Goal: Task Accomplishment & Management: Manage account settings

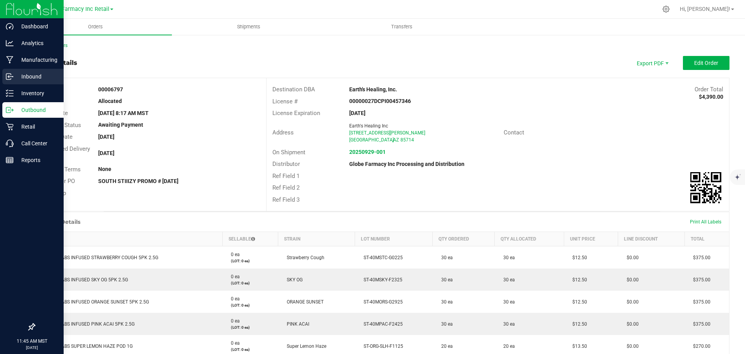
click at [36, 73] on p "Inbound" at bounding box center [37, 76] width 47 height 9
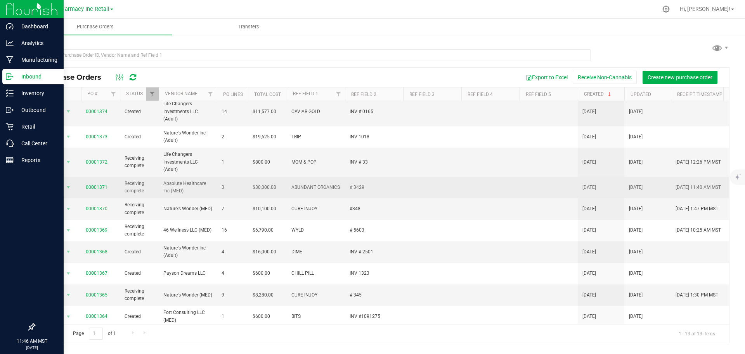
scroll to position [80, 0]
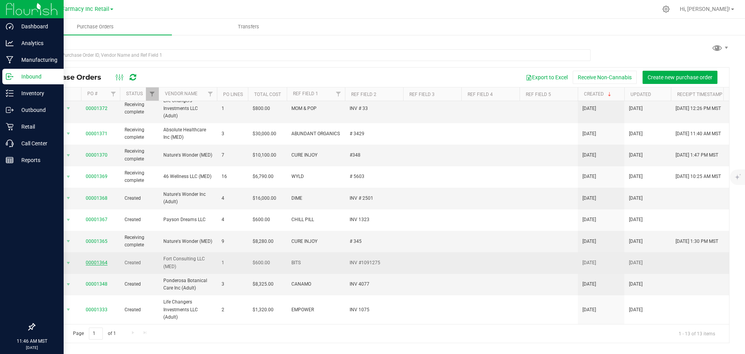
click at [96, 260] on link "00001364" at bounding box center [97, 262] width 22 height 5
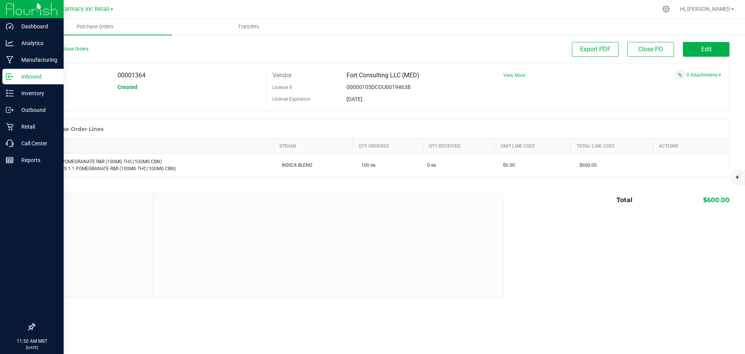
click at [509, 74] on span "View More" at bounding box center [514, 75] width 22 height 5
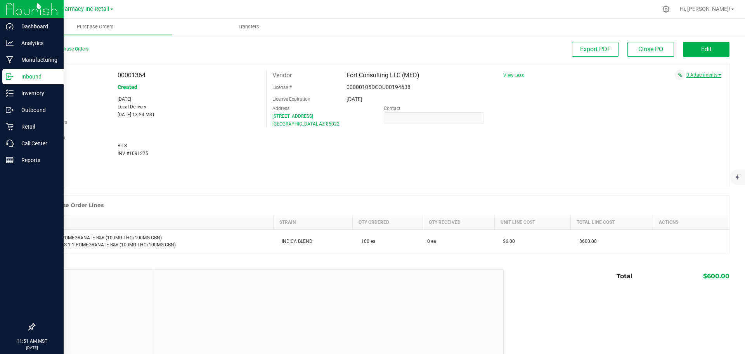
click at [691, 75] on link "0 Attachments" at bounding box center [704, 74] width 35 height 5
click at [690, 87] on button "Attach new document" at bounding box center [696, 85] width 51 height 7
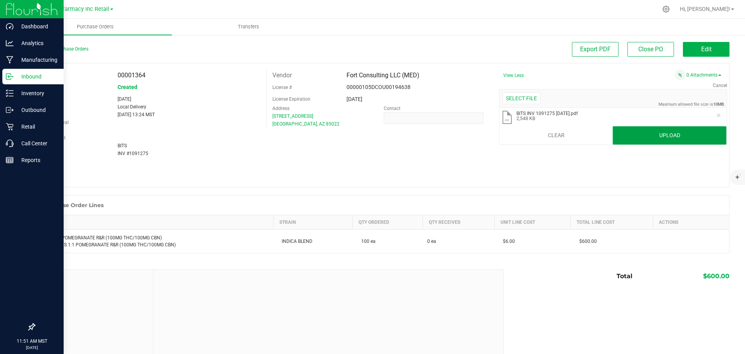
click at [618, 143] on button "Upload" at bounding box center [670, 135] width 114 height 19
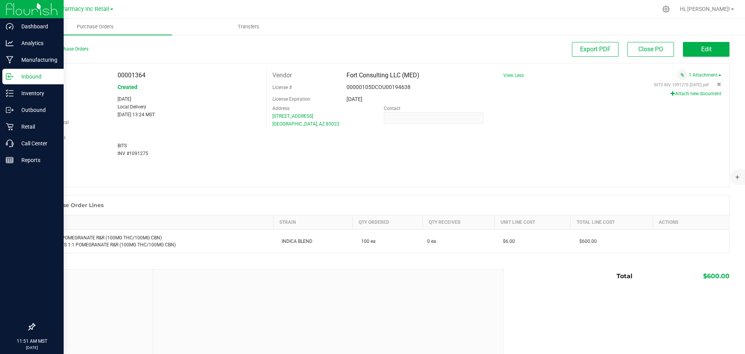
click at [27, 75] on p "Inbound" at bounding box center [37, 76] width 47 height 9
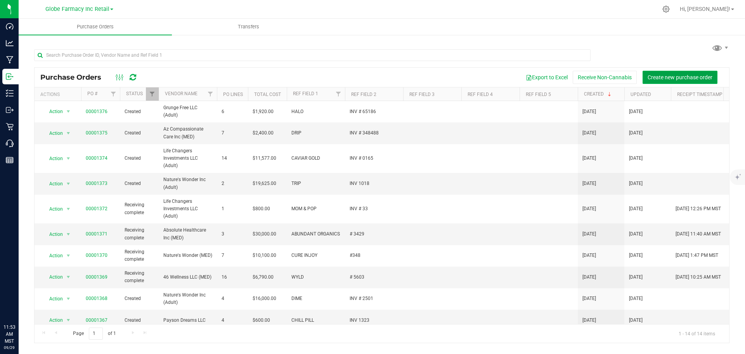
click at [675, 78] on span "Create new purchase order" at bounding box center [680, 77] width 65 height 6
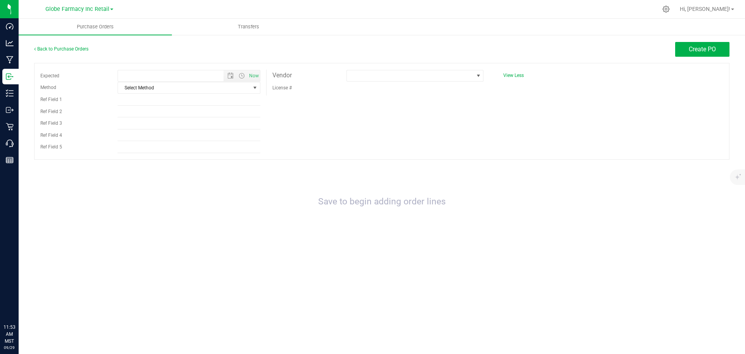
type input "9/29/2025 11:53 AM"
click at [141, 91] on span "Select Method" at bounding box center [184, 87] width 132 height 11
click at [142, 142] on li "Local Delivery" at bounding box center [189, 147] width 142 height 12
click at [128, 101] on input "Ref Field 1" at bounding box center [189, 100] width 143 height 12
type input "BITS"
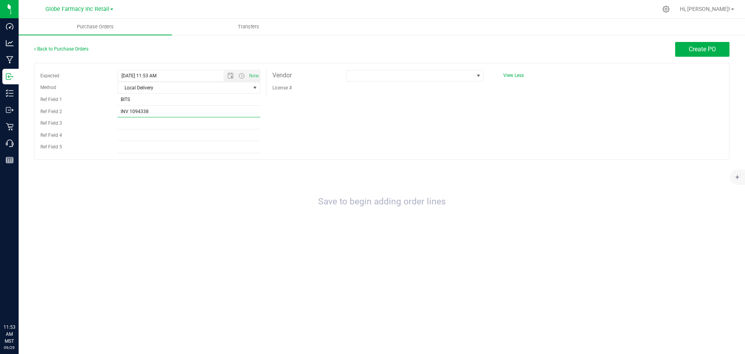
type input "INV 1094338"
click at [388, 149] on div "Expected 9/29/2025 11:53 AM Now Method Local Delivery Select Method USPS UPS Fe…" at bounding box center [382, 111] width 696 height 97
click at [407, 72] on span at bounding box center [410, 75] width 127 height 11
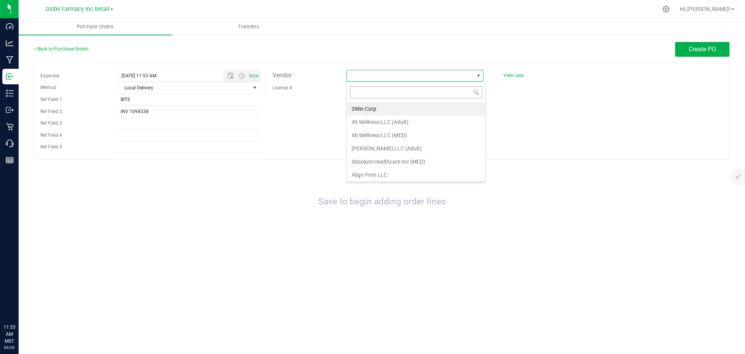
scroll to position [12, 137]
type input "FORT CONS"
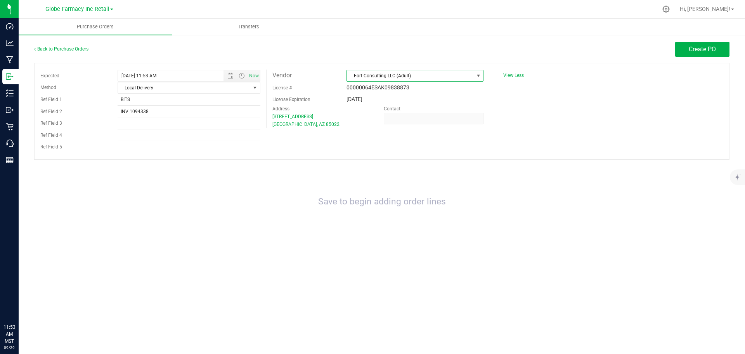
click at [433, 72] on span "Fort Consulting LLC (Adult)" at bounding box center [410, 75] width 127 height 11
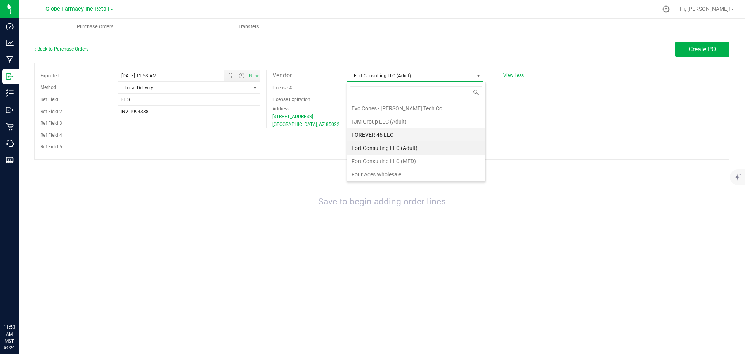
scroll to position [463, 0]
click at [429, 145] on li "Fort Consulting LLC (MED)" at bounding box center [416, 147] width 139 height 13
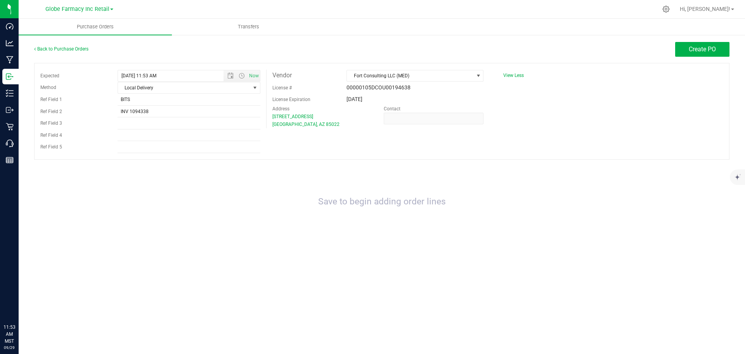
click at [470, 158] on div "Expected 9/29/2025 11:53 AM Now Method Local Delivery Select Method USPS UPS Fe…" at bounding box center [382, 111] width 696 height 97
click at [680, 47] on button "Create PO" at bounding box center [702, 49] width 54 height 15
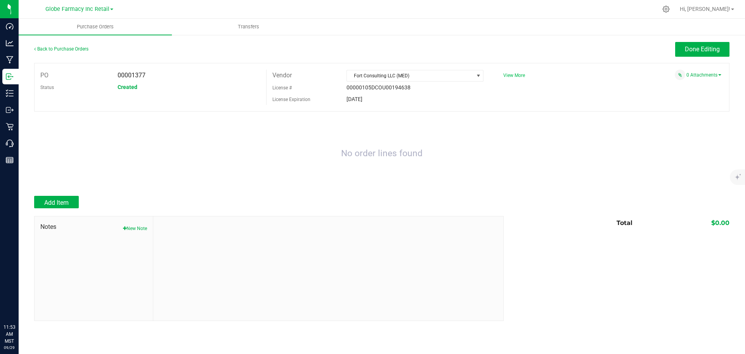
click at [510, 76] on span "View More" at bounding box center [514, 75] width 22 height 5
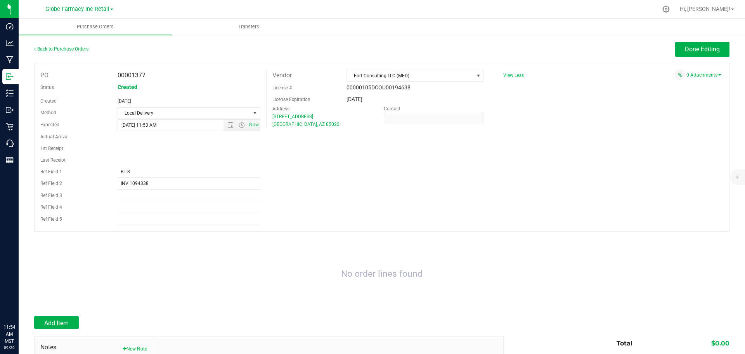
click at [689, 147] on div "PO 00001377 Status Created Created Sep 29, 2025 Method Local Delivery Select Me…" at bounding box center [382, 147] width 696 height 168
click at [687, 75] on link "0 Attachments" at bounding box center [704, 74] width 35 height 5
click at [686, 88] on button "Attach new document" at bounding box center [696, 85] width 51 height 7
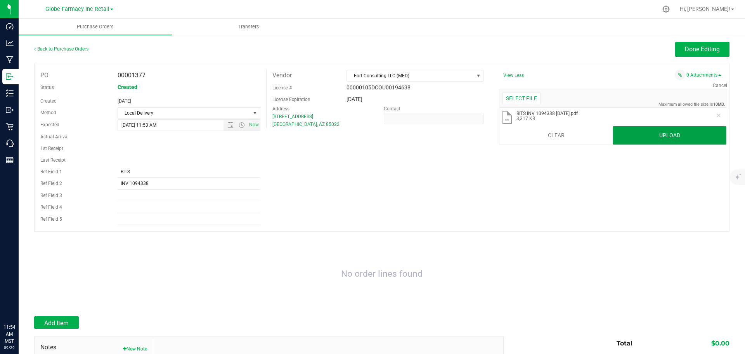
click at [650, 135] on button "Upload" at bounding box center [670, 135] width 114 height 19
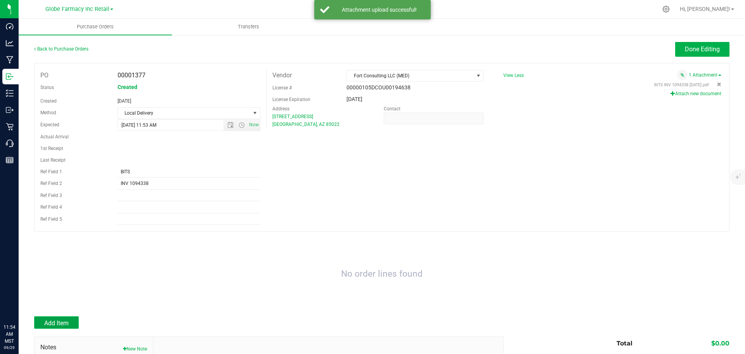
click at [63, 325] on span "Add Item" at bounding box center [56, 322] width 24 height 7
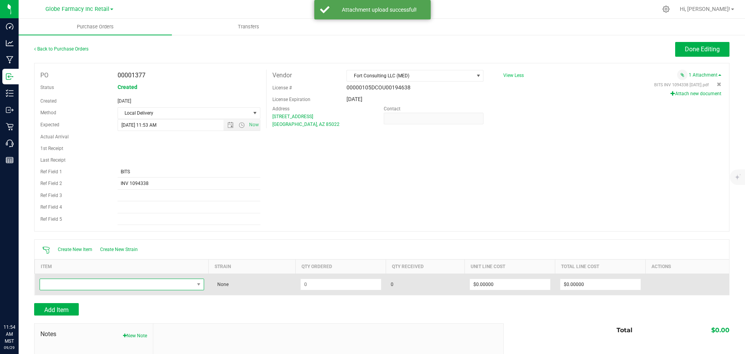
click at [127, 288] on span "NO DATA FOUND" at bounding box center [117, 284] width 154 height 11
click at [128, 283] on span "NO DATA FOUND" at bounding box center [117, 284] width 154 height 11
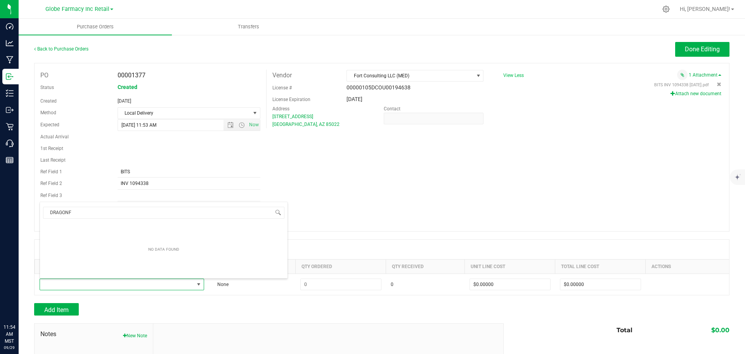
type input "DRAGON"
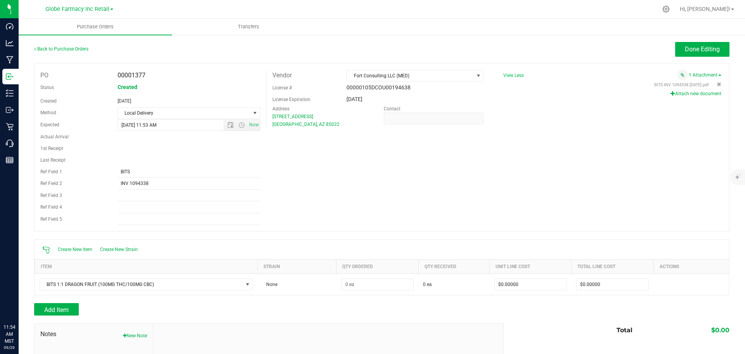
click at [286, 300] on div at bounding box center [382, 299] width 696 height 8
click at [45, 309] on span "Add Item" at bounding box center [56, 309] width 24 height 7
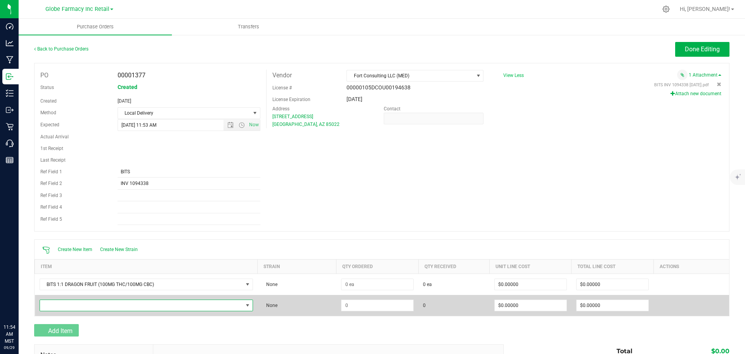
click at [47, 305] on span "NO DATA FOUND" at bounding box center [141, 305] width 203 height 11
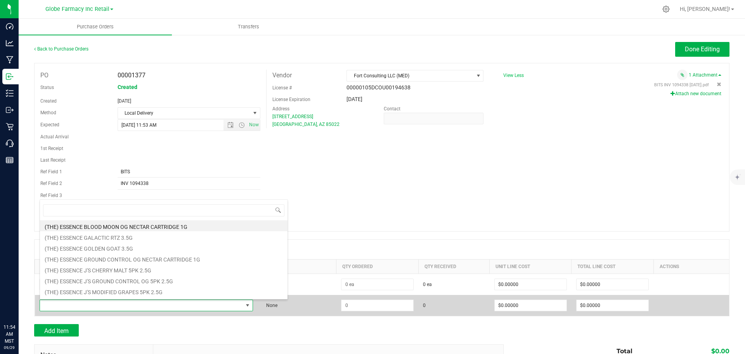
scroll to position [12, 210]
type input "ELDERBERRY"
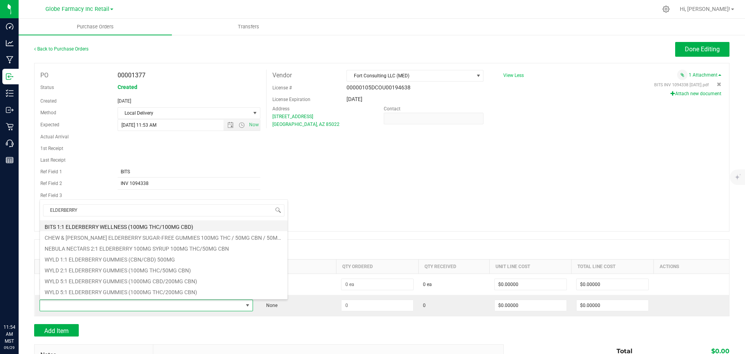
click at [148, 228] on li "BITS 1:1 ELDERBERRY WELLNESS (100MG THC/100MG CBD)" at bounding box center [164, 225] width 248 height 11
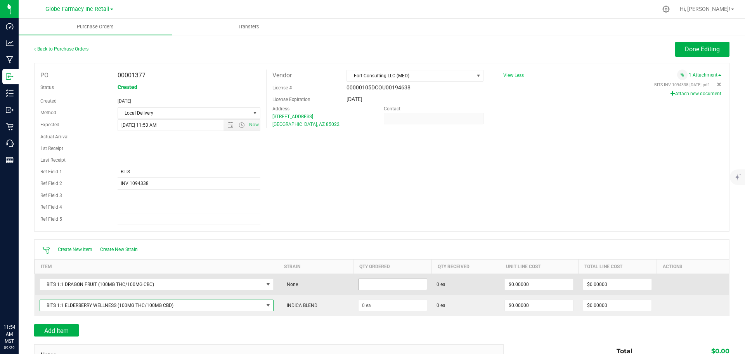
click at [364, 282] on input at bounding box center [393, 284] width 68 height 11
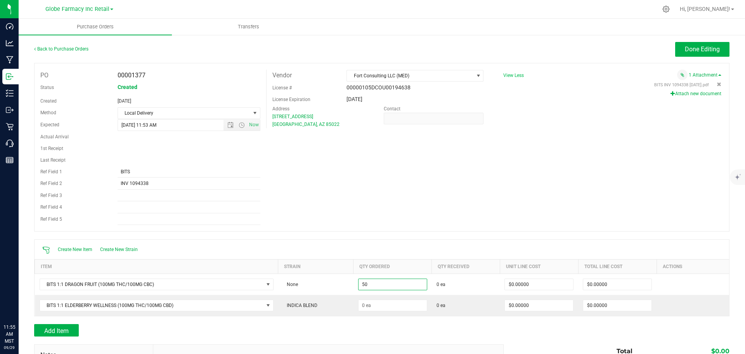
type input "50 ea"
click at [392, 333] on div "Add Item" at bounding box center [266, 330] width 464 height 12
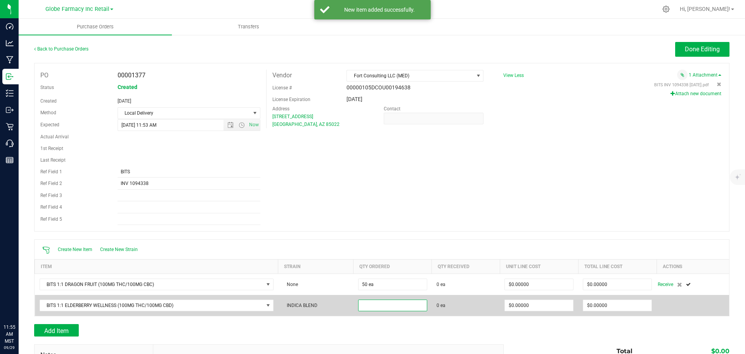
click at [372, 305] on input at bounding box center [393, 305] width 68 height 11
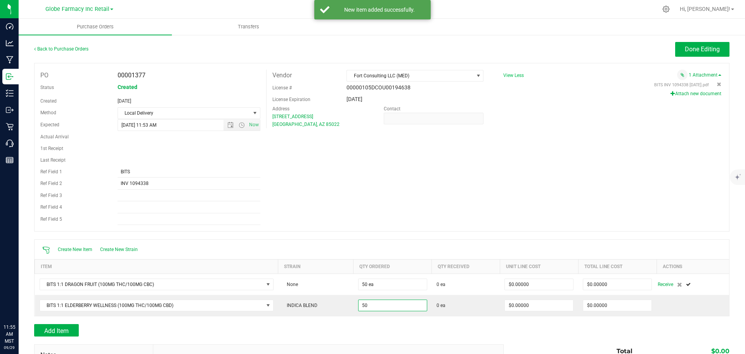
type input "50 ea"
click at [364, 325] on div "Add Item" at bounding box center [266, 330] width 464 height 12
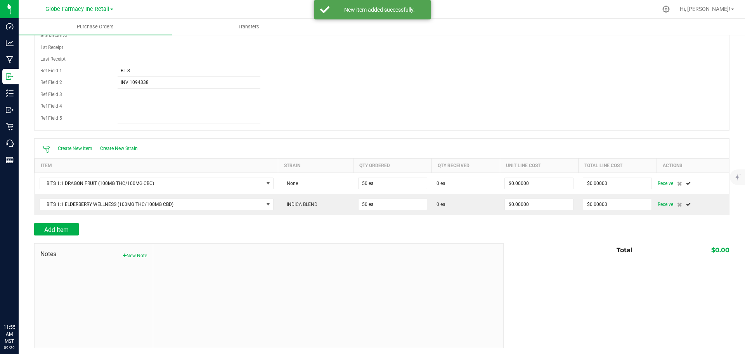
scroll to position [103, 0]
click at [43, 229] on button "Add Item" at bounding box center [56, 227] width 45 height 12
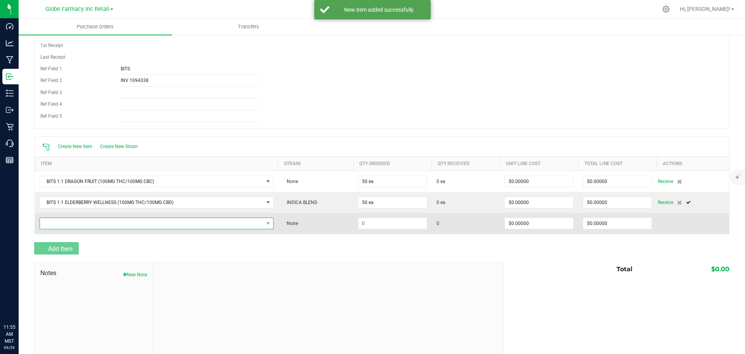
click at [48, 225] on span "NO DATA FOUND" at bounding box center [152, 223] width 224 height 11
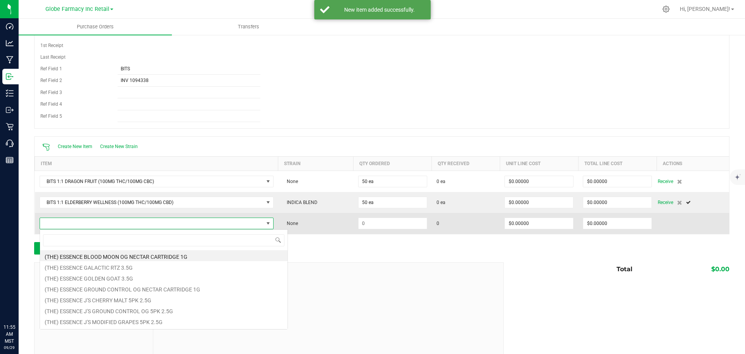
scroll to position [12, 231]
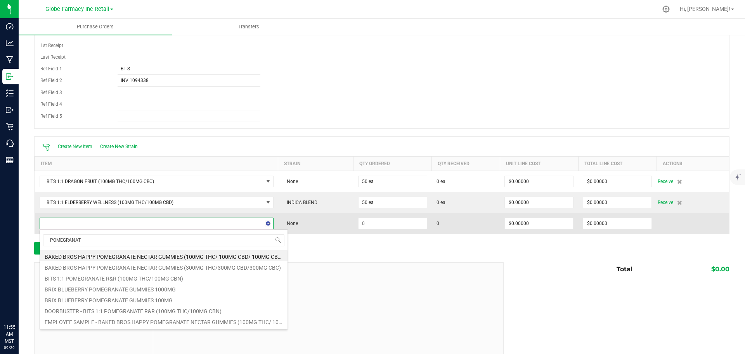
type input "POMEGRANATE"
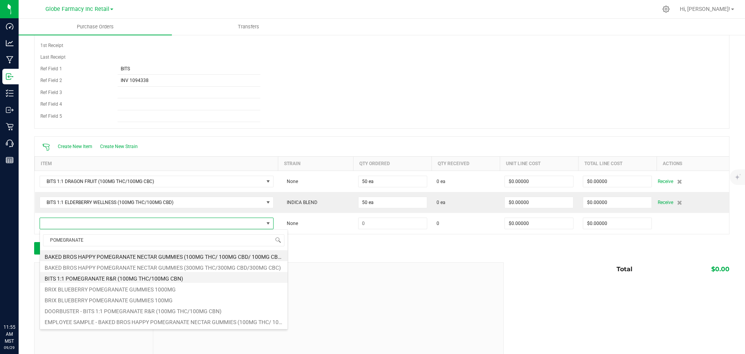
click at [147, 278] on li "BITS 1:1 POMEGRANATE R&R (100MG THC/100MG CBN)" at bounding box center [164, 277] width 248 height 11
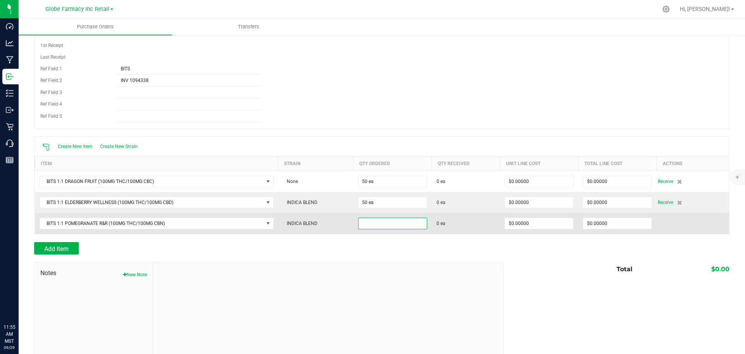
click at [385, 224] on input at bounding box center [393, 223] width 68 height 11
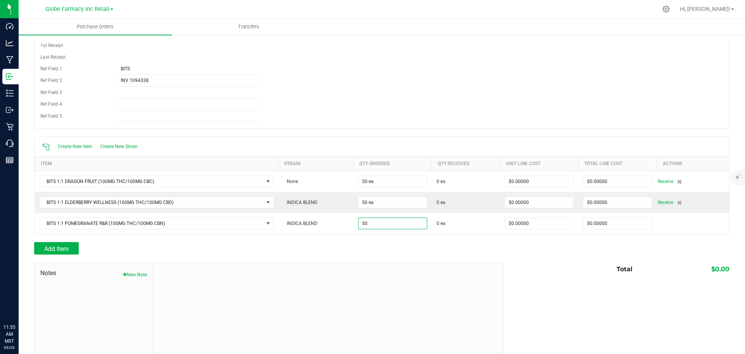
type input "50 ea"
click at [377, 248] on div "Add Item" at bounding box center [266, 248] width 464 height 12
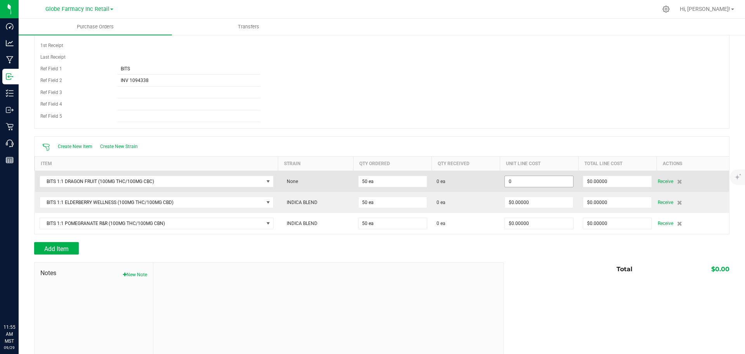
click at [522, 179] on input "0" at bounding box center [539, 181] width 68 height 11
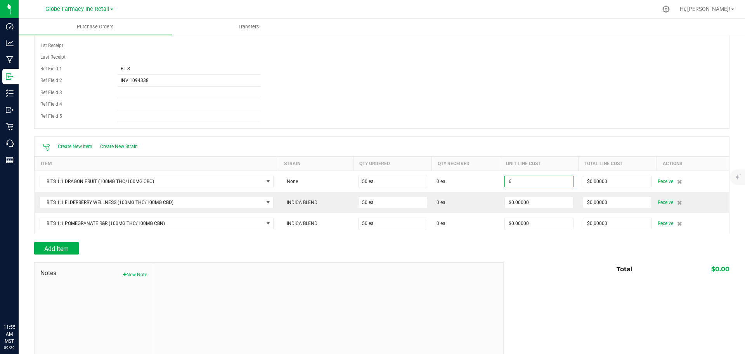
type input "$6.00000"
click at [533, 261] on div at bounding box center [382, 258] width 696 height 8
type input "50"
type input "$300.00000"
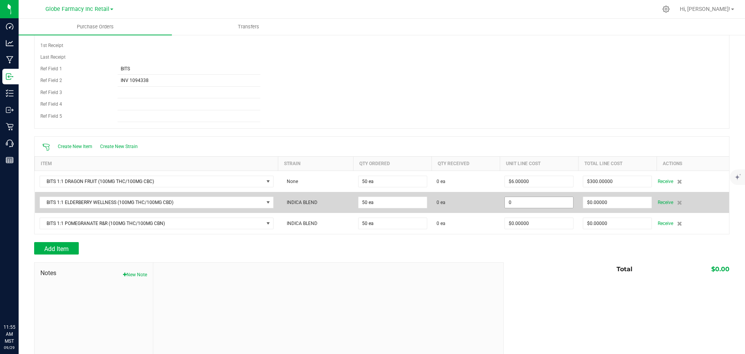
click at [530, 199] on input "0" at bounding box center [539, 202] width 68 height 11
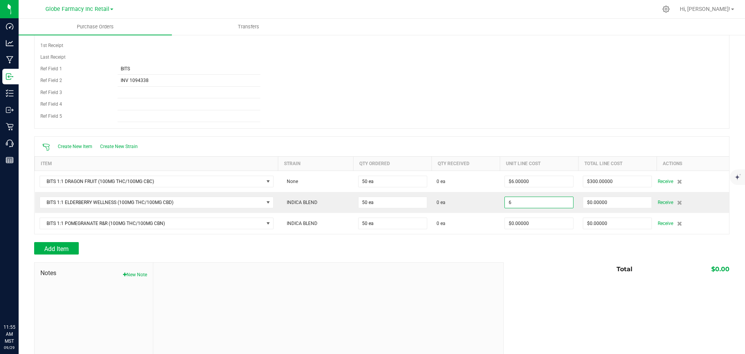
type input "$6.00000"
click at [521, 279] on div "Notes New Note Total $0.00" at bounding box center [382, 314] width 696 height 105
type input "50"
type input "$300.00000"
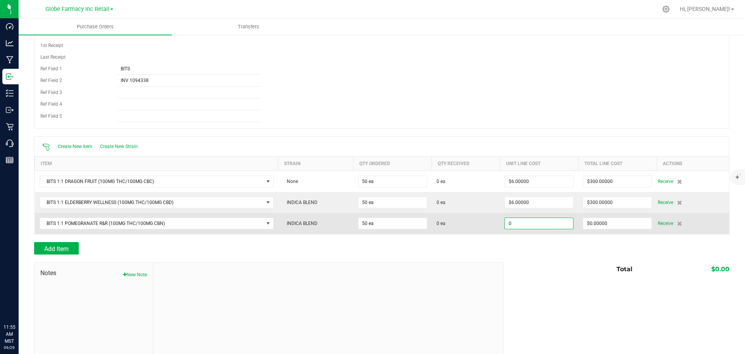
click at [535, 226] on input "0" at bounding box center [539, 223] width 68 height 11
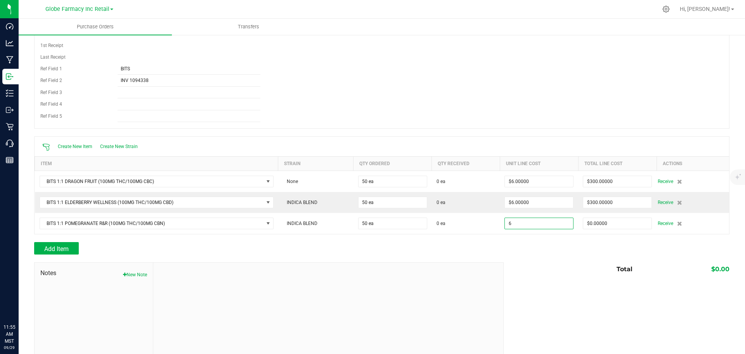
type input "$6.00000"
type input "50"
type input "$300.00000"
click at [527, 265] on div "Total $0.00" at bounding box center [614, 269] width 232 height 14
click at [481, 78] on div "PO 00001377 Status Created Created Sep 29, 2025 Method Local Delivery Select Me…" at bounding box center [382, 44] width 696 height 168
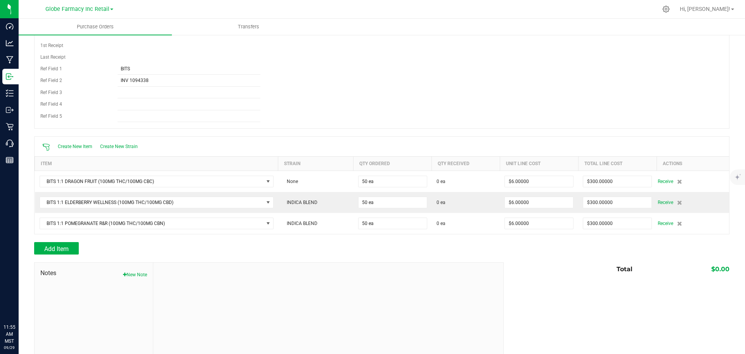
scroll to position [0, 0]
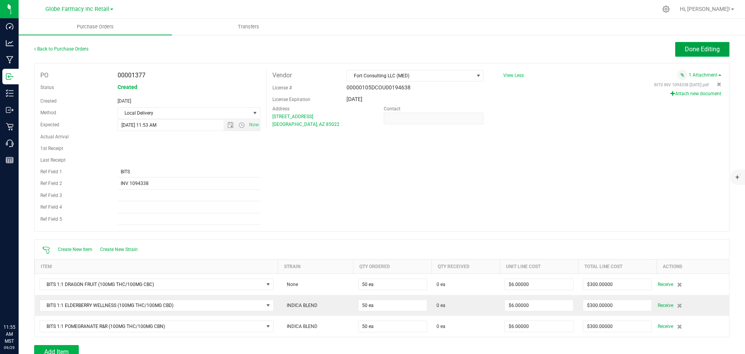
click at [687, 45] on span "Done Editing" at bounding box center [702, 48] width 35 height 7
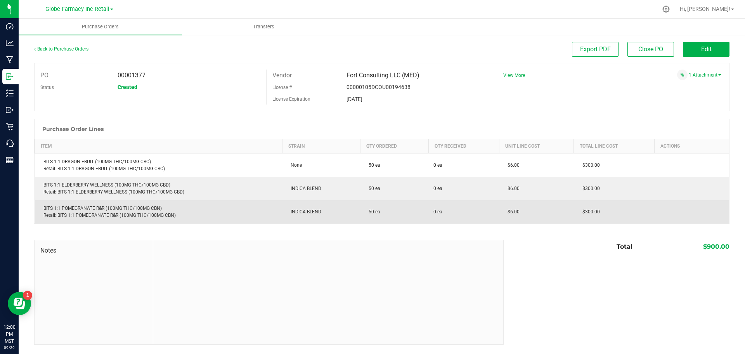
click at [87, 208] on div "BITS 1:1 POMEGRANATE R&R (100MG THC/100MG CBN) Retail: BITS 1:1 POMEGRANATE R&R…" at bounding box center [159, 212] width 238 height 14
copy div "BITS 1:1 POMEGRANATE R&R (100MG THC/100MG CBN)"
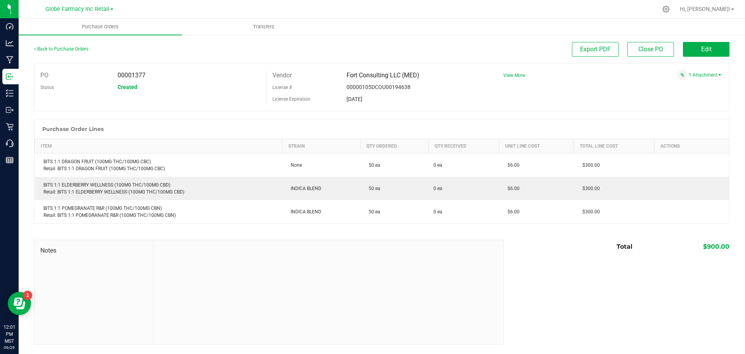
click at [244, 292] on div at bounding box center [328, 292] width 350 height 104
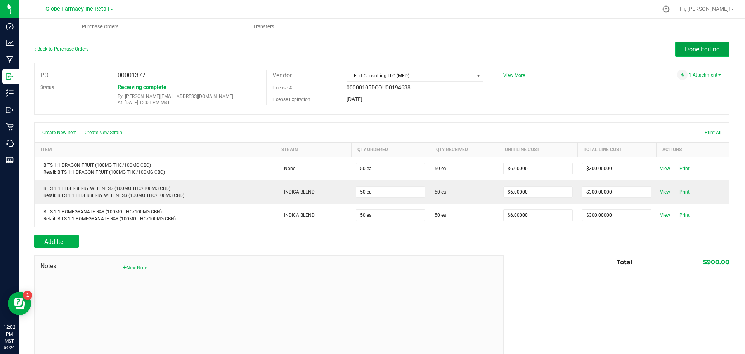
click at [678, 54] on button "Done Editing" at bounding box center [702, 49] width 54 height 15
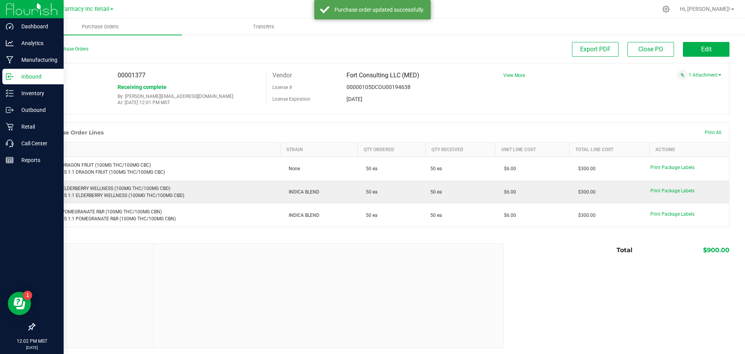
click at [16, 78] on p "Inbound" at bounding box center [37, 76] width 47 height 9
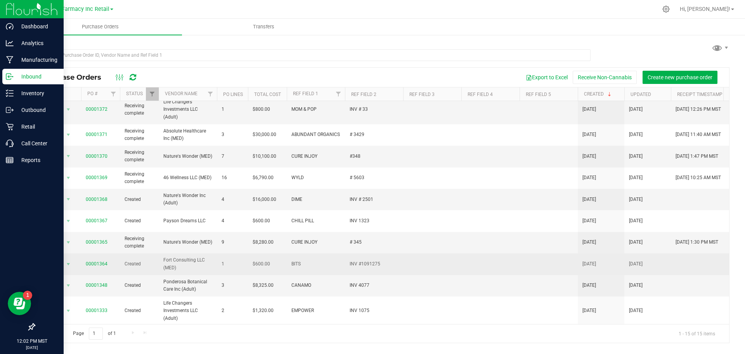
scroll to position [123, 0]
click at [102, 260] on link "00001364" at bounding box center [97, 262] width 22 height 5
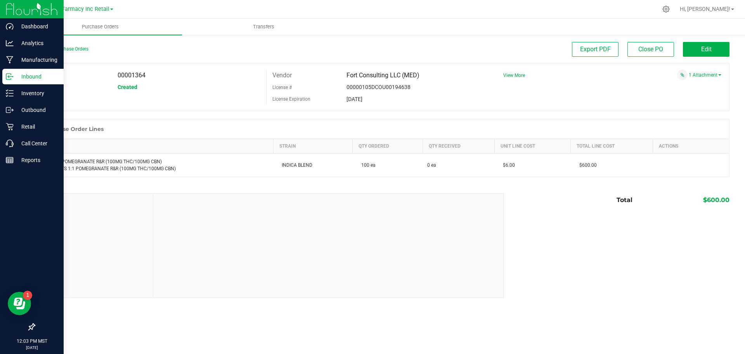
click at [21, 78] on p "Inbound" at bounding box center [37, 76] width 47 height 9
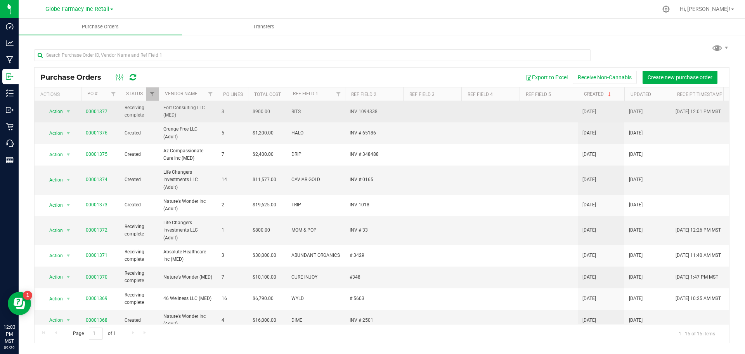
click at [102, 107] on td "00001377" at bounding box center [100, 111] width 39 height 21
click at [102, 110] on link "00001377" at bounding box center [97, 111] width 22 height 5
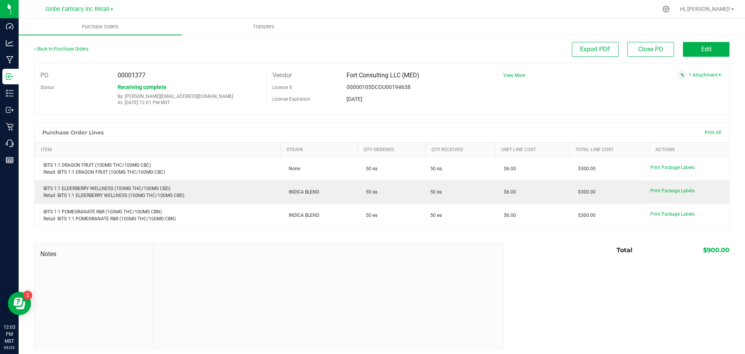
click at [702, 128] on div "Print All" at bounding box center [713, 132] width 24 height 16
click at [705, 131] on span "Print All" at bounding box center [713, 132] width 17 height 5
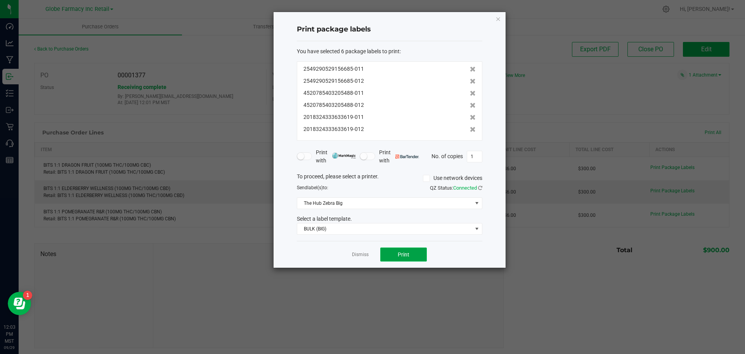
click at [408, 257] on span "Print" at bounding box center [404, 254] width 12 height 6
click at [358, 253] on link "Dismiss" at bounding box center [360, 254] width 17 height 7
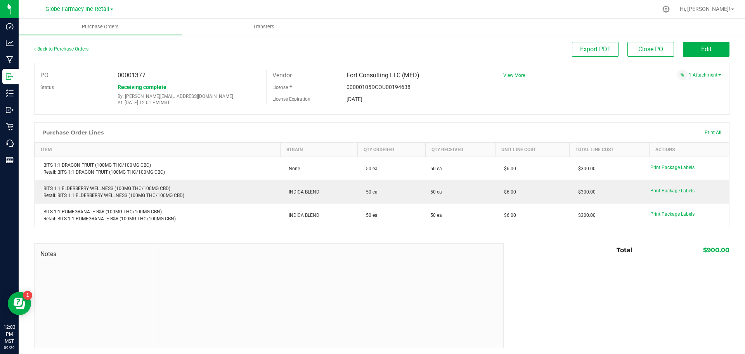
click at [314, 261] on div at bounding box center [328, 295] width 350 height 104
click at [564, 299] on div "Notes Total $900.00" at bounding box center [382, 295] width 696 height 105
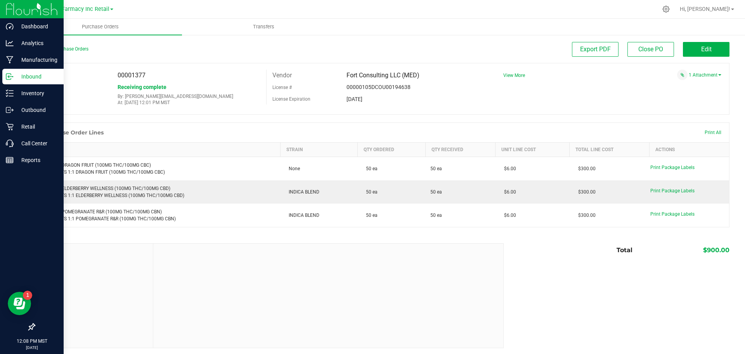
click at [7, 75] on icon at bounding box center [10, 77] width 8 height 8
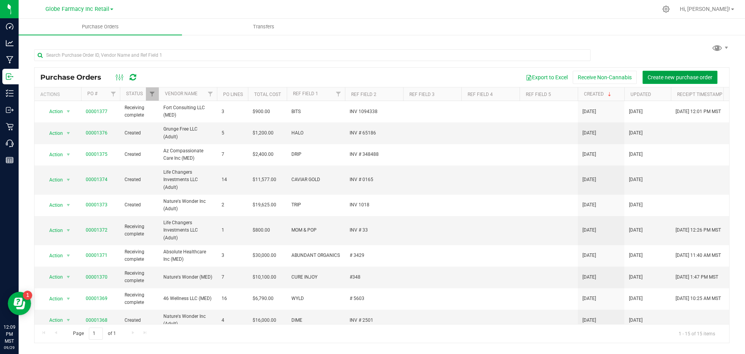
click at [658, 73] on button "Create new purchase order" at bounding box center [680, 77] width 75 height 13
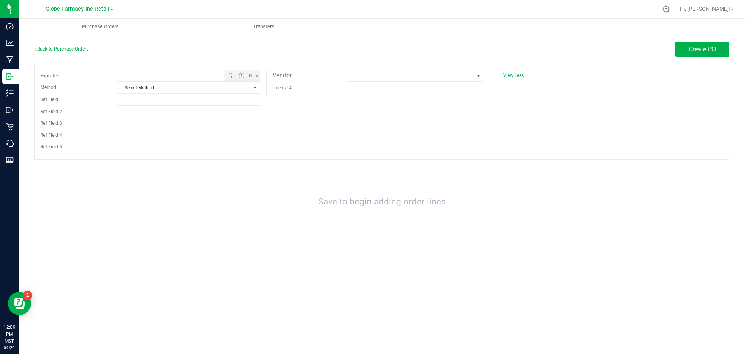
type input "[DATE] 12:09 PM"
click at [172, 89] on span "Select Method" at bounding box center [184, 87] width 132 height 11
click at [149, 146] on li "Local Delivery" at bounding box center [189, 147] width 142 height 12
click at [290, 115] on div "Expected [DATE] 12:09 PM Now Method Local Delivery Select Method USPS UPS FedEx…" at bounding box center [382, 111] width 696 height 97
click at [146, 96] on input "Ref Field 1" at bounding box center [189, 100] width 143 height 12
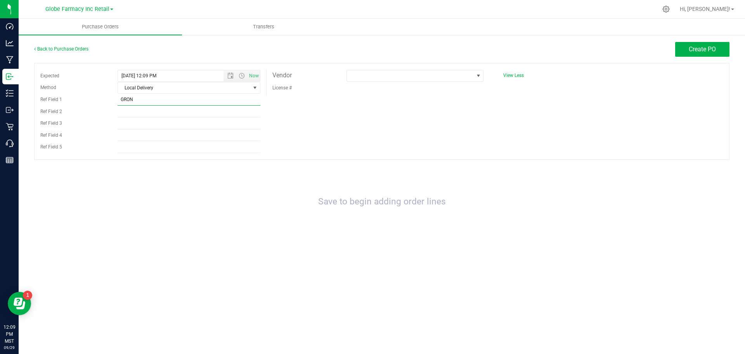
type input "GRON"
type input "INV AZ04647"
click at [371, 89] on div "License #" at bounding box center [378, 88] width 223 height 12
click at [401, 75] on span at bounding box center [410, 75] width 127 height 11
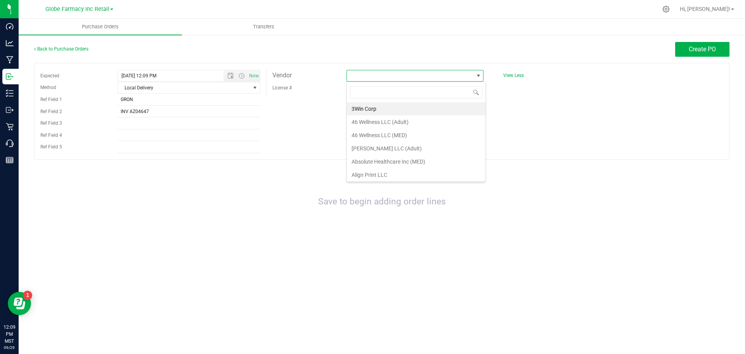
scroll to position [12, 137]
type input "NATURE'S HEALING CENTER"
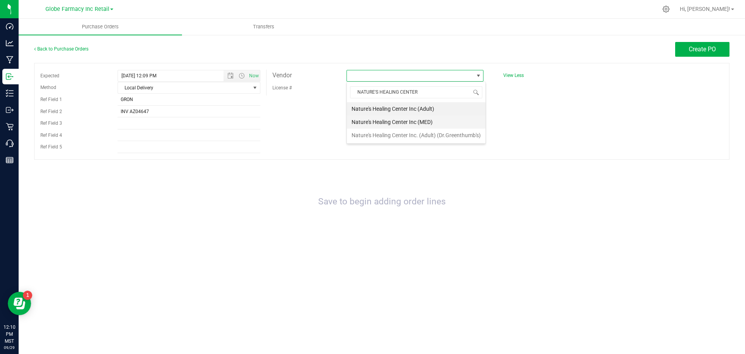
click at [420, 117] on li "Nature's Healing Center Inc (MED)" at bounding box center [416, 121] width 139 height 13
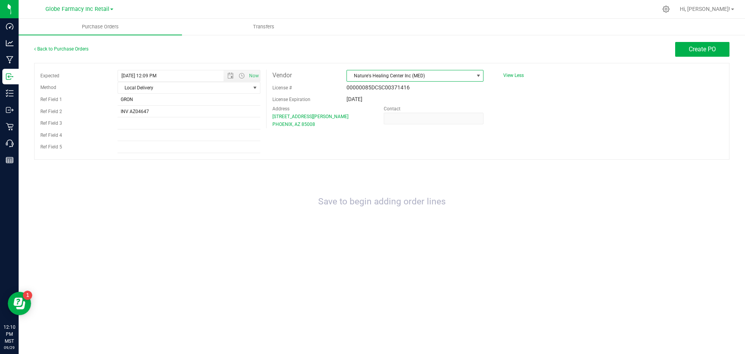
click at [415, 73] on span "Nature's Healing Center Inc (MED)" at bounding box center [410, 75] width 127 height 11
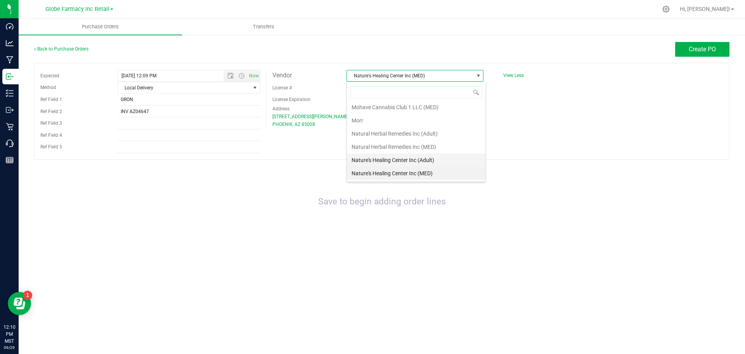
click at [400, 158] on li "Nature's Healing Center Inc (Adult)" at bounding box center [416, 159] width 139 height 13
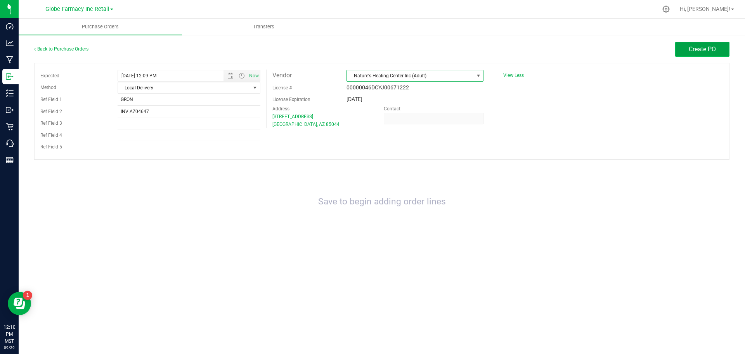
click at [692, 52] on span "Create PO" at bounding box center [702, 48] width 27 height 7
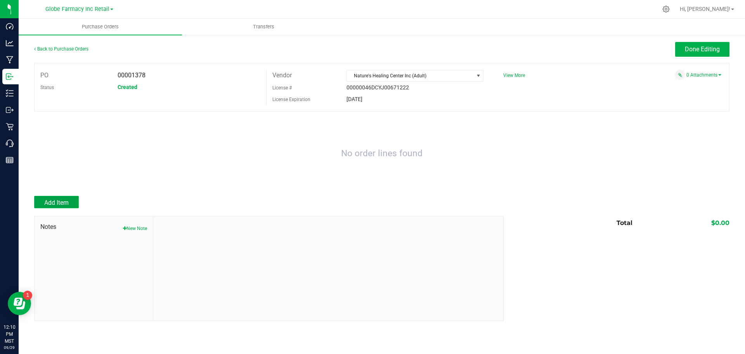
click at [64, 199] on span "Add Item" at bounding box center [56, 202] width 24 height 7
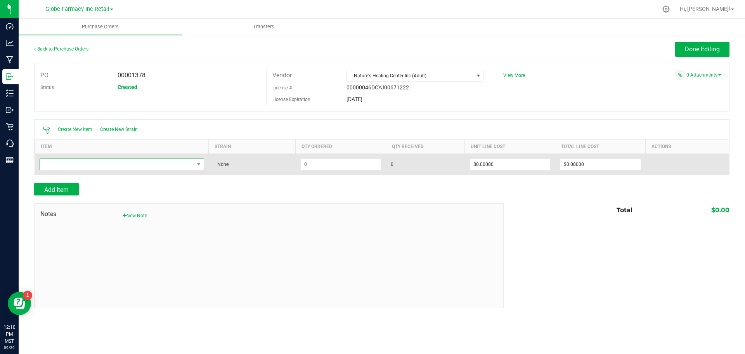
click at [136, 159] on span "NO DATA FOUND" at bounding box center [117, 164] width 154 height 11
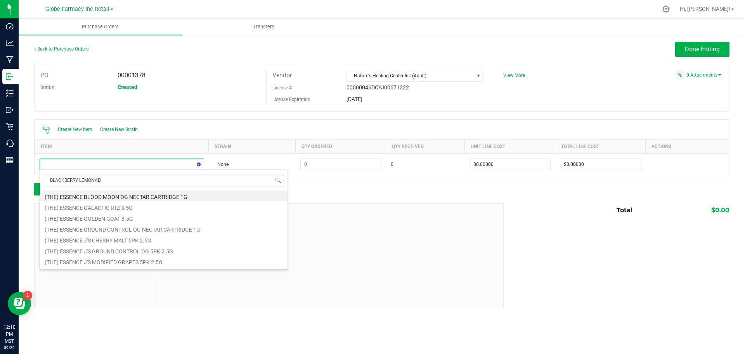
type input "BLACKBERRY LEMONADE"
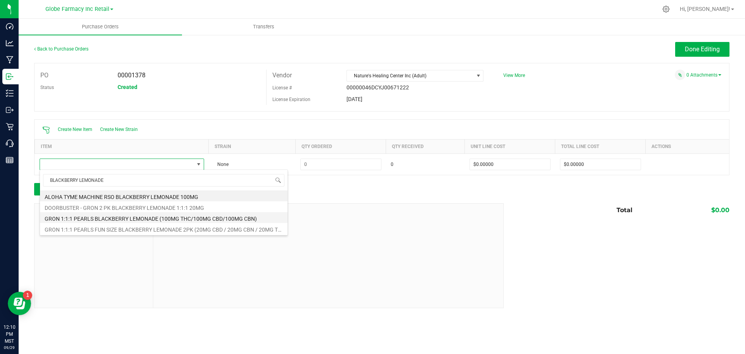
click at [141, 217] on li "GRON 1:1:1 PEARLS BLACKBERRY LEMONADE (100MG THC/100MG CBD/100MG CBN)" at bounding box center [164, 217] width 248 height 11
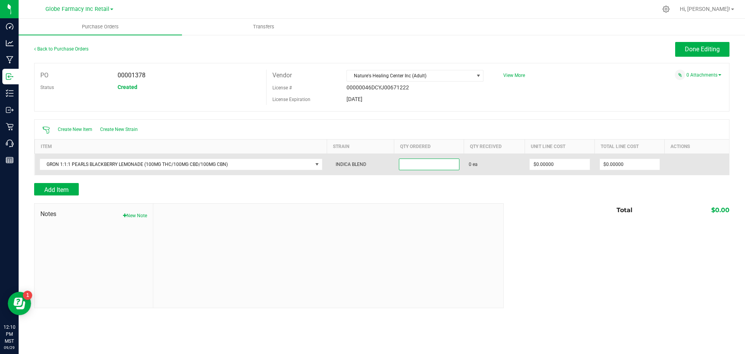
click at [454, 163] on input at bounding box center [429, 164] width 60 height 11
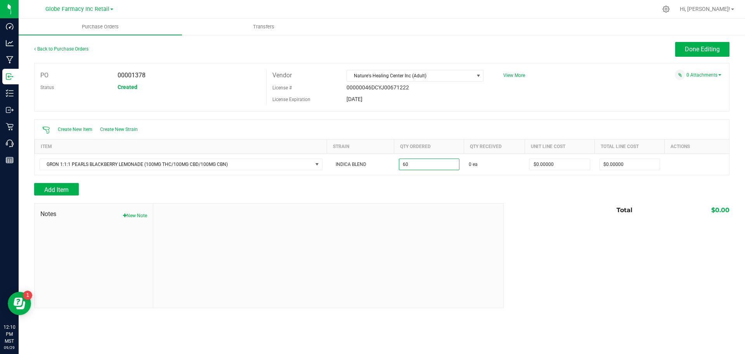
type input "60 ea"
drag, startPoint x: 497, startPoint y: 196, endPoint x: 489, endPoint y: 198, distance: 8.2
click at [496, 197] on div at bounding box center [382, 199] width 696 height 8
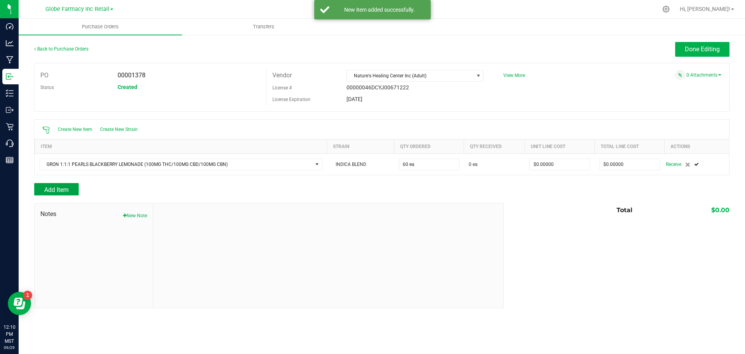
click at [66, 187] on span "Add Item" at bounding box center [56, 189] width 24 height 7
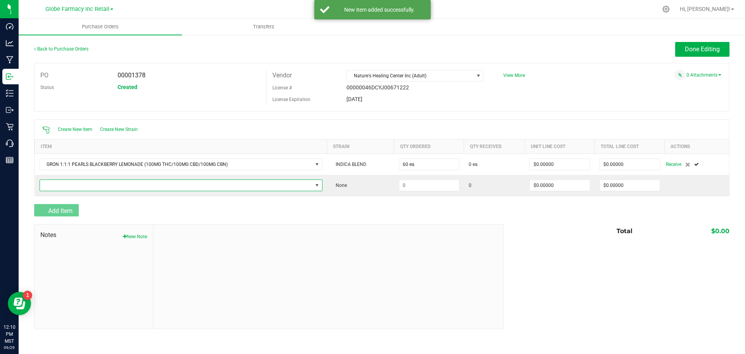
click at [67, 187] on span "NO DATA FOUND" at bounding box center [176, 185] width 272 height 11
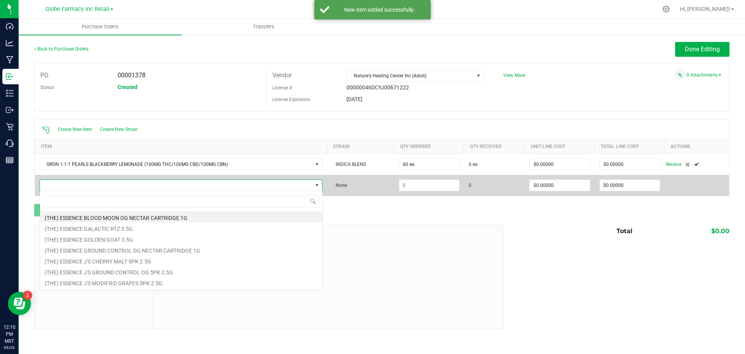
scroll to position [12, 283]
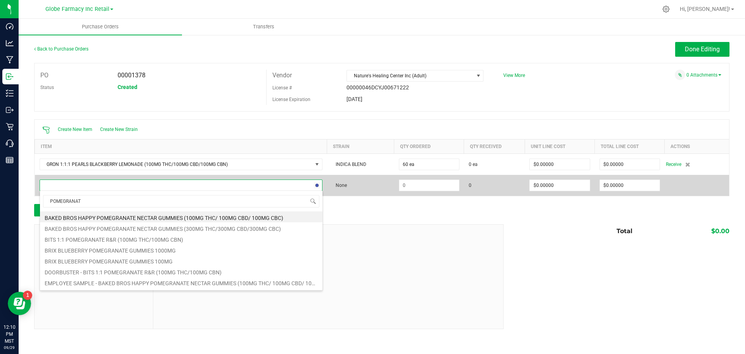
type input "POMEGRANATE"
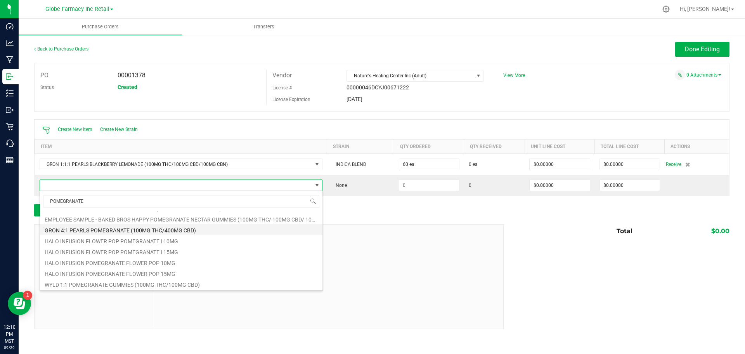
scroll to position [78, 0]
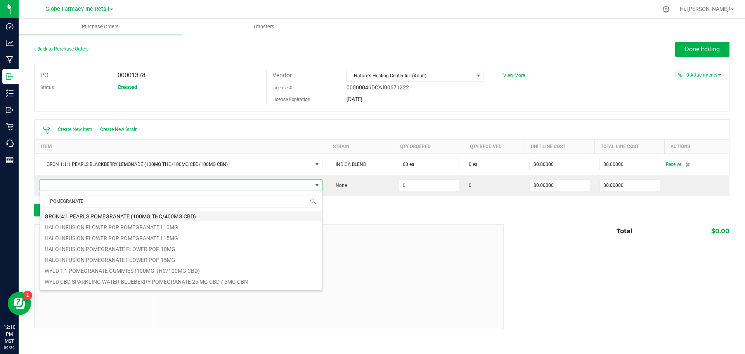
click at [124, 214] on li "GRON 4:1 PEARLS POMEGRANATE (100MG THC/400MG CBD)" at bounding box center [181, 215] width 283 height 11
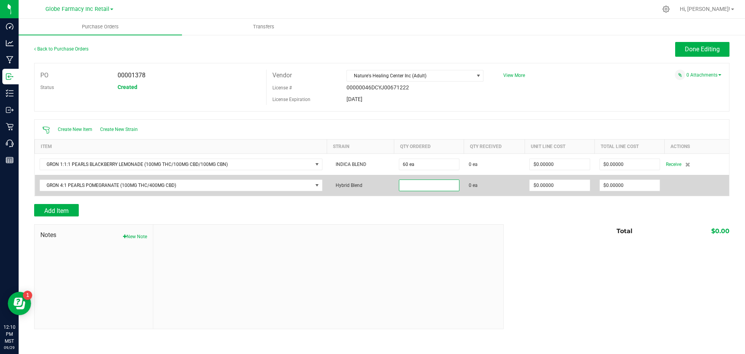
click at [430, 188] on input at bounding box center [429, 185] width 60 height 11
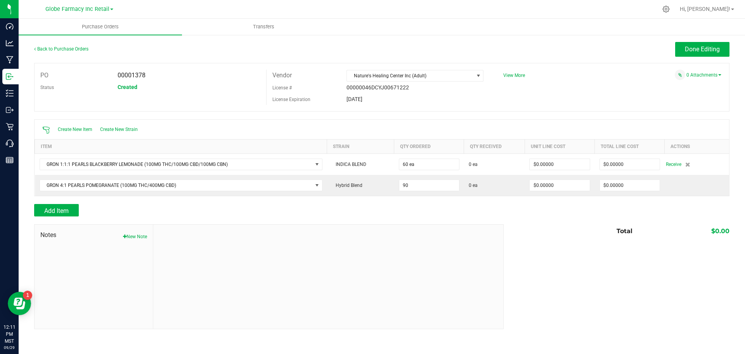
type input "90 ea"
click at [545, 225] on div "Total $0.00" at bounding box center [614, 231] width 232 height 14
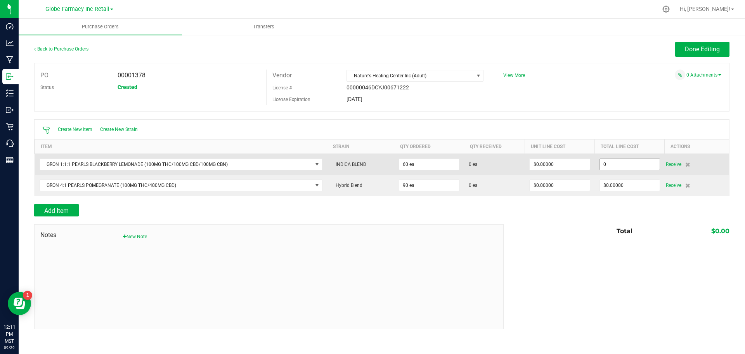
click at [623, 164] on input "0" at bounding box center [630, 164] width 60 height 11
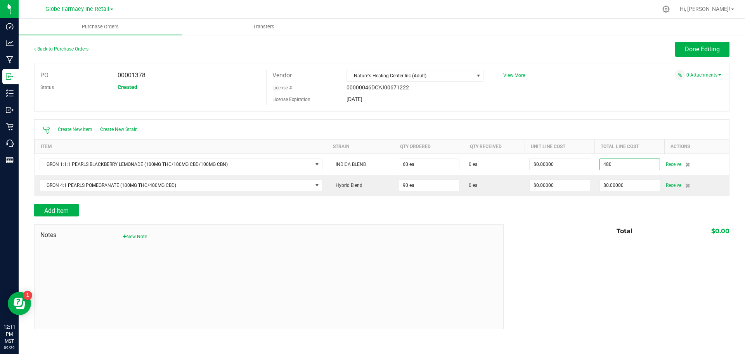
type input "$480.00000"
click at [598, 207] on div "Add Item" at bounding box center [382, 210] width 696 height 12
type input "60"
type input "$8.00000"
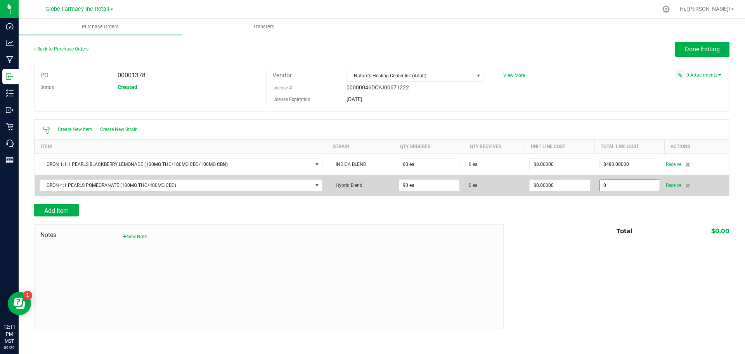
click at [621, 185] on input "0" at bounding box center [630, 185] width 60 height 11
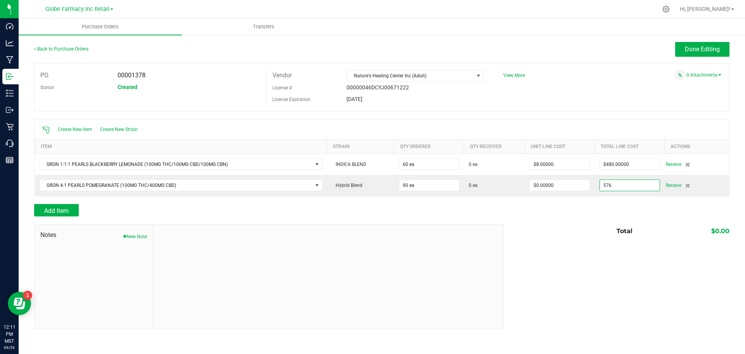
type input "$576.00000"
click at [600, 216] on div at bounding box center [382, 220] width 696 height 8
type input "90"
type input "$6.40000"
click at [696, 48] on span "Done Editing" at bounding box center [702, 48] width 35 height 7
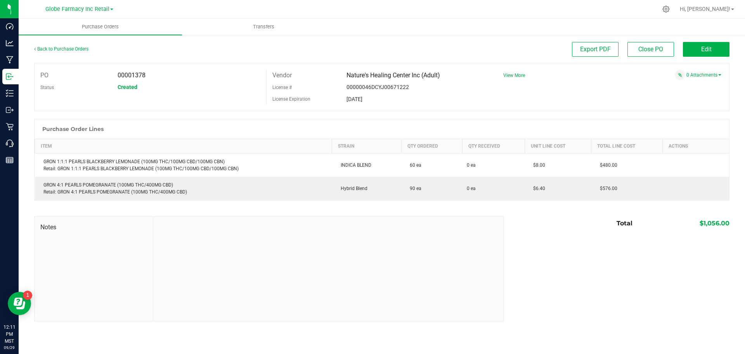
click at [511, 78] on span "View More" at bounding box center [514, 75] width 22 height 12
click at [510, 77] on span "View More" at bounding box center [514, 75] width 22 height 5
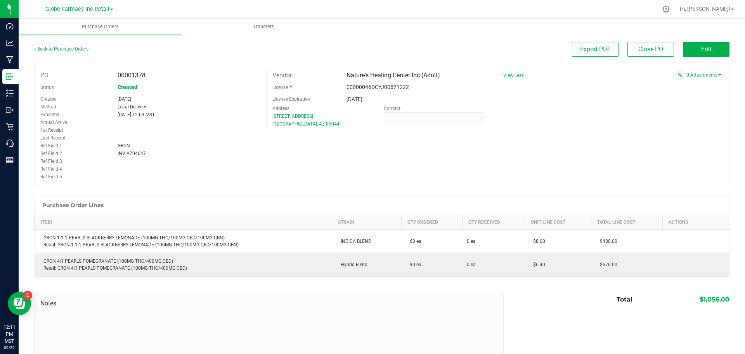
click at [134, 151] on span "INV AZ04647" at bounding box center [132, 153] width 28 height 5
click at [134, 153] on span "INV AZ04647" at bounding box center [132, 153] width 28 height 5
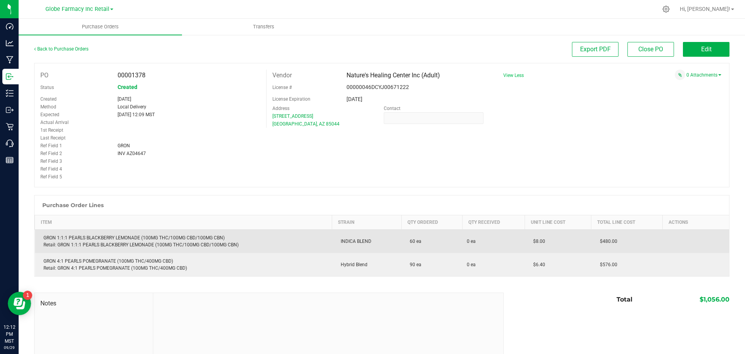
click at [80, 235] on div "GRON 1:1:1 PEARLS BLACKBERRY LEMONADE (100MG THC/100MG CBD/100MG CBN) Retail: G…" at bounding box center [184, 241] width 288 height 14
copy div "GRON 1:1:1 PEARLS BLACKBERRY LEMONADE (100MG THC/100MG CBD/100MG CBN)"
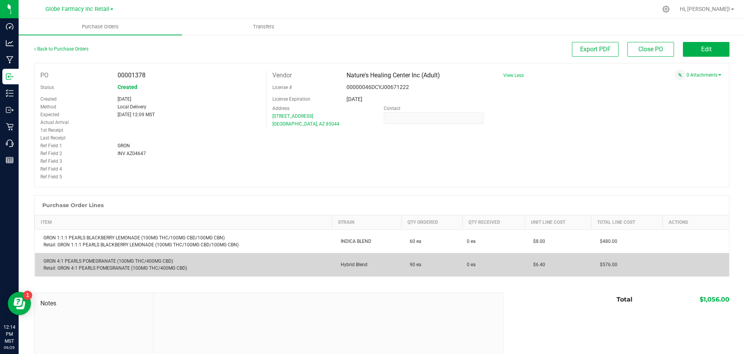
click at [107, 260] on div "GRON 4:1 PEARLS POMEGRANATE (100MG THC/400MG CBD) Retail: GRON 4:1 PEARLS POMEG…" at bounding box center [184, 264] width 288 height 14
copy div "GRON 4:1 PEARLS POMEGRANATE (100MG THC/400MG CBD)"
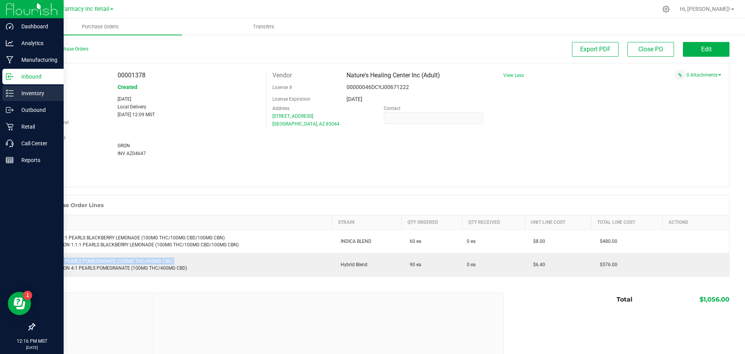
click at [18, 97] on p "Inventory" at bounding box center [37, 93] width 47 height 9
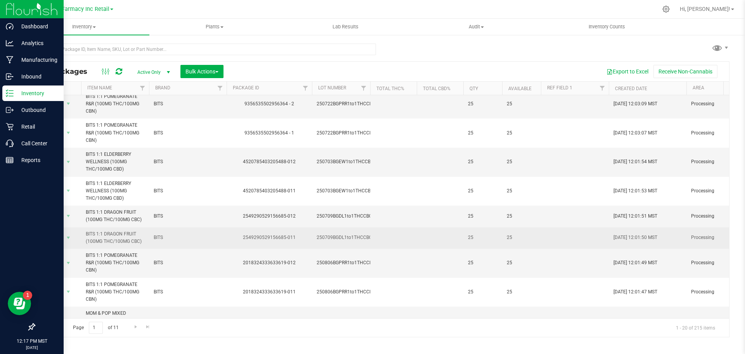
scroll to position [262, 0]
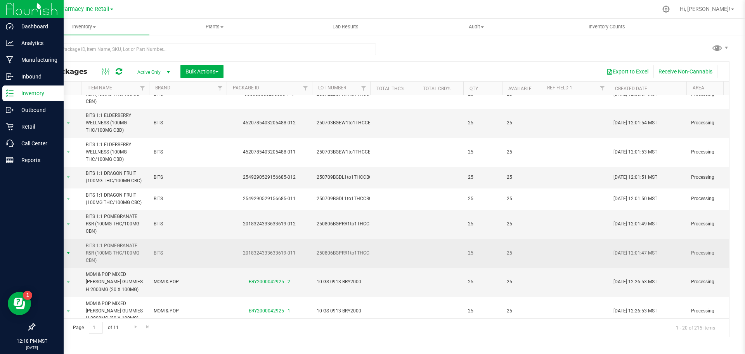
click at [67, 253] on span "select" at bounding box center [68, 253] width 6 height 6
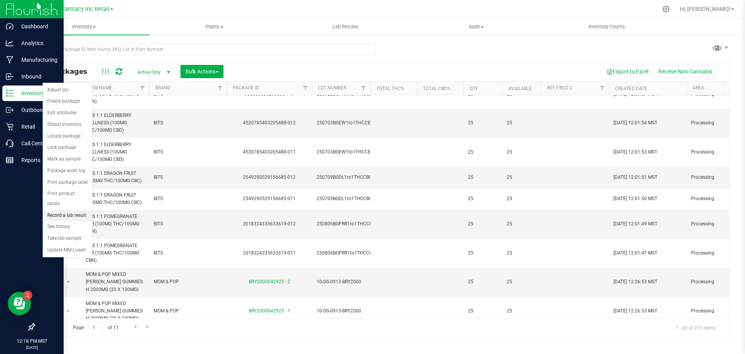
click at [65, 210] on li "Record a lab result" at bounding box center [68, 216] width 50 height 12
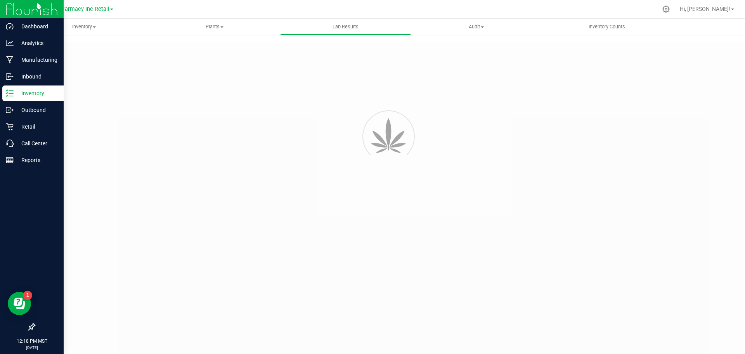
type input "2018324333633619-011"
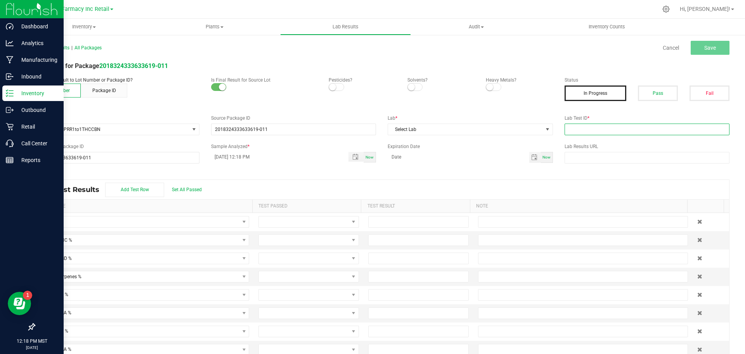
click at [647, 131] on input "text" at bounding box center [647, 129] width 165 height 12
paste input "2508APO3486.17471"
type input "2508APO3486.17471"
click at [495, 129] on span "Select Lab" at bounding box center [465, 129] width 155 height 11
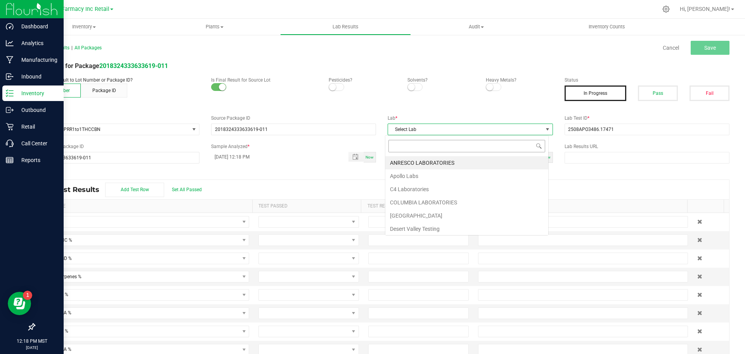
scroll to position [12, 164]
click at [443, 172] on li "Apollo Labs" at bounding box center [466, 175] width 163 height 13
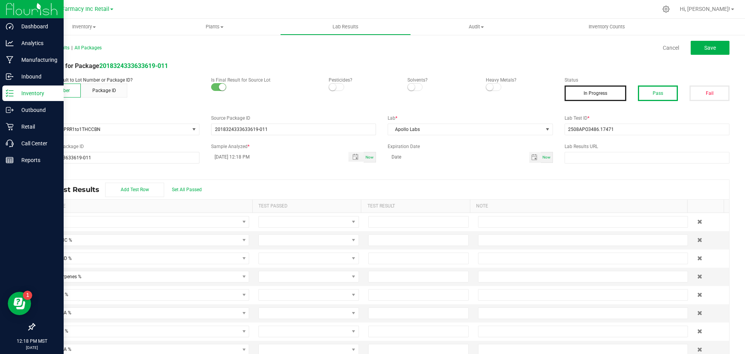
click at [639, 95] on button "Pass" at bounding box center [658, 93] width 40 height 16
click at [705, 50] on span "Save" at bounding box center [711, 48] width 12 height 6
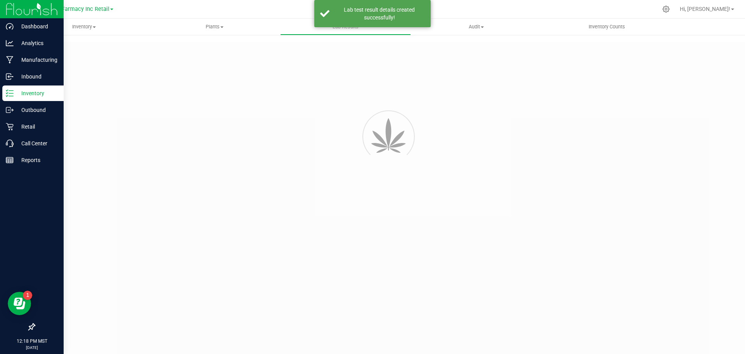
type input "2018324333633619-011"
type input "2508APO3486.17471"
type input "2018324333633619-011"
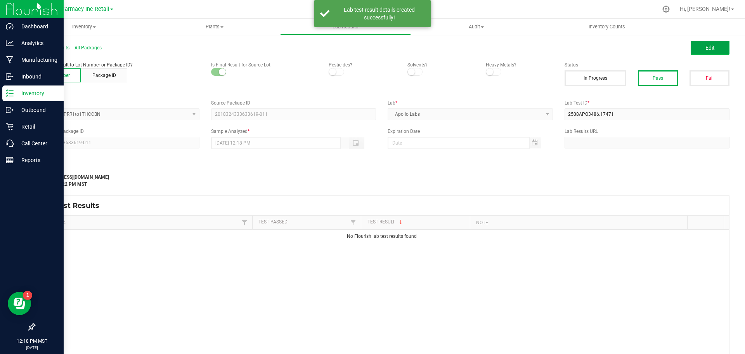
click at [698, 45] on button "Edit" at bounding box center [710, 48] width 39 height 14
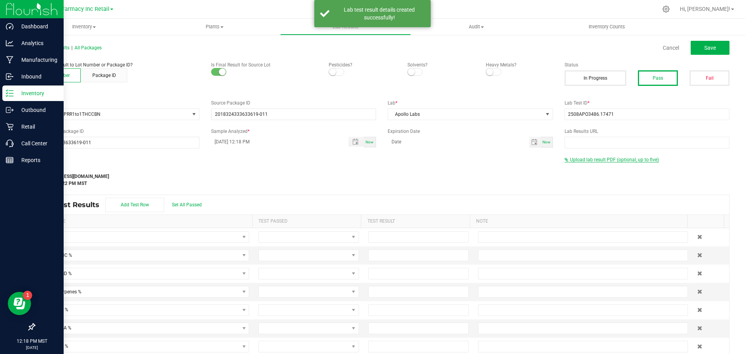
click at [565, 160] on span "Upload lab result PDF (optional, up to five)" at bounding box center [612, 159] width 94 height 5
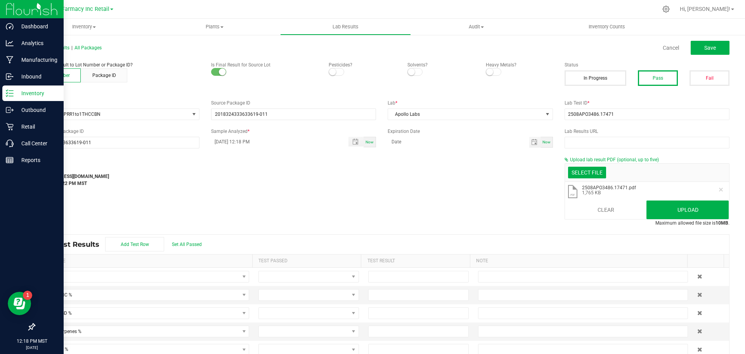
click at [674, 199] on li ".pdf 2508APO3486.17471.pdf 1,765 KB" at bounding box center [647, 192] width 165 height 20
click at [676, 207] on button "Upload" at bounding box center [688, 209] width 82 height 19
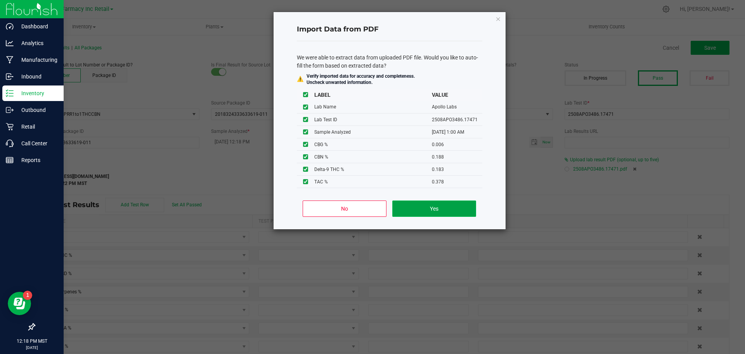
click at [434, 211] on button "Yes" at bounding box center [433, 208] width 83 height 16
type input "[DATE] 1:00 AM"
type input "0.3780"
type input "0.1830"
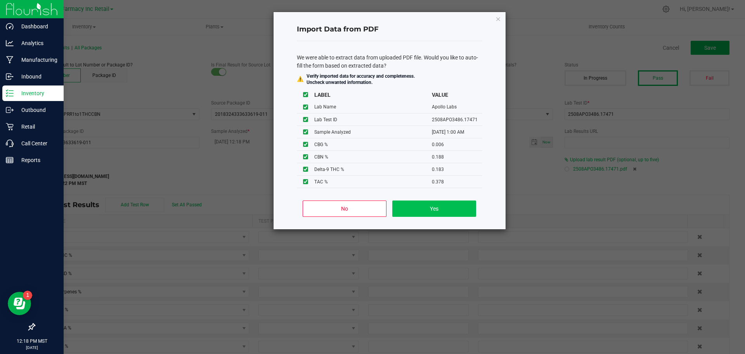
type input "0.0060"
type input "0.1880"
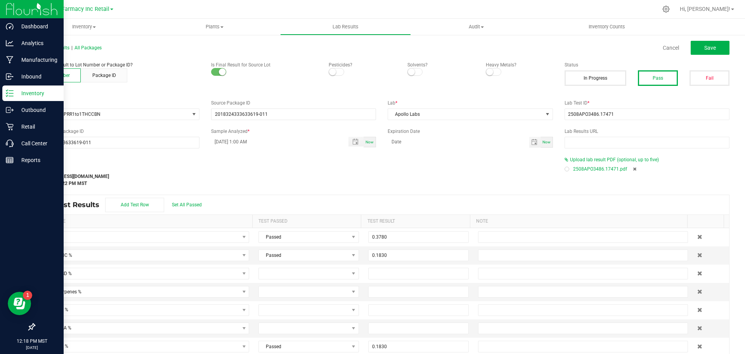
click at [712, 38] on div "All Lab Results | All Packages Cancel Save" at bounding box center [381, 47] width 707 height 19
click at [711, 43] on button "Save" at bounding box center [710, 48] width 39 height 14
type input "0.1830"
type input "0.0060"
type input "0.1880"
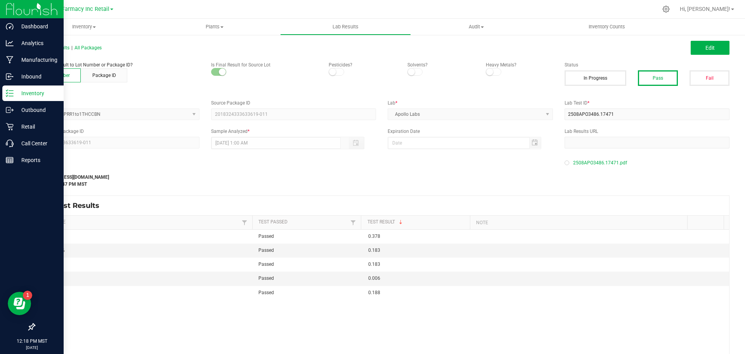
click at [89, 45] on div "All Lab Results | All Packages" at bounding box center [205, 47] width 354 height 7
click at [89, 45] on span "All Packages" at bounding box center [88, 47] width 27 height 5
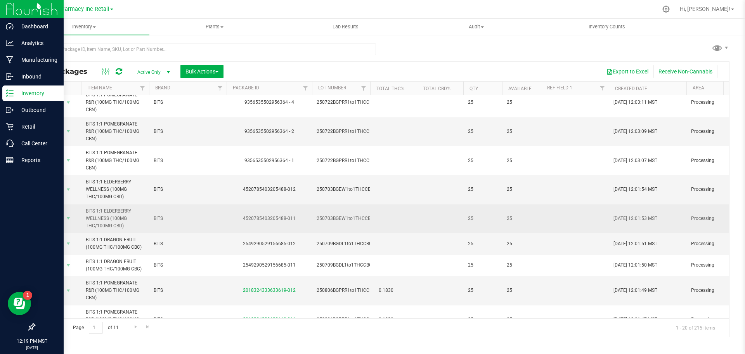
scroll to position [184, 0]
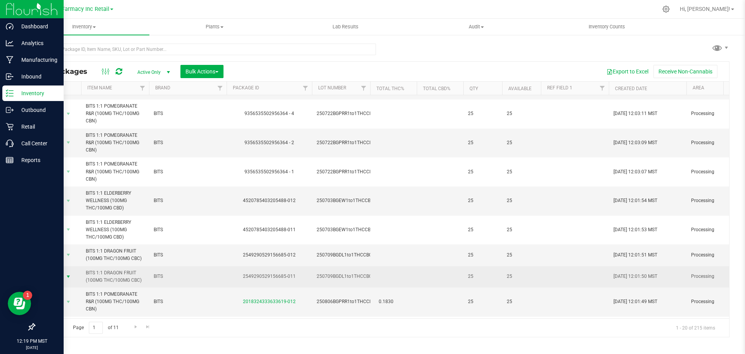
click at [68, 278] on span "select" at bounding box center [68, 276] width 6 height 6
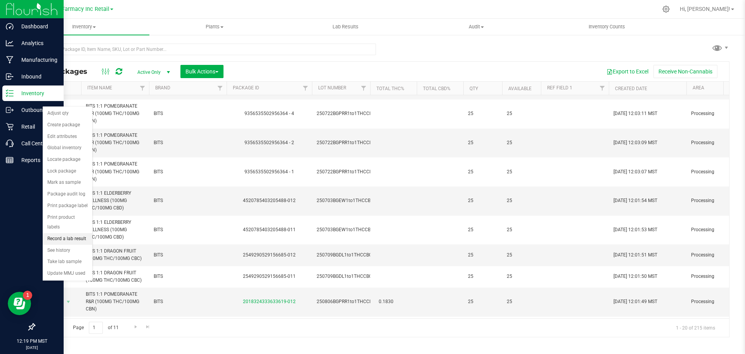
click at [70, 234] on li "Record a lab result" at bounding box center [68, 239] width 50 height 12
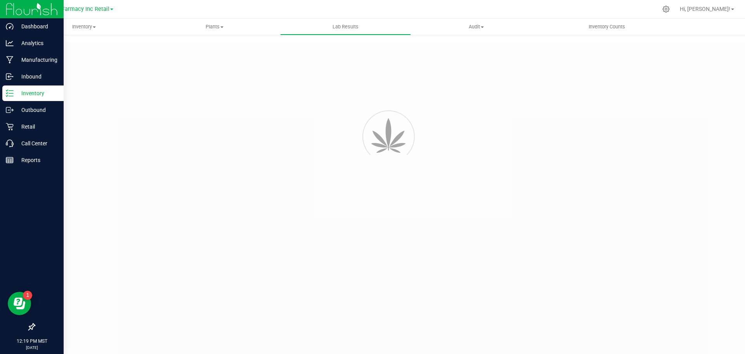
type input "2549290529156685-011"
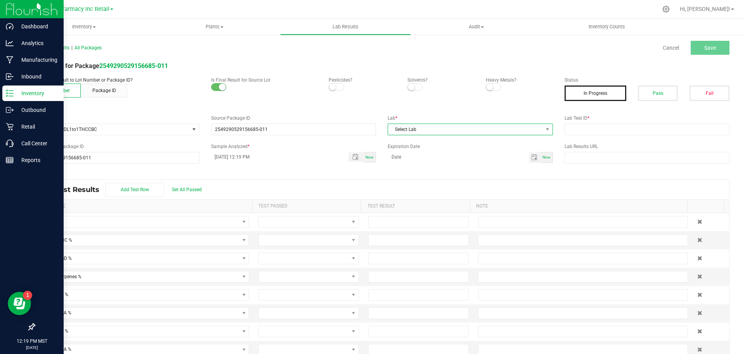
click at [465, 132] on span "Select Lab" at bounding box center [465, 129] width 155 height 11
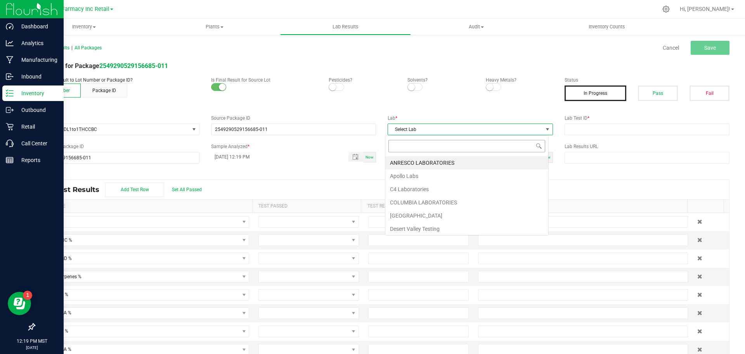
scroll to position [12, 164]
click at [444, 177] on li "Apollo Labs" at bounding box center [466, 175] width 163 height 13
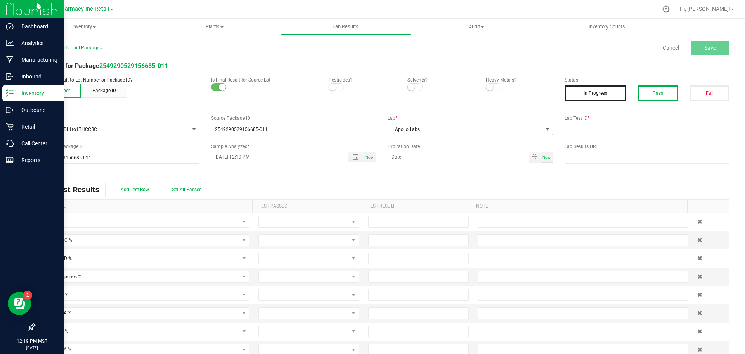
click at [666, 87] on button "Pass" at bounding box center [658, 93] width 40 height 16
click at [440, 173] on div "All Lab Results | All Packages Cancel Save Lab Result for Package 2549290529156…" at bounding box center [382, 202] width 696 height 320
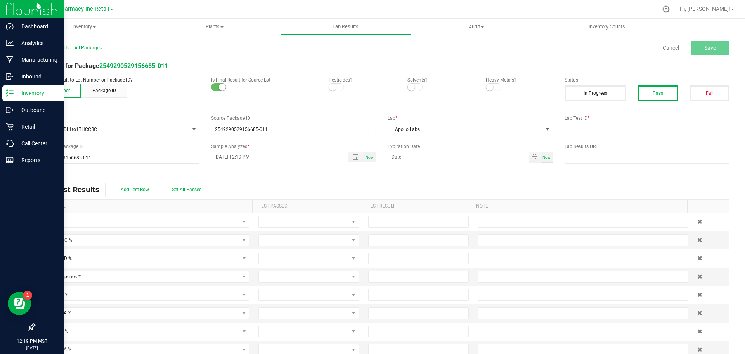
click at [566, 127] on input "text" at bounding box center [647, 129] width 165 height 12
paste input "2507SMAZ1105.3288"
type input "2507SMAZ1105.3288"
type input "month/day/year"
click at [472, 158] on input "month/day/year" at bounding box center [459, 157] width 142 height 10
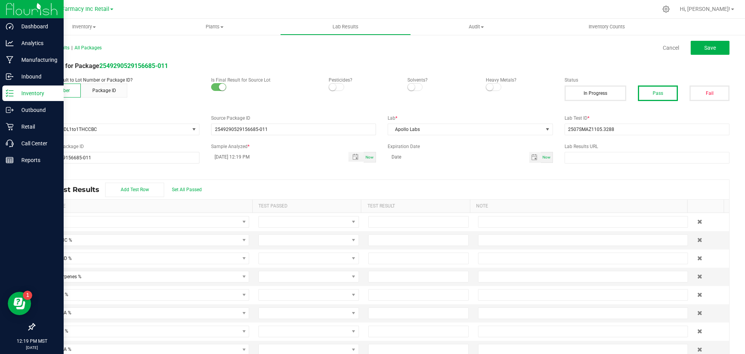
click at [447, 182] on div "Lab Test Results Add Test Row Set All Passed" at bounding box center [382, 189] width 695 height 19
click at [705, 45] on span "Save" at bounding box center [711, 48] width 12 height 6
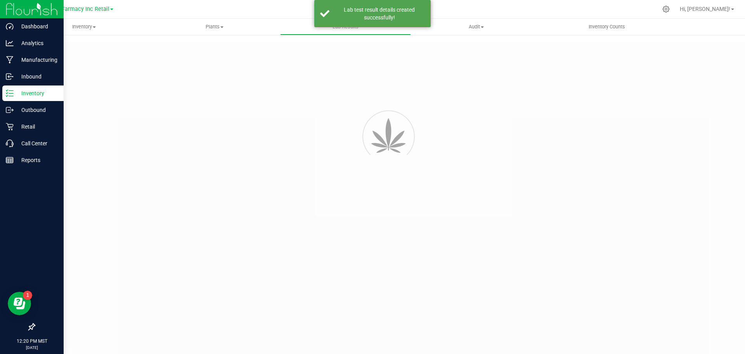
type input "2549290529156685-011"
type input "2507SMAZ1105.3288"
type input "2549290529156685-011"
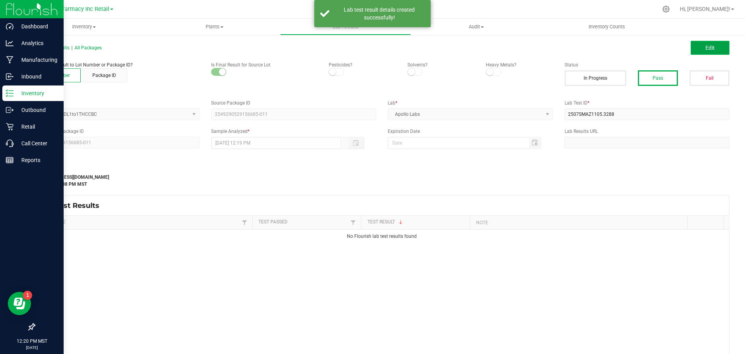
click at [696, 43] on button "Edit" at bounding box center [710, 48] width 39 height 14
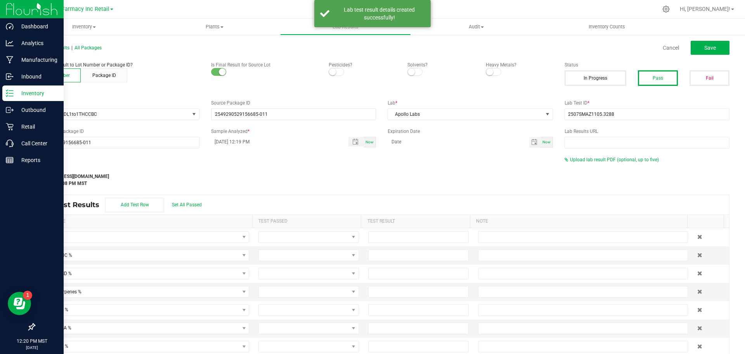
click at [598, 156] on div "Upload lab result PDF (optional, up to five)" at bounding box center [647, 159] width 165 height 7
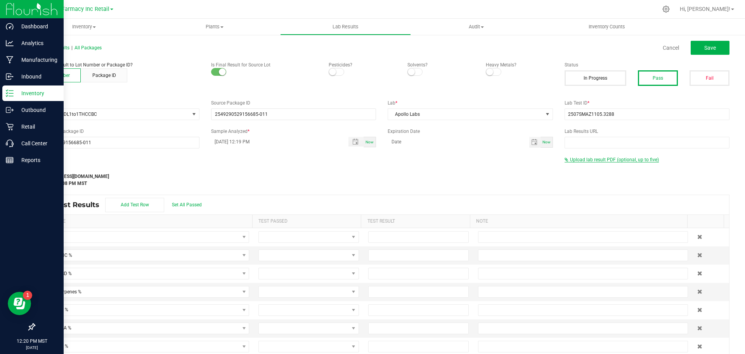
click at [598, 158] on span "Upload lab result PDF (optional, up to five)" at bounding box center [614, 159] width 89 height 5
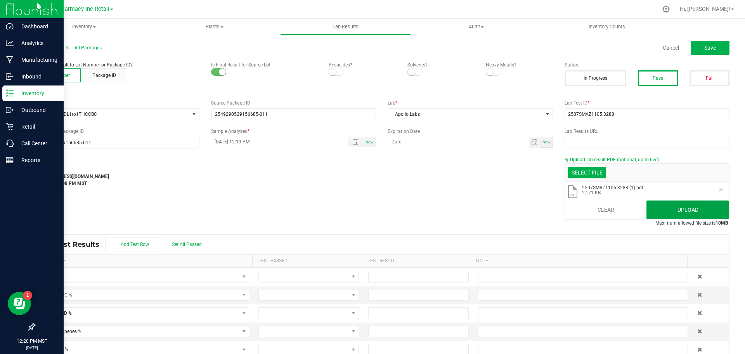
click at [668, 208] on button "Upload" at bounding box center [688, 209] width 82 height 19
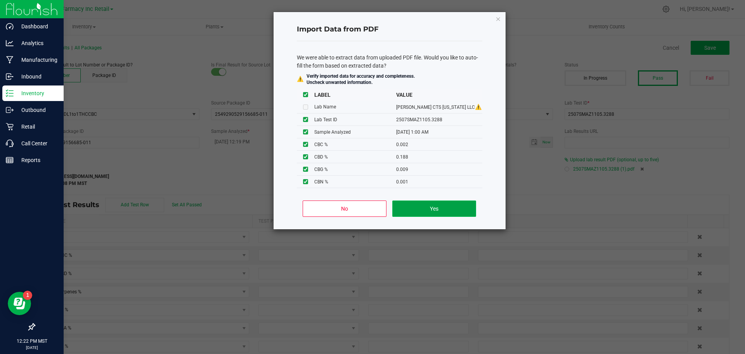
click at [409, 204] on button "Yes" at bounding box center [433, 208] width 83 height 16
type input "[DATE] 1:00 AM"
type input "3.0000"
type input "0.1810"
type input "0.0010"
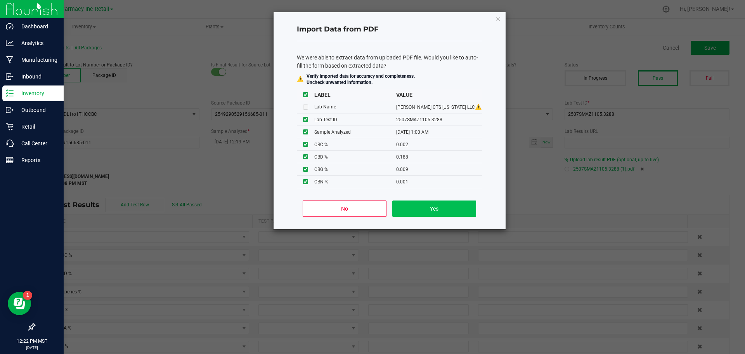
type input "0.0020"
type input "0.1880"
type input "0.0090"
type input "0.0010"
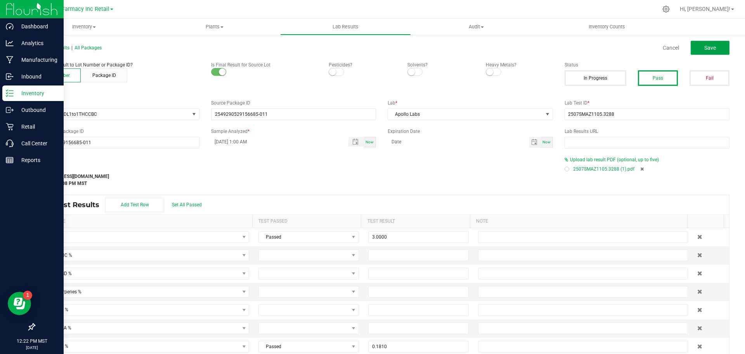
click at [712, 43] on button "Save" at bounding box center [710, 48] width 39 height 14
type input "0.1810"
type input "0.0010"
type input "0.0020"
type input "0.1880"
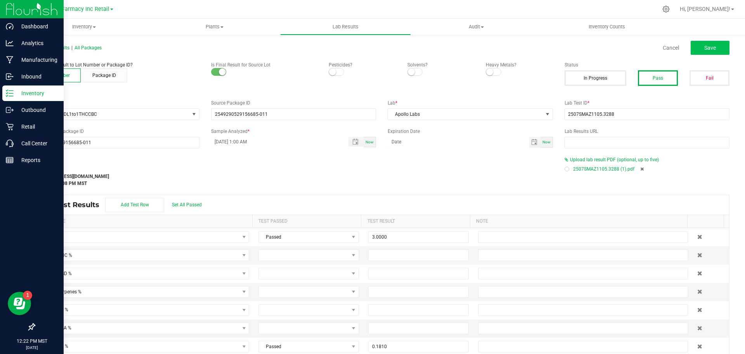
type input "0.0090"
type input "0.0010"
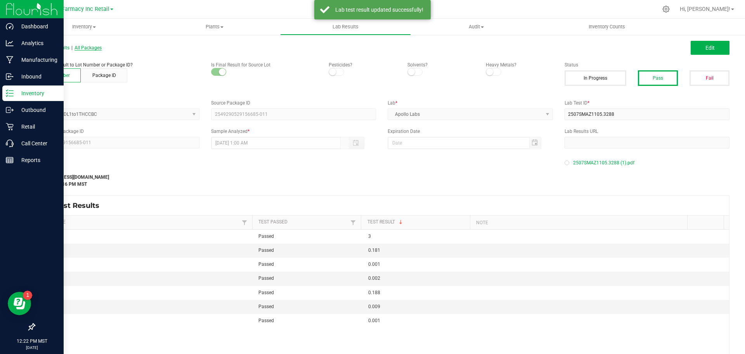
click at [92, 49] on span "All Packages" at bounding box center [88, 47] width 27 height 5
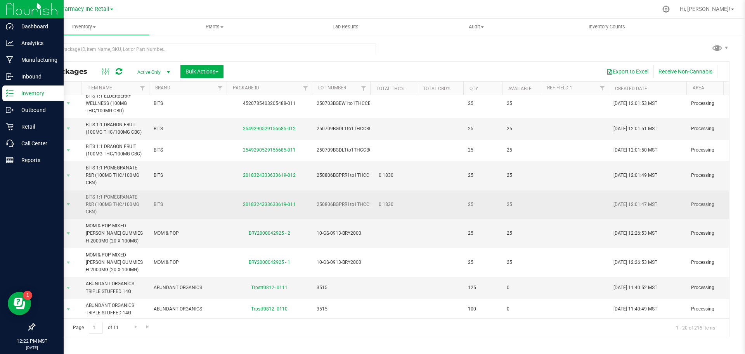
scroll to position [194, 0]
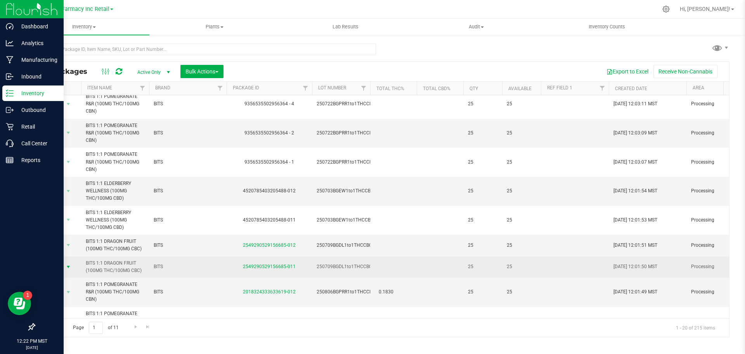
click at [69, 266] on span "select" at bounding box center [68, 267] width 6 height 6
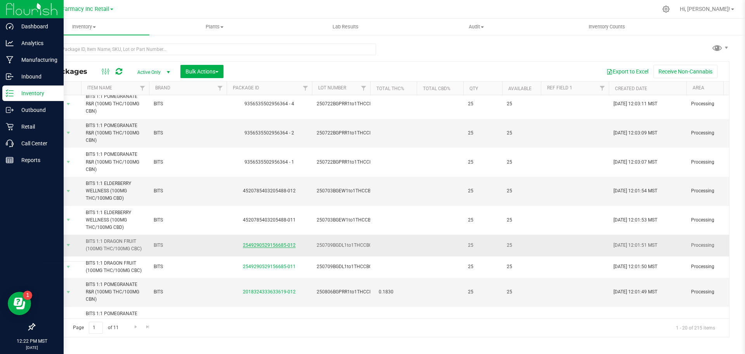
click at [285, 243] on link "2549290529156685-012" at bounding box center [269, 244] width 53 height 5
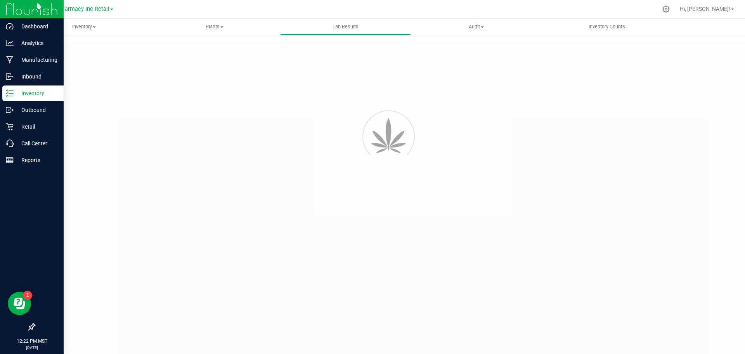
type input "2549290529156685-011"
type input "2507SMAZ1105.3288"
type input "2549290529156685-011"
type input "[DATE] 1:00 AM"
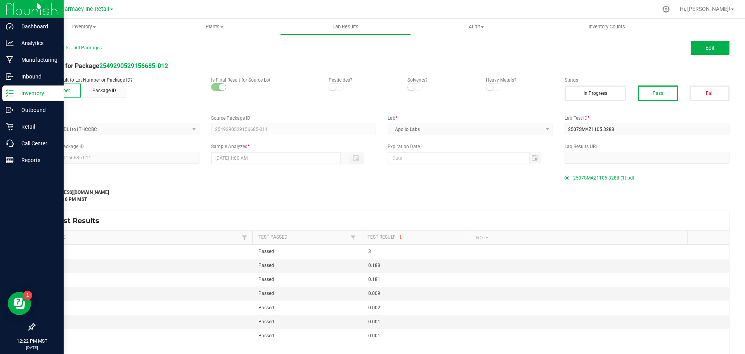
click at [584, 176] on span "2507SMAZ1105.3288 (1).pdf" at bounding box center [603, 178] width 61 height 12
click at [713, 49] on button "Edit" at bounding box center [710, 48] width 39 height 14
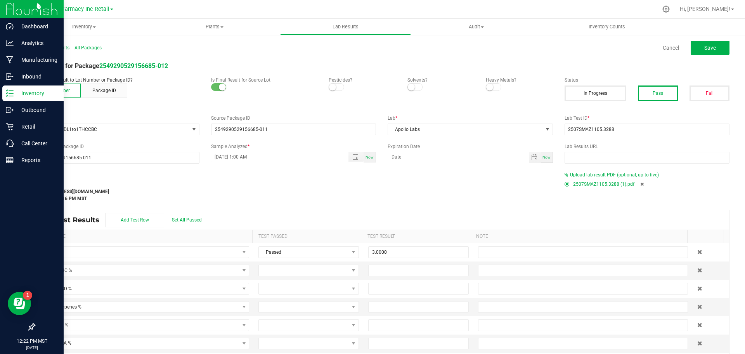
click at [640, 182] on icon at bounding box center [641, 184] width 3 height 5
click at [698, 251] on icon at bounding box center [700, 251] width 5 height 5
type input "0.0010"
type input "0.0020"
type input "0.1880"
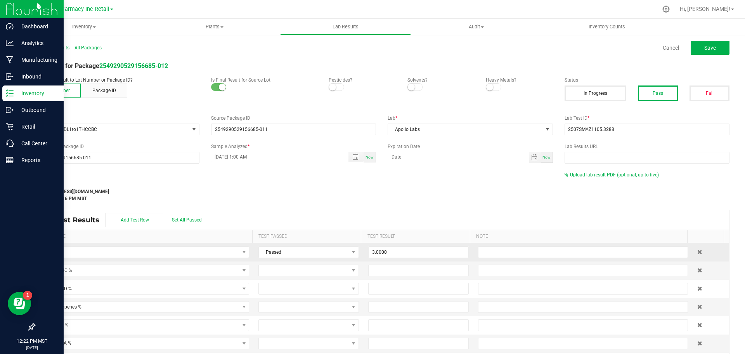
type input "0.0090"
type input "0.0010"
type input "0.1810"
click at [587, 177] on div "Upload lab result PDF (optional, up to five)" at bounding box center [647, 174] width 165 height 7
click at [586, 174] on span "Upload lab result PDF (optional, up to five)" at bounding box center [614, 174] width 89 height 5
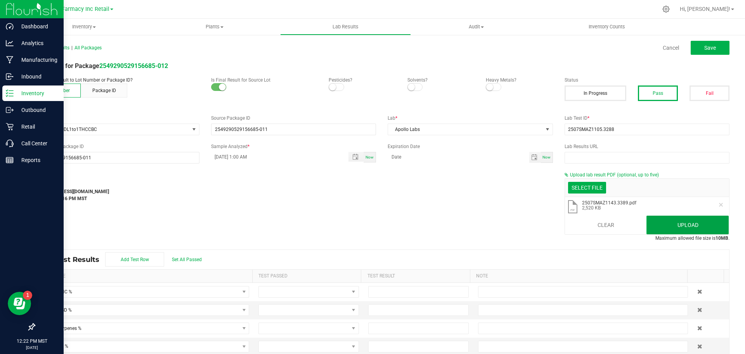
click at [658, 226] on button "Upload" at bounding box center [688, 224] width 82 height 19
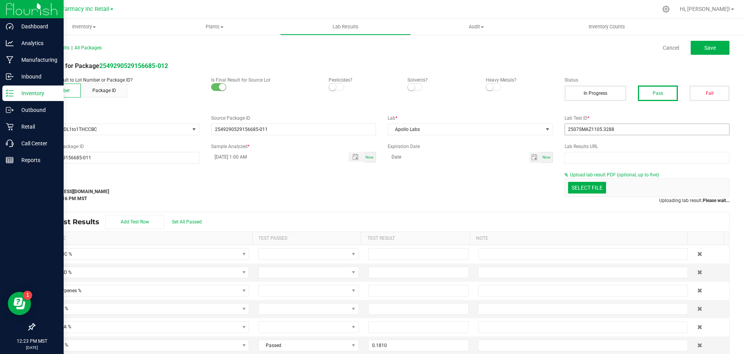
click at [376, 100] on body "Dashboard Analytics Manufacturing Inbound Inventory Outbound Retail Call Center…" at bounding box center [372, 177] width 745 height 354
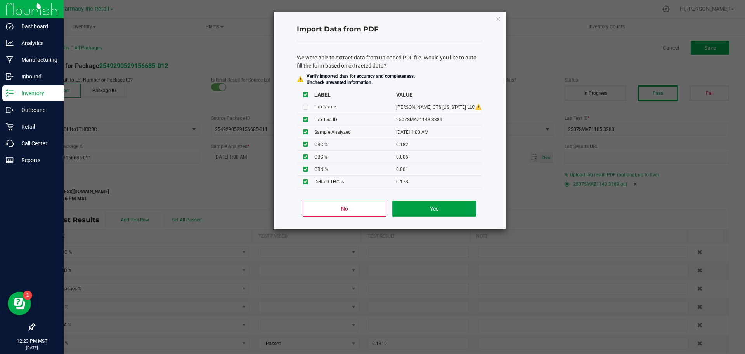
click at [436, 213] on button "Yes" at bounding box center [433, 208] width 83 height 16
type input "[DATE] 1:00 AM"
type input "0.1820"
type input "0.0060"
type input "0.1780"
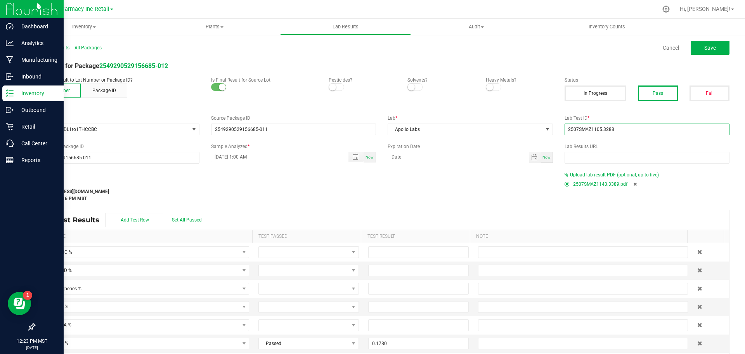
click at [637, 127] on input "2507SMAZ1105.3288" at bounding box center [647, 129] width 165 height 12
drag, startPoint x: 627, startPoint y: 130, endPoint x: 363, endPoint y: 119, distance: 263.8
click at [365, 120] on div "Lot Number * 250709BGDL1to1THCCBC Source Package ID 2549290529156685-011 Lab * …" at bounding box center [381, 125] width 707 height 21
paste input "43.3389"
type input "2507SMAZ1143.3389"
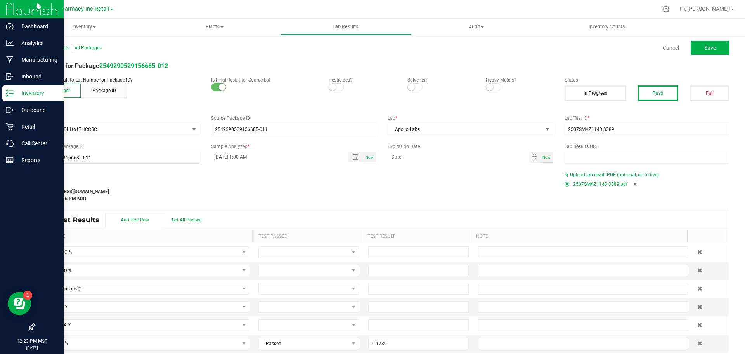
click at [496, 195] on div "Last Modified [EMAIL_ADDRESS][DOMAIN_NAME] [DATE] 12:22:16 PM MST" at bounding box center [293, 190] width 531 height 23
click at [430, 125] on span "Apollo Labs" at bounding box center [465, 129] width 155 height 11
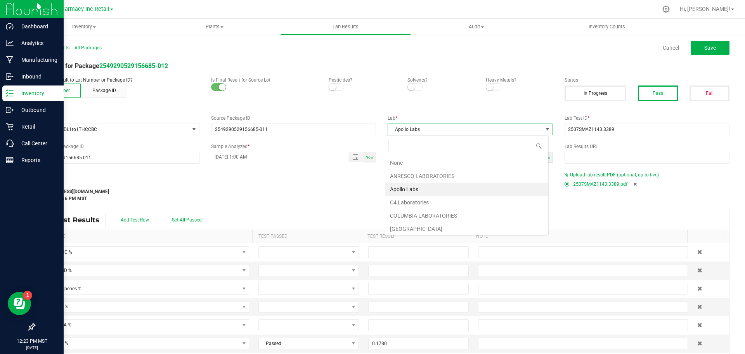
scroll to position [12, 164]
type input "[PERSON_NAME]"
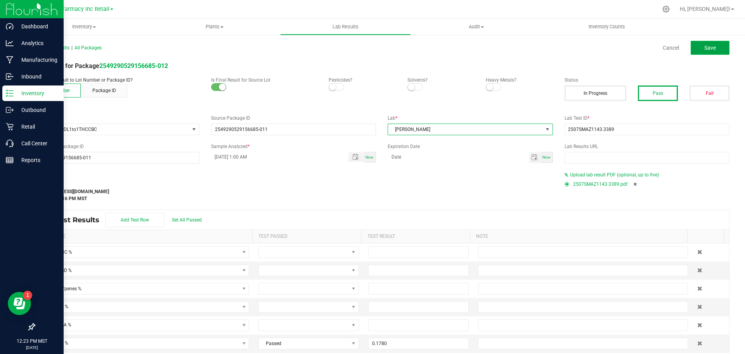
click at [705, 50] on span "Save" at bounding box center [711, 48] width 12 height 6
type input "0.1780"
type input "0.0010"
type input "0.1820"
type input "0.1880"
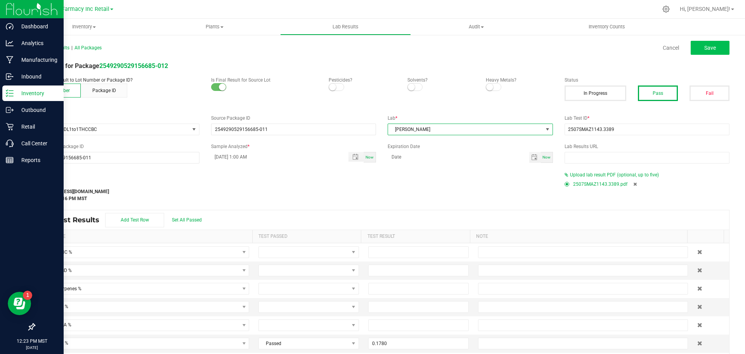
type input "0.0060"
type input "0.0010"
type input "3.0000"
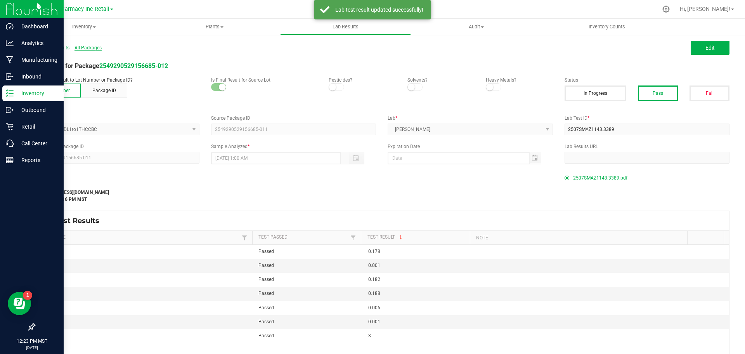
click at [93, 47] on span "All Packages" at bounding box center [88, 47] width 27 height 5
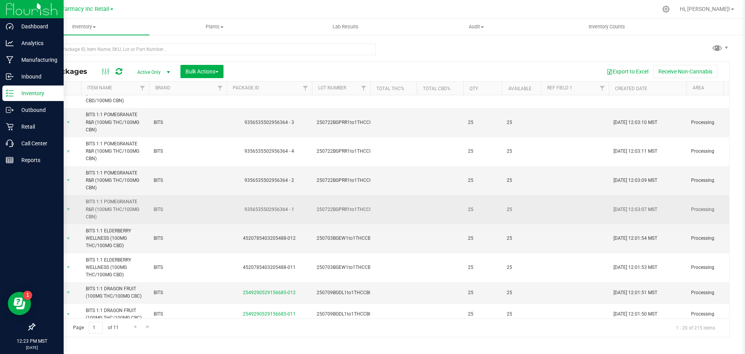
scroll to position [194, 0]
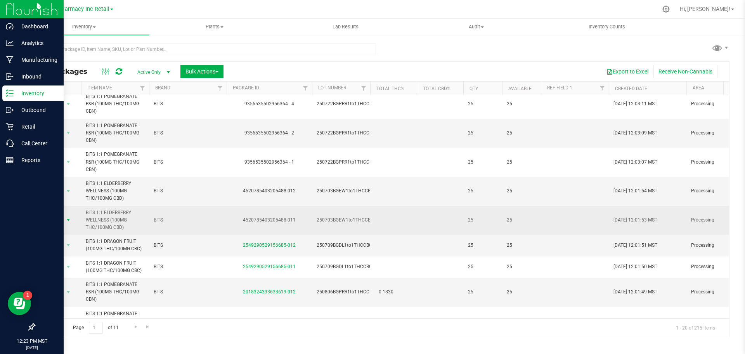
click at [70, 222] on span "select" at bounding box center [68, 220] width 6 height 6
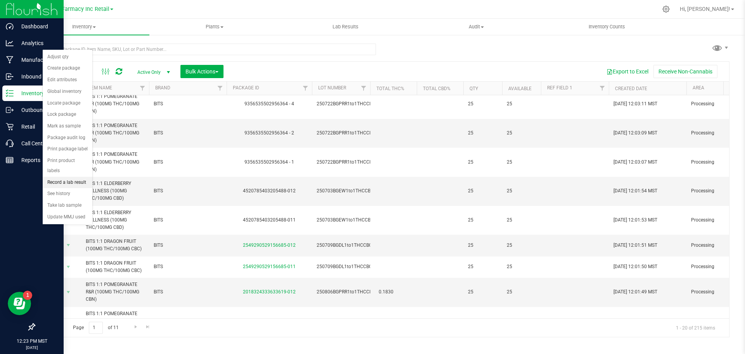
click at [63, 177] on li "Record a lab result" at bounding box center [68, 183] width 50 height 12
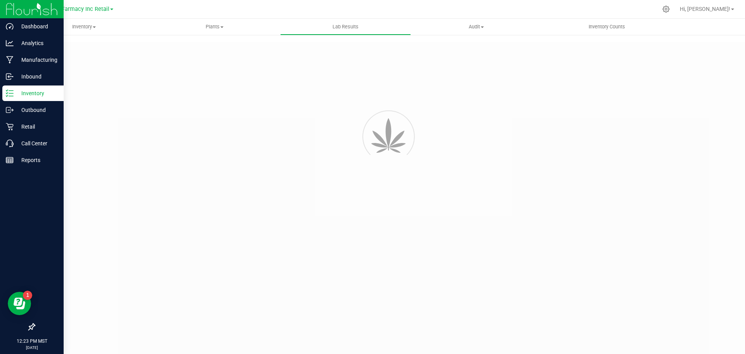
type input "4520785403205488-011"
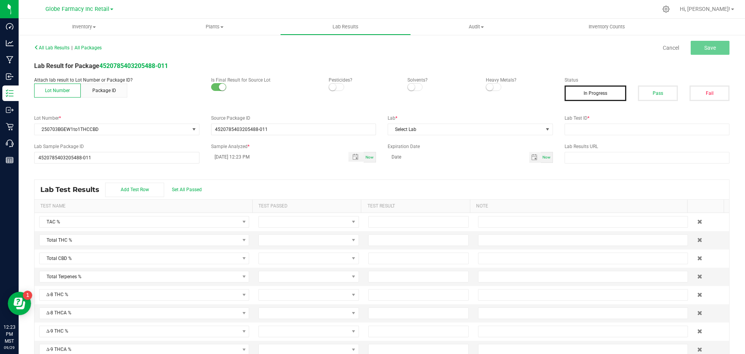
click at [588, 119] on span "*" at bounding box center [589, 117] width 2 height 5
drag, startPoint x: 583, startPoint y: 122, endPoint x: 581, endPoint y: 131, distance: 8.6
click at [582, 123] on div "Lab Test ID *" at bounding box center [647, 125] width 177 height 21
click at [581, 132] on input "text" at bounding box center [647, 129] width 165 height 12
paste input "2507SMAZ1105.3288"
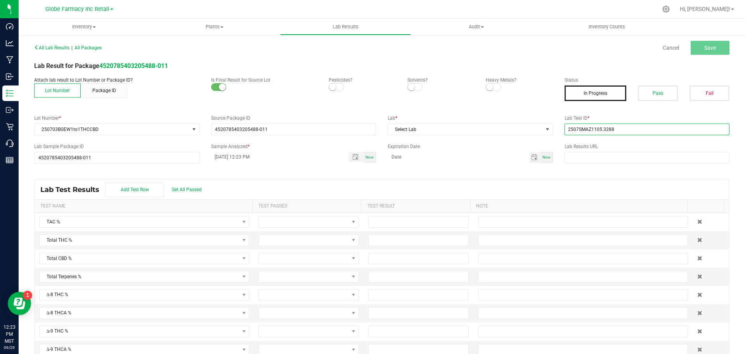
type input "2507SMAZ1105.3288"
click at [539, 122] on div "Lab * Select Lab" at bounding box center [470, 125] width 177 height 21
click at [536, 131] on span "Select Lab" at bounding box center [465, 129] width 155 height 11
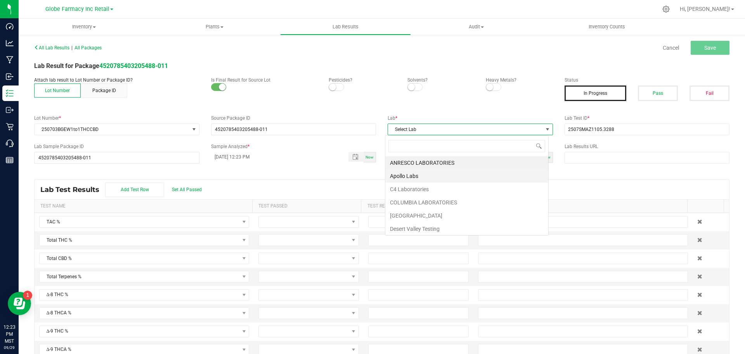
scroll to position [12, 164]
type input "[PERSON_NAME]"
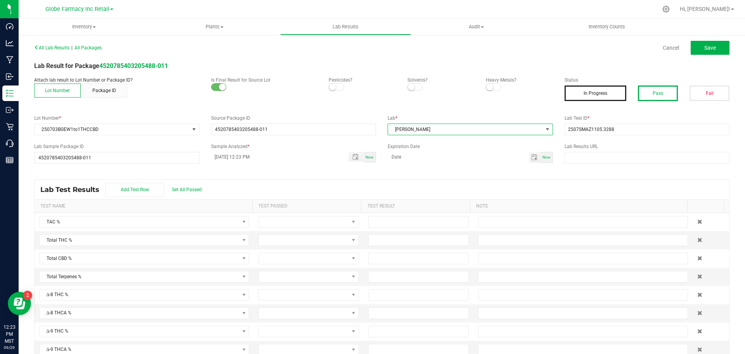
click at [662, 91] on button "Pass" at bounding box center [658, 93] width 40 height 16
click at [697, 45] on button "Save" at bounding box center [710, 48] width 39 height 14
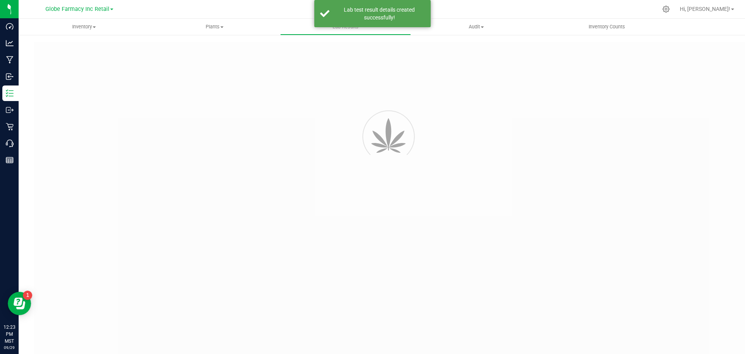
type input "4520785403205488-011"
type input "2507SMAZ1105.3288"
type input "4520785403205488-011"
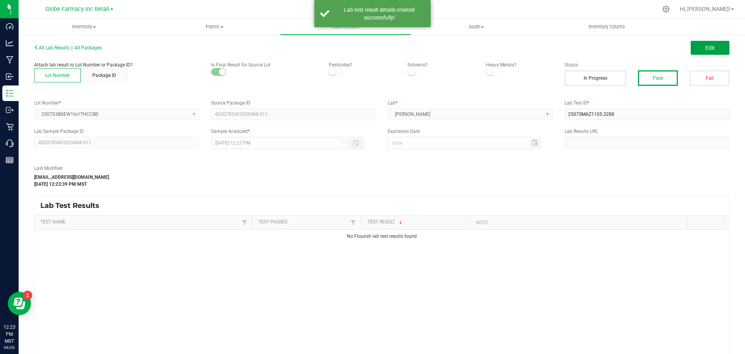
click at [706, 47] on span "Edit" at bounding box center [710, 48] width 9 height 6
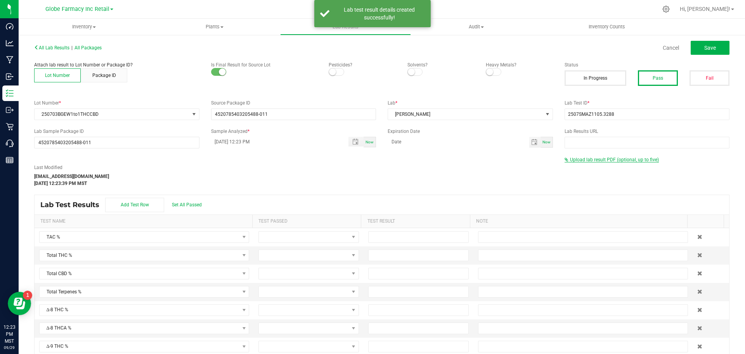
click at [599, 159] on span "Upload lab result PDF (optional, up to five)" at bounding box center [614, 159] width 89 height 5
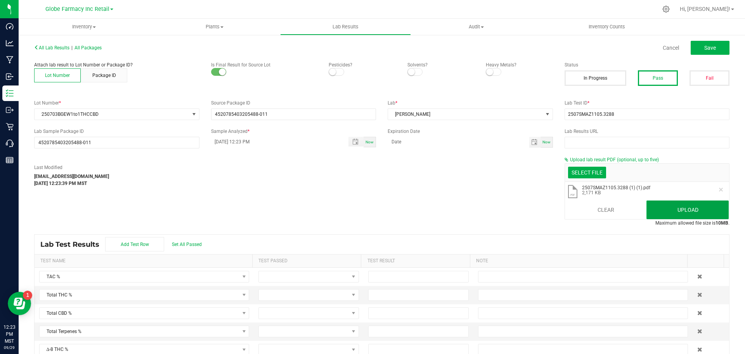
click at [677, 210] on button "Upload" at bounding box center [688, 209] width 82 height 19
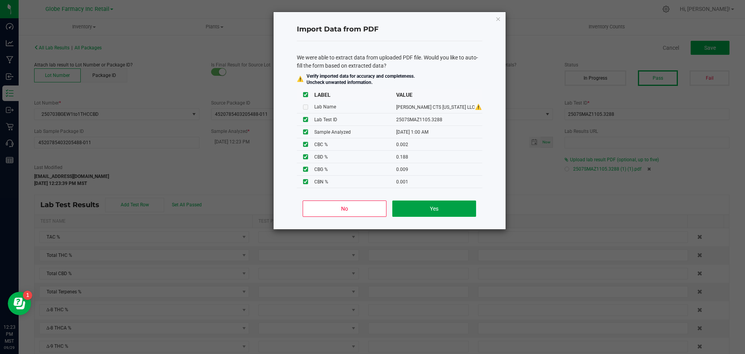
click at [467, 210] on button "Yes" at bounding box center [433, 208] width 83 height 16
type input "[DATE] 1:00 AM"
type input "3.0000"
type input "0.1810"
type input "0.0010"
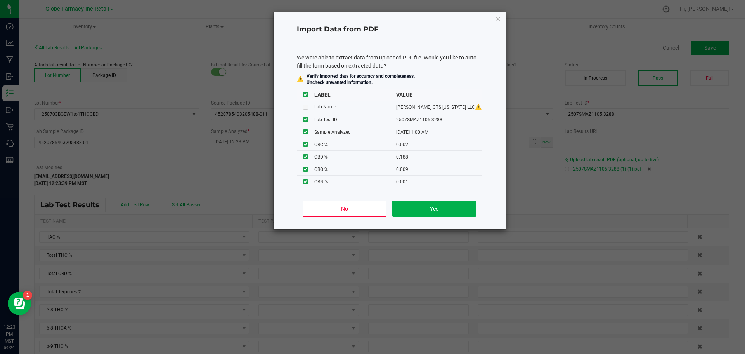
type input "0.0020"
type input "0.1880"
type input "0.0090"
type input "0.0010"
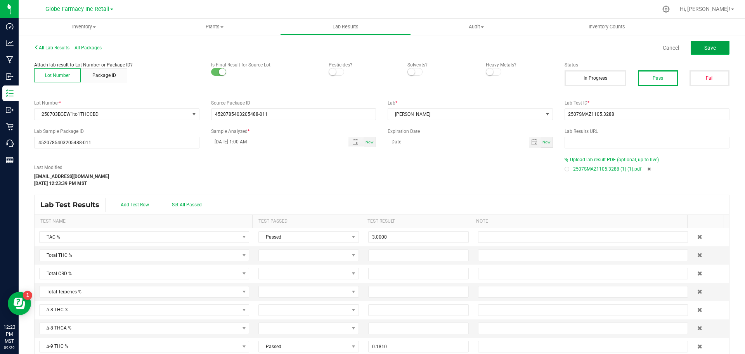
click at [707, 50] on span "Save" at bounding box center [711, 48] width 12 height 6
type input "0.1810"
type input "0.0010"
type input "0.0020"
type input "0.1880"
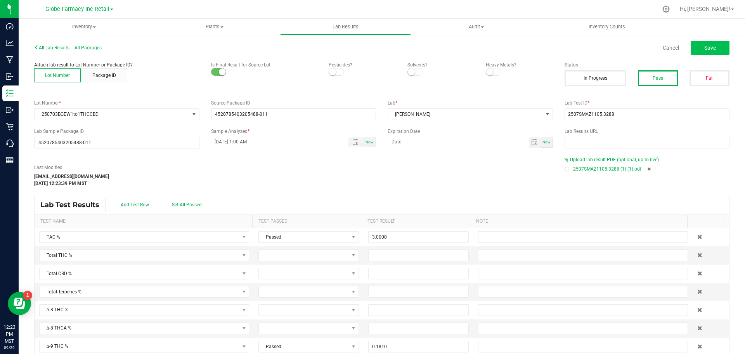
type input "0.0090"
type input "0.0010"
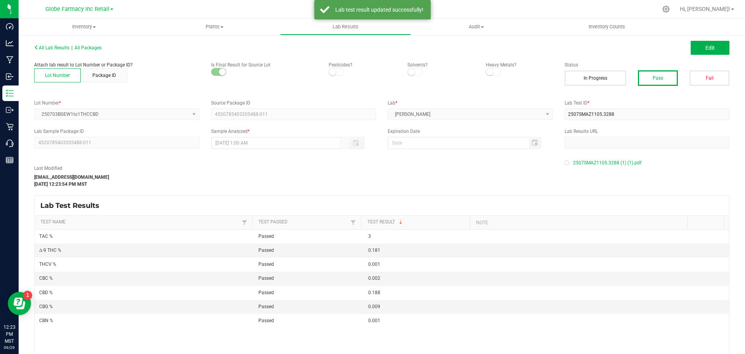
click at [90, 45] on div "All Lab Results | All Packages" at bounding box center [205, 47] width 354 height 7
click at [92, 48] on span "All Packages" at bounding box center [88, 47] width 27 height 5
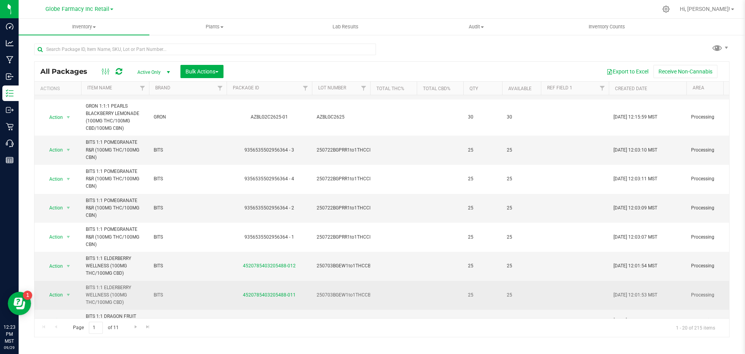
scroll to position [116, 0]
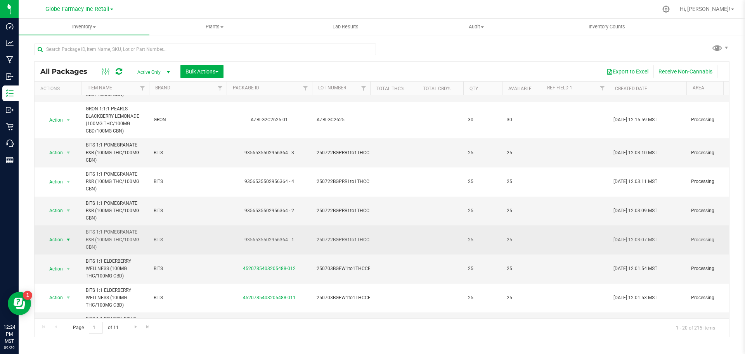
click at [68, 243] on span "select" at bounding box center [68, 239] width 6 height 6
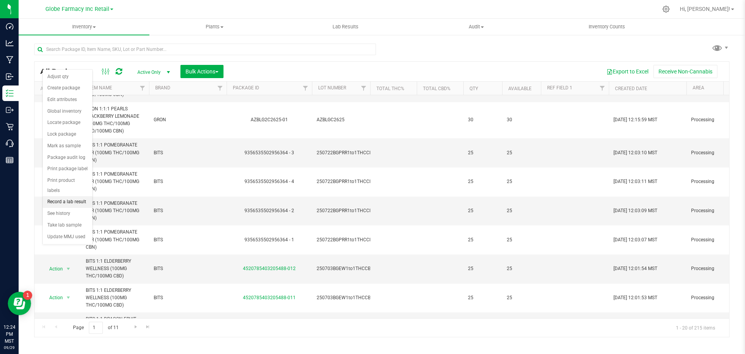
click at [72, 196] on li "Record a lab result" at bounding box center [68, 202] width 50 height 12
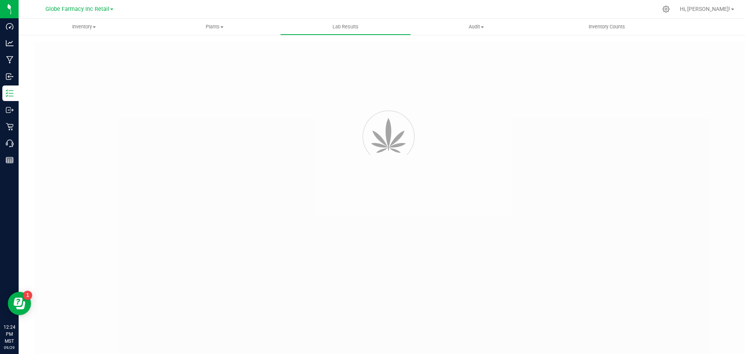
type input "9356535502956364 - 1"
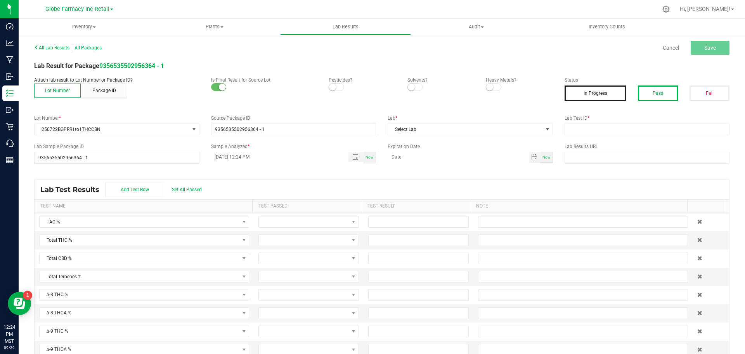
click at [638, 98] on button "Pass" at bounding box center [658, 93] width 40 height 16
click at [460, 134] on span "Select Lab" at bounding box center [465, 129] width 155 height 11
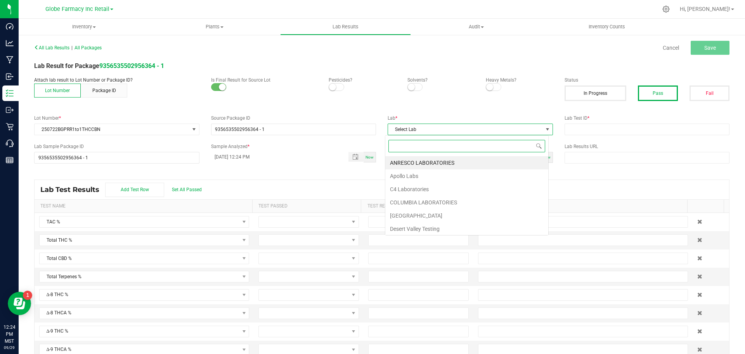
scroll to position [12, 164]
click at [427, 179] on li "Apollo Labs" at bounding box center [466, 175] width 163 height 13
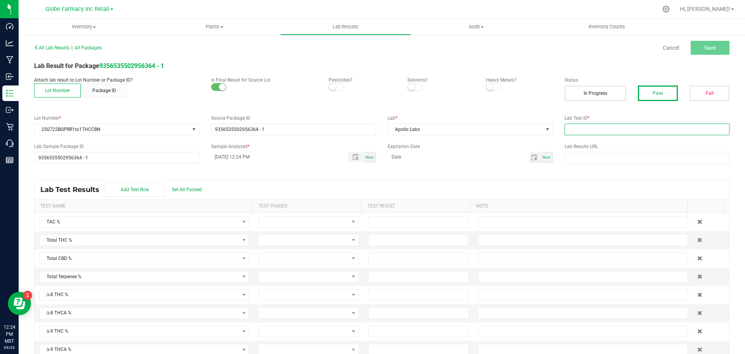
click at [587, 131] on input "text" at bounding box center [647, 129] width 165 height 12
paste input "2507APO3259.16519"
type input "2507APO3259.16519"
click at [694, 45] on button "Save" at bounding box center [710, 48] width 39 height 14
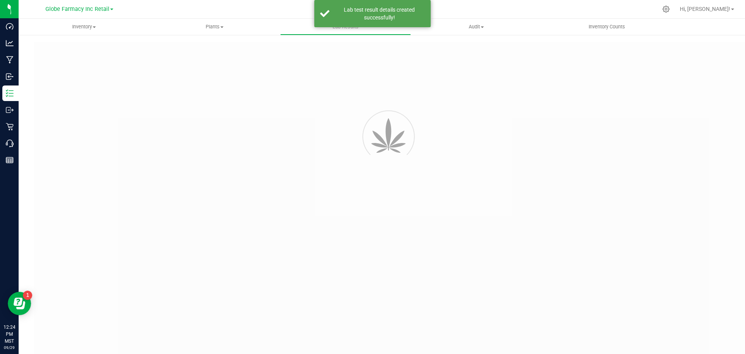
type input "9356535502956364 - 1"
type input "2507APO3259.16519"
type input "9356535502956364 - 1"
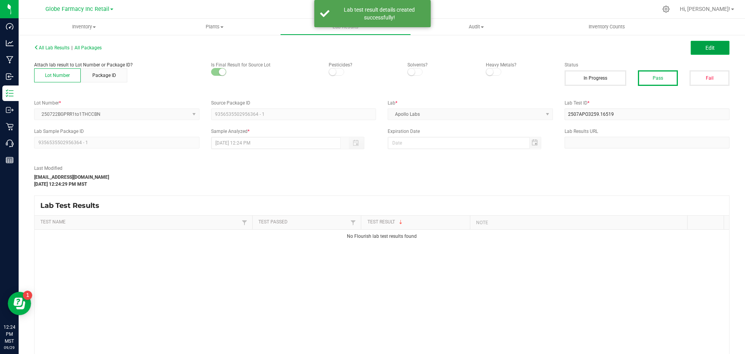
click at [691, 52] on button "Edit" at bounding box center [710, 48] width 39 height 14
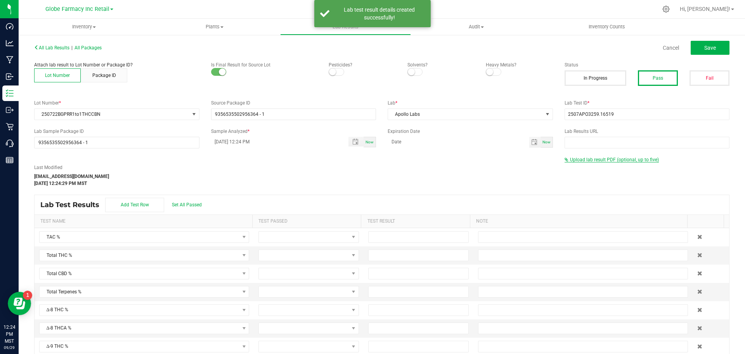
click at [603, 160] on span "Upload lab result PDF (optional, up to five)" at bounding box center [614, 159] width 89 height 5
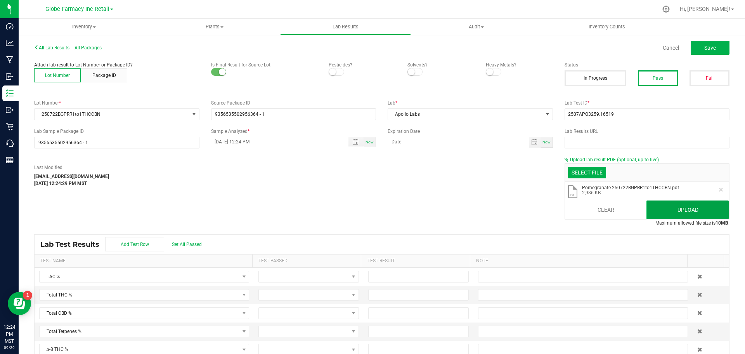
click at [708, 213] on button "Upload" at bounding box center [688, 209] width 82 height 19
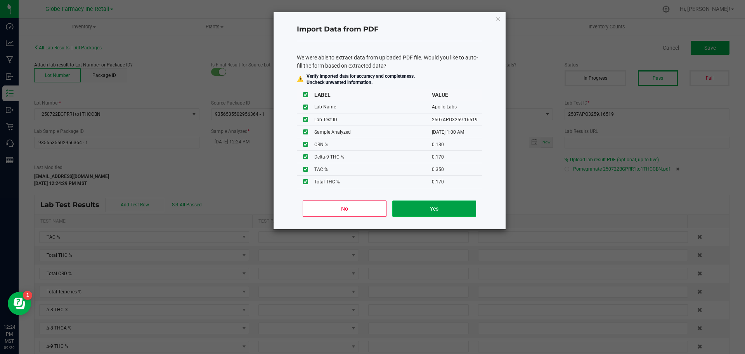
click at [443, 210] on button "Yes" at bounding box center [433, 208] width 83 height 16
type input "[DATE] 1:00 AM"
type input "0.3500"
type input "0.1700"
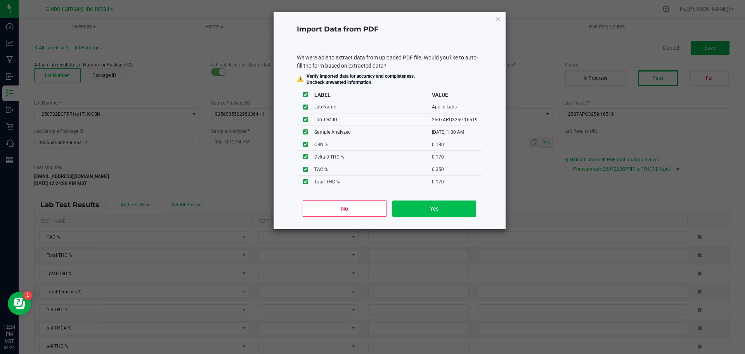
type input "0.1800"
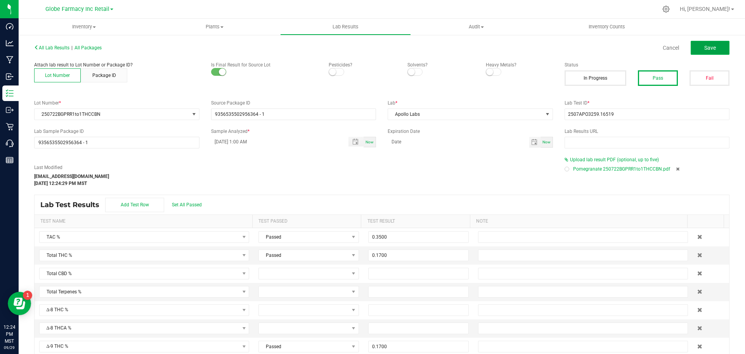
click at [692, 51] on button "Save" at bounding box center [710, 48] width 39 height 14
type input "0.1700"
type input "0.1800"
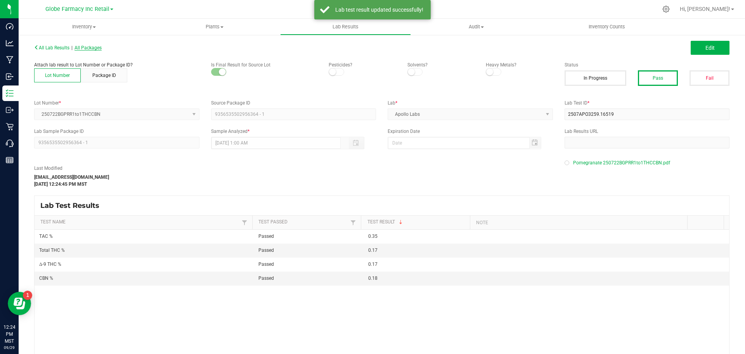
click at [92, 49] on span "All Packages" at bounding box center [88, 47] width 27 height 5
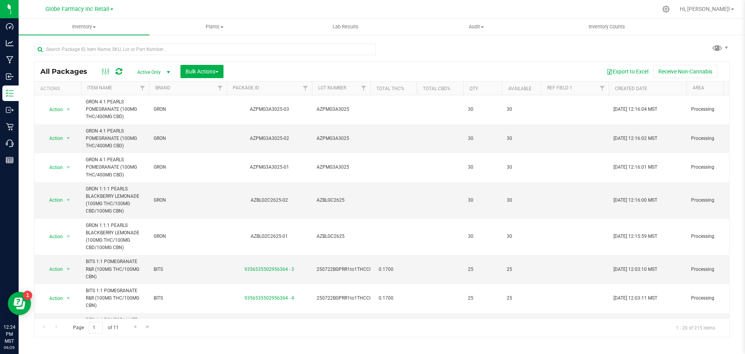
click at [561, 50] on div "All Packages Active Only Active Only Lab Samples Locked All Bulk Actions Add to…" at bounding box center [382, 186] width 696 height 301
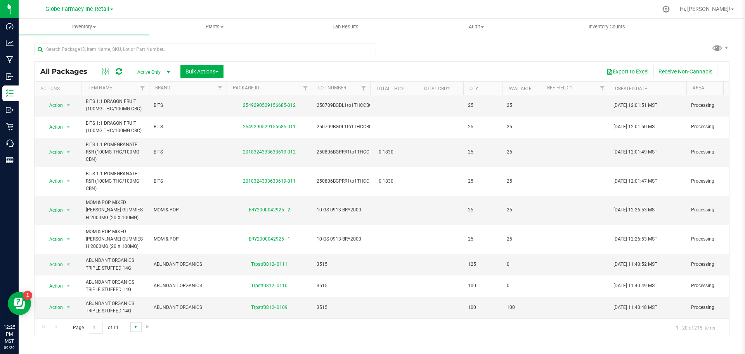
click at [133, 328] on span "Go to the next page" at bounding box center [136, 326] width 6 height 6
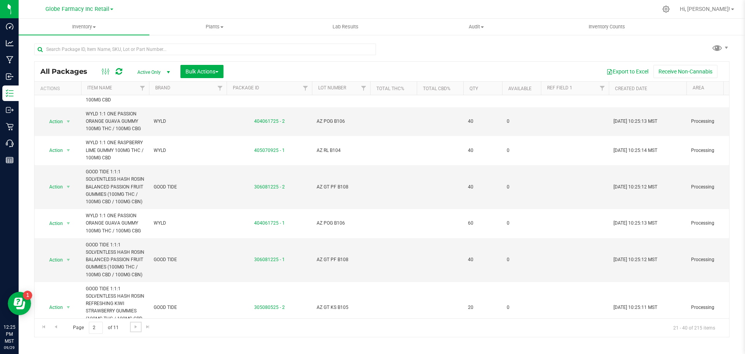
scroll to position [369, 0]
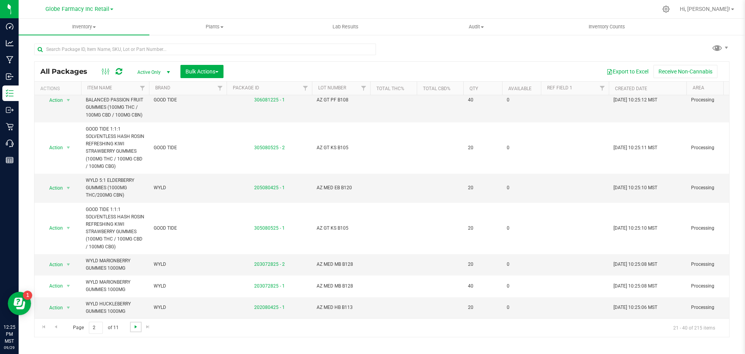
click at [134, 328] on span "Go to the next page" at bounding box center [136, 326] width 6 height 6
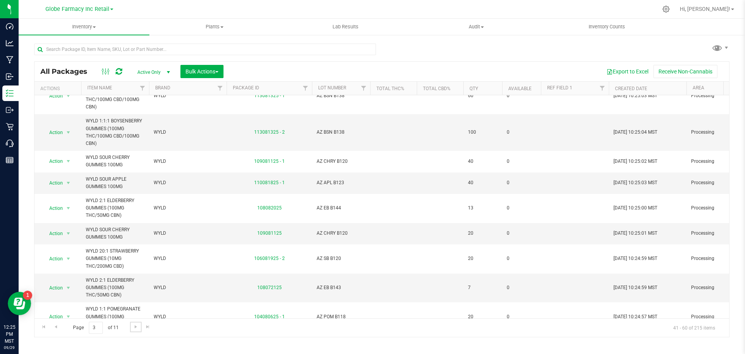
scroll to position [287, 0]
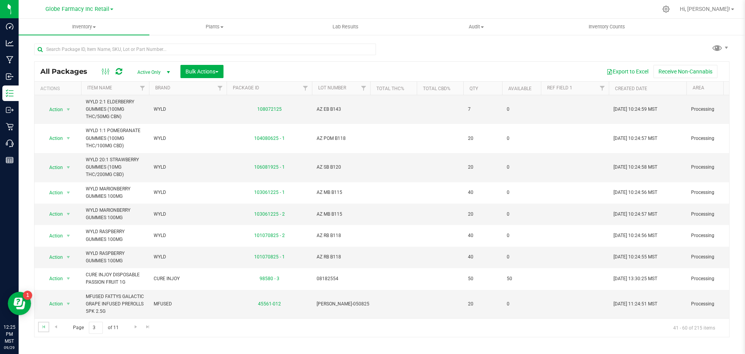
click at [47, 328] on link "Go to the first page" at bounding box center [43, 326] width 11 height 10
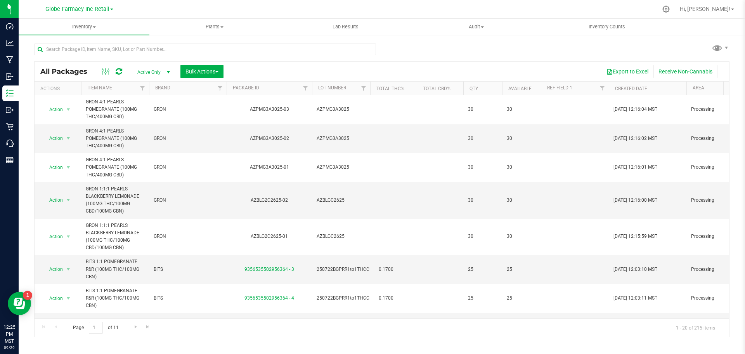
click at [432, 47] on div "All Packages Active Only Active Only Lab Samples Locked All Bulk Actions Add to…" at bounding box center [382, 186] width 696 height 301
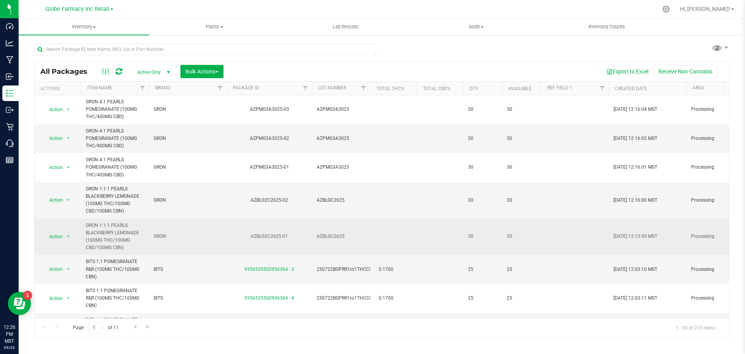
click at [329, 236] on span "AZBLGC2625" at bounding box center [341, 236] width 49 height 7
click at [329, 236] on input "AZBLGC2625" at bounding box center [340, 237] width 56 height 12
type input "AZBLGC2625"
click at [378, 213] on td at bounding box center [393, 200] width 47 height 36
click at [330, 139] on span "AZPMG3A3025" at bounding box center [341, 138] width 49 height 7
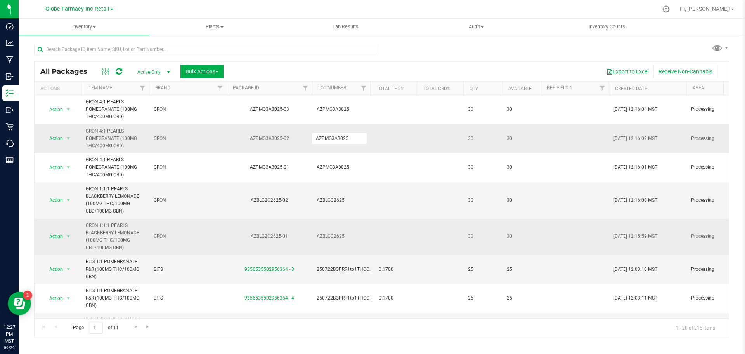
click at [330, 139] on input "AZPMG3A3025" at bounding box center [340, 138] width 56 height 12
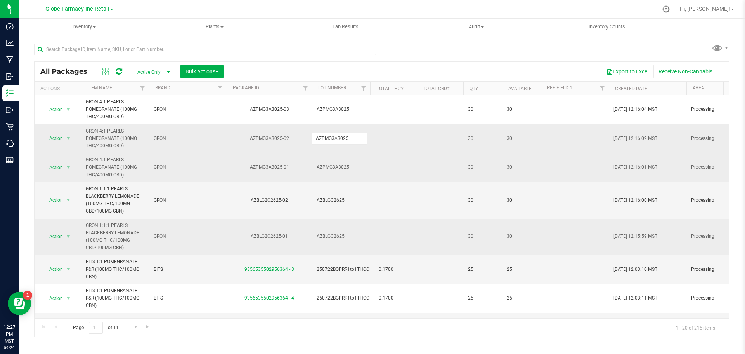
click at [375, 167] on span at bounding box center [379, 167] width 8 height 4
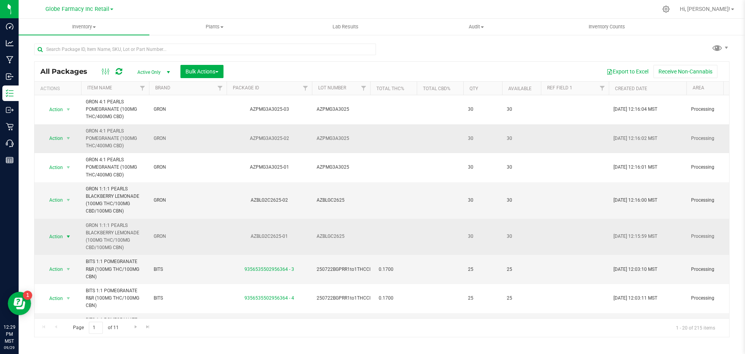
click at [72, 234] on span "select" at bounding box center [69, 236] width 10 height 11
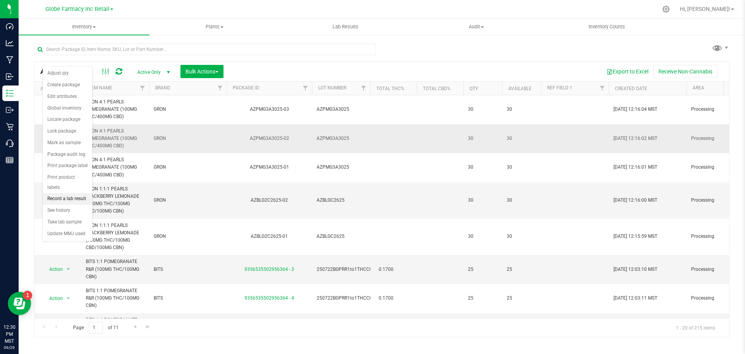
click at [76, 193] on li "Record a lab result" at bounding box center [68, 199] width 50 height 12
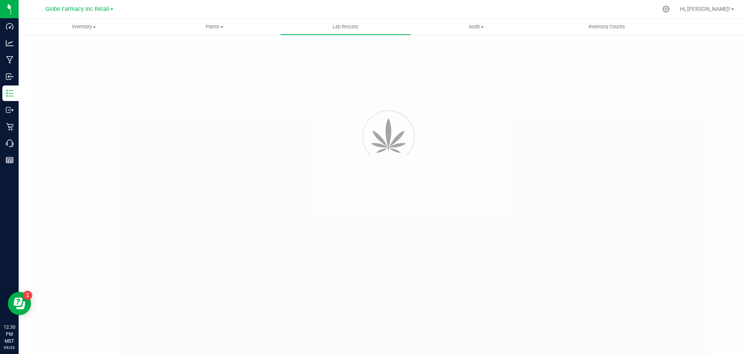
type input "AZBLG2C2625-01"
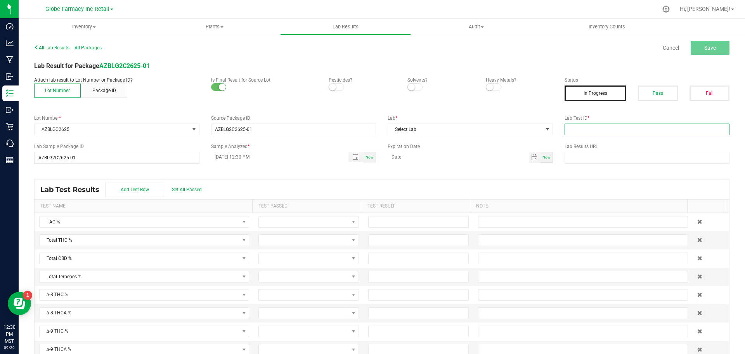
click at [583, 123] on input "text" at bounding box center [647, 129] width 165 height 12
paste input "2507SMAZ1086.3215"
type input "2507SMAZ1086.3215"
click at [514, 126] on span "Select Lab" at bounding box center [465, 129] width 155 height 11
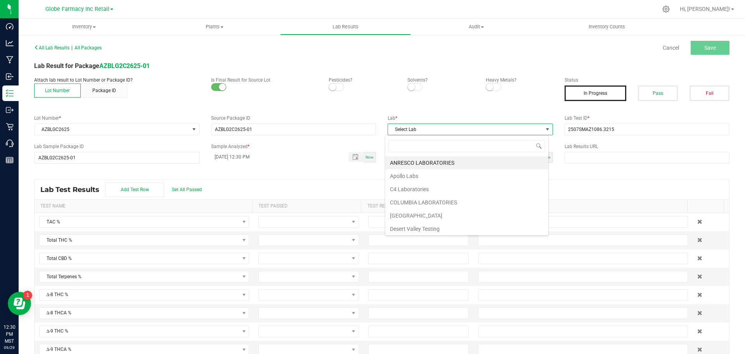
scroll to position [12, 164]
type input "[PERSON_NAME]"
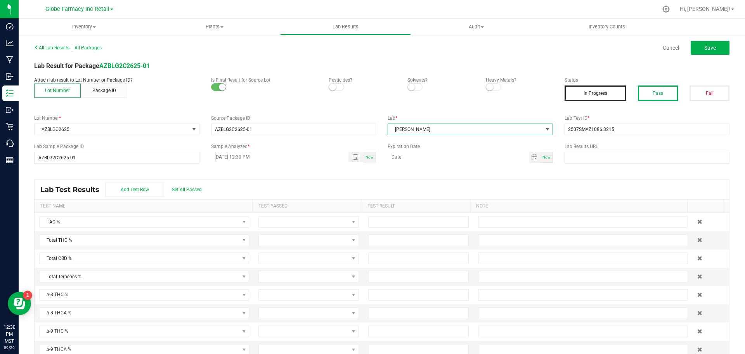
click at [638, 95] on button "Pass" at bounding box center [658, 93] width 40 height 16
click at [695, 47] on button "Save" at bounding box center [710, 48] width 39 height 14
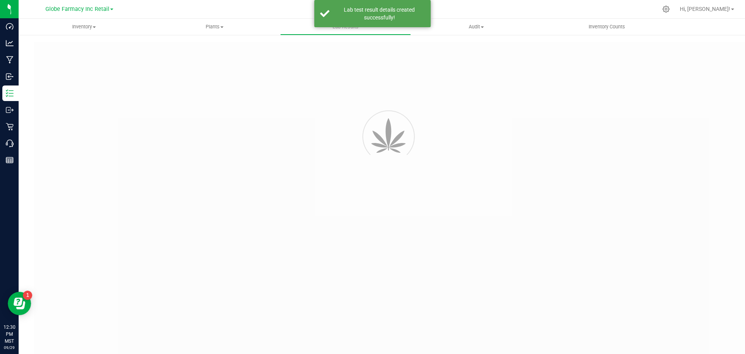
type input "AZBLG2C2625-01"
type input "2507SMAZ1086.3215"
type input "AZBLG2C2625-01"
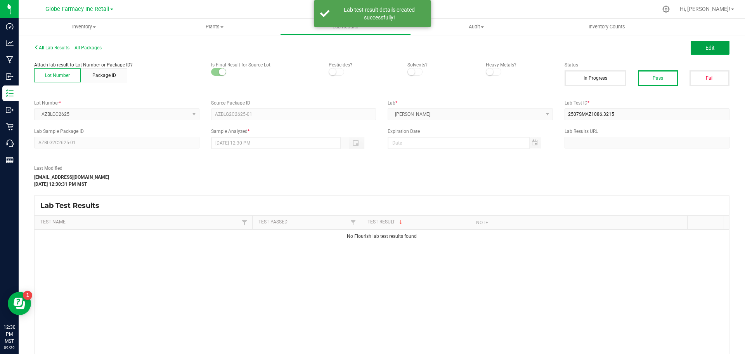
click at [706, 50] on span "Edit" at bounding box center [710, 48] width 9 height 6
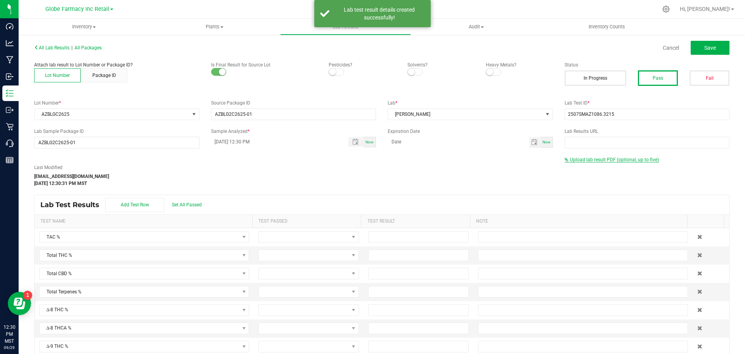
click at [576, 161] on span "Upload lab result PDF (optional, up to five)" at bounding box center [614, 159] width 89 height 5
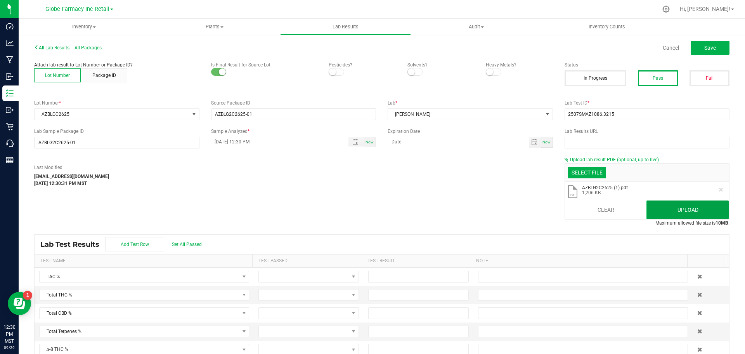
click at [656, 202] on button "Upload" at bounding box center [688, 209] width 82 height 19
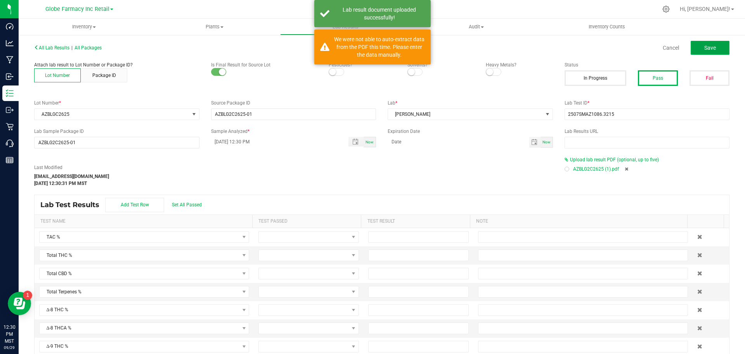
click at [705, 49] on span "Save" at bounding box center [711, 48] width 12 height 6
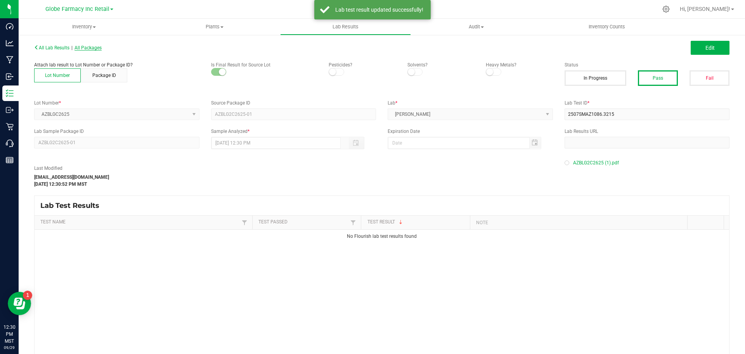
click at [97, 49] on span "All Packages" at bounding box center [88, 47] width 27 height 5
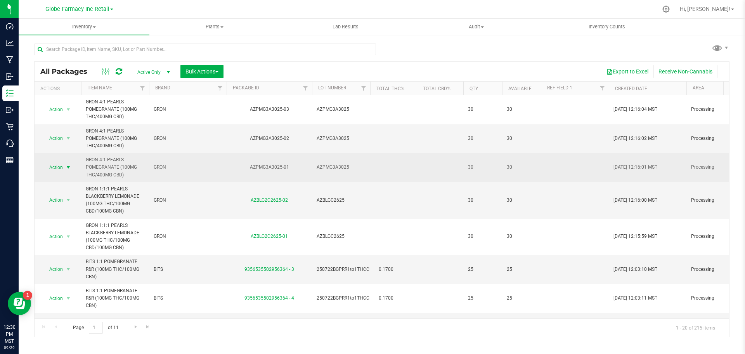
click at [69, 165] on span "select" at bounding box center [68, 167] width 6 height 6
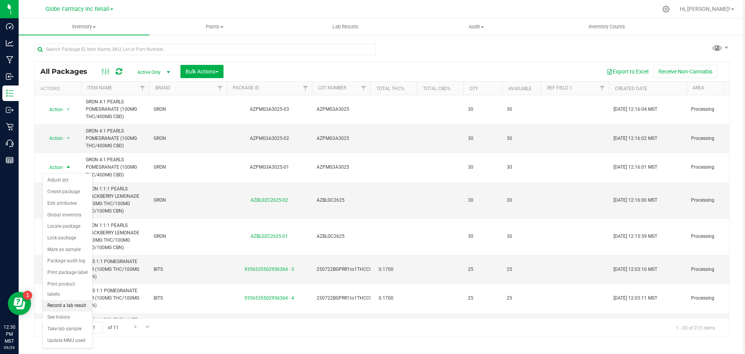
click at [77, 300] on li "Record a lab result" at bounding box center [68, 306] width 50 height 12
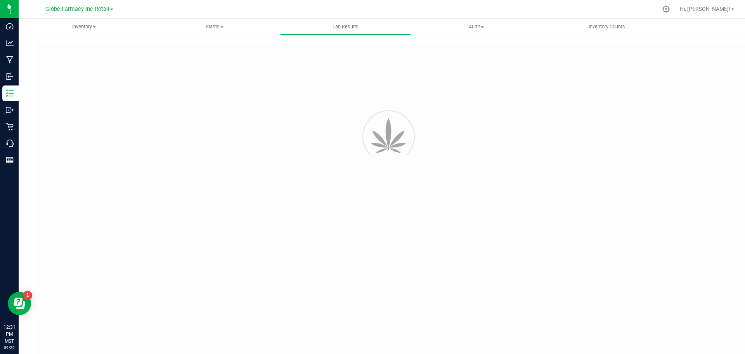
type input "AZPMG3A3025-01"
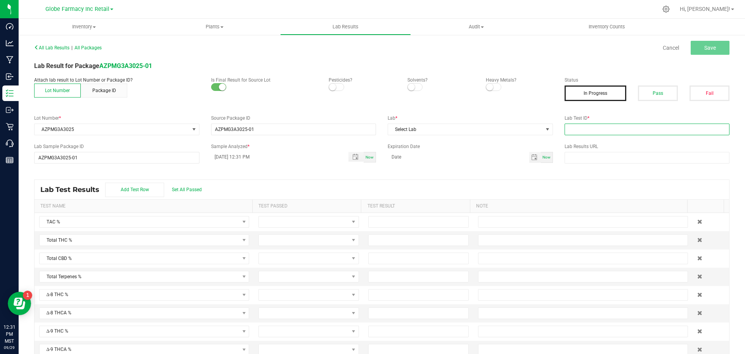
click at [590, 131] on input "text" at bounding box center [647, 129] width 165 height 12
paste input "2508SMAZ1299.3841"
type input "2508SMAZ1299.3841"
click at [442, 134] on span "Select Lab" at bounding box center [465, 129] width 155 height 11
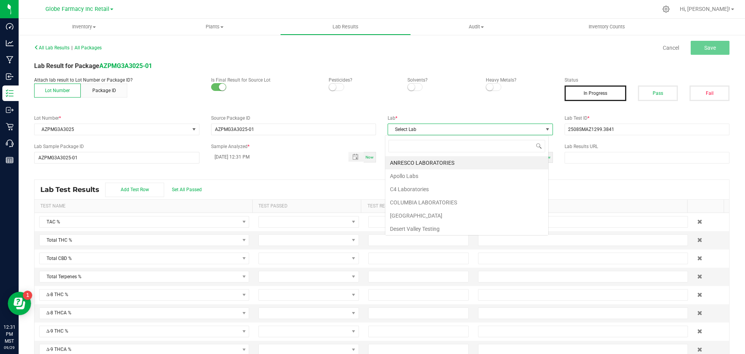
scroll to position [12, 164]
type input "[PERSON_NAME]"
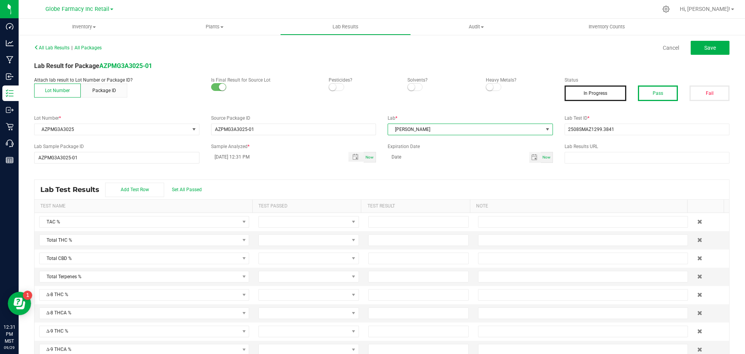
click at [641, 93] on button "Pass" at bounding box center [658, 93] width 40 height 16
click at [706, 43] on button "Save" at bounding box center [710, 48] width 39 height 14
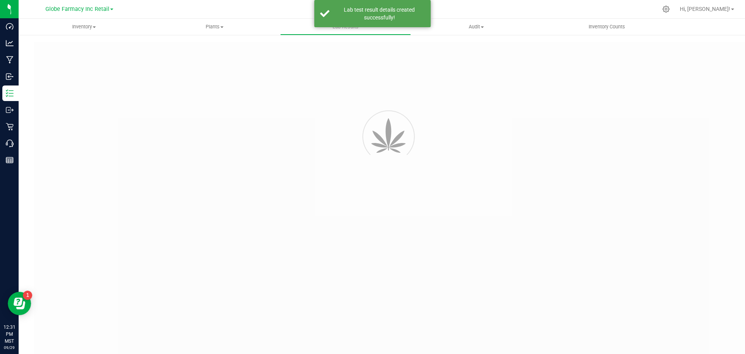
type input "AZPMG3A3025-01"
type input "2508SMAZ1299.3841"
type input "AZPMG3A3025-01"
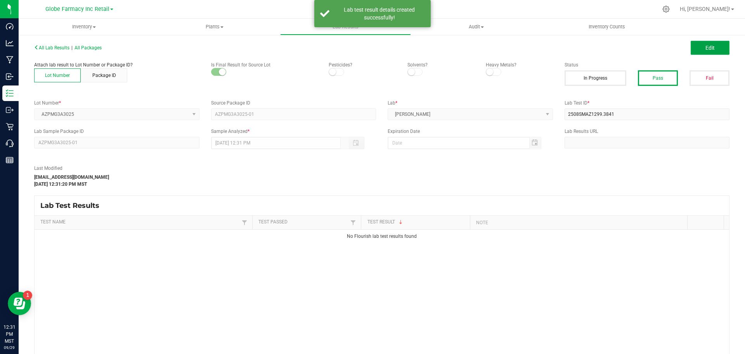
click at [695, 45] on button "Edit" at bounding box center [710, 48] width 39 height 14
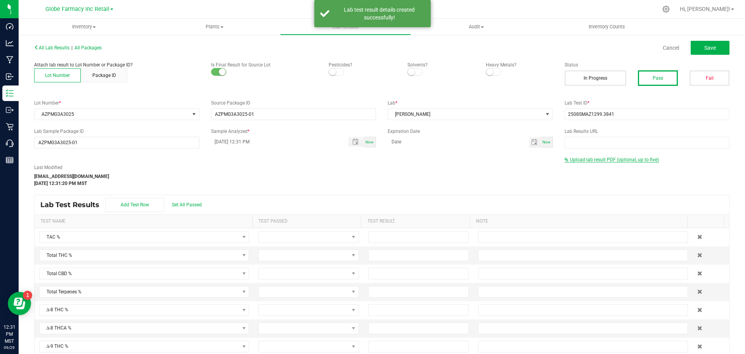
click at [608, 158] on span "Upload lab result PDF (optional, up to five)" at bounding box center [614, 159] width 89 height 5
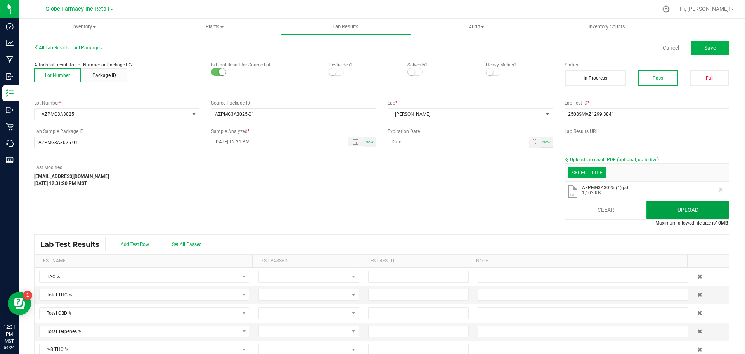
click at [659, 205] on button "Upload" at bounding box center [688, 209] width 82 height 19
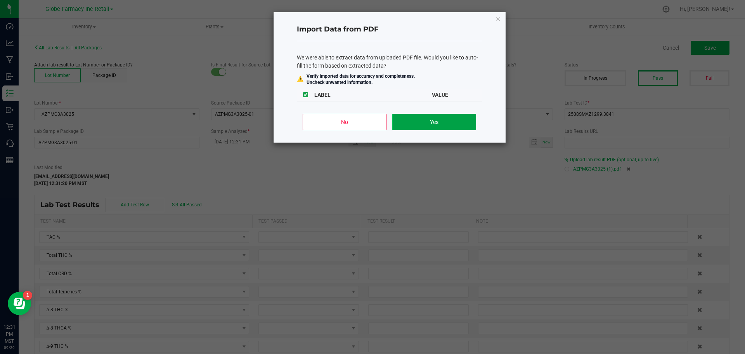
click at [401, 115] on button "Yes" at bounding box center [433, 122] width 83 height 16
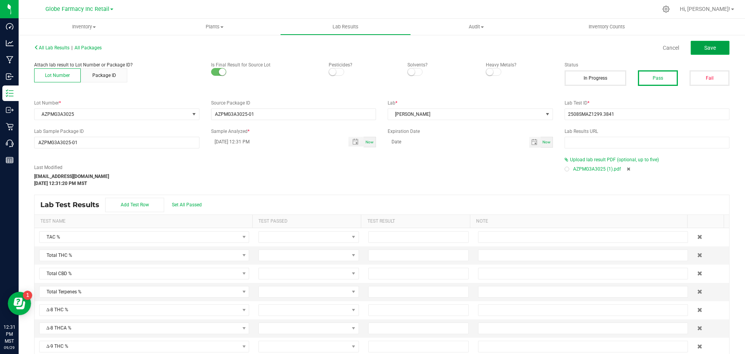
click at [697, 43] on button "Save" at bounding box center [710, 48] width 39 height 14
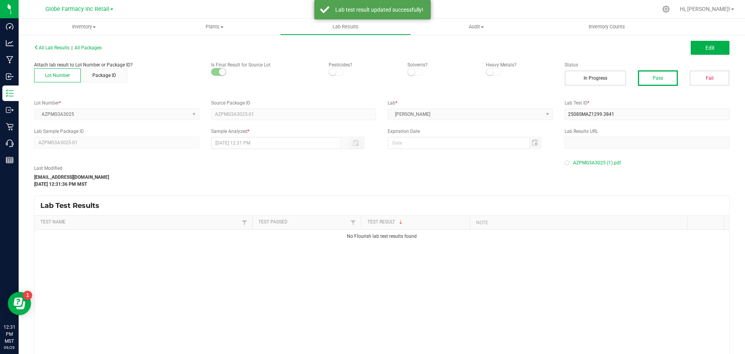
click at [100, 45] on div "All Lab Results | All Packages" at bounding box center [205, 47] width 354 height 7
click at [100, 45] on span "All Packages" at bounding box center [88, 47] width 27 height 5
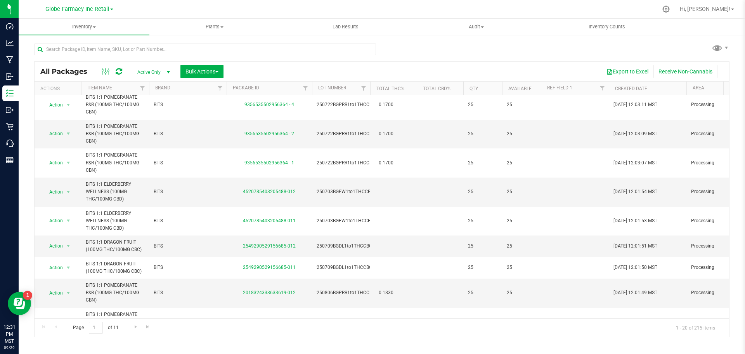
scroll to position [340, 0]
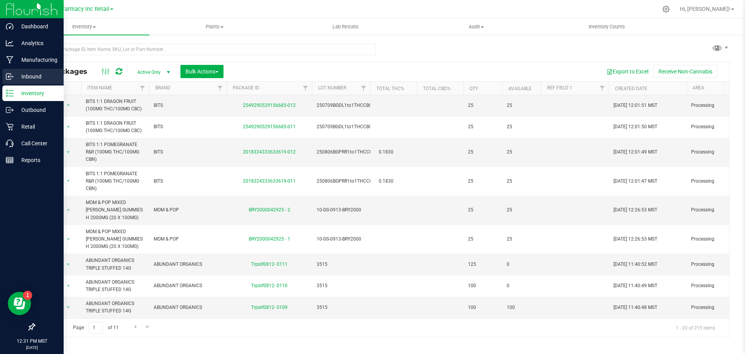
click at [12, 73] on icon at bounding box center [10, 77] width 8 height 8
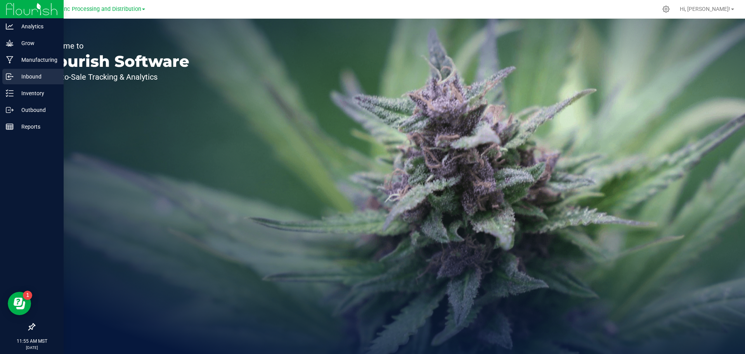
click at [16, 71] on div "Inbound" at bounding box center [32, 77] width 61 height 16
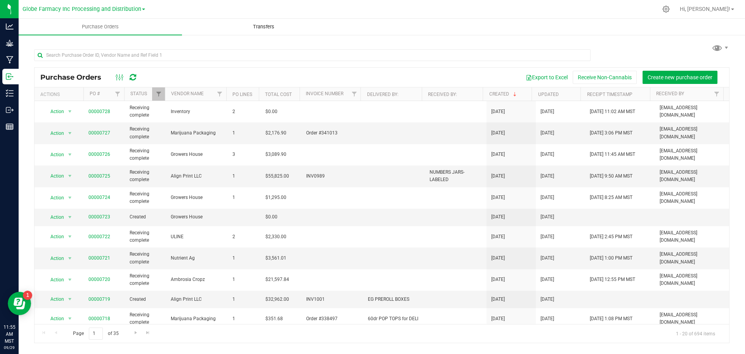
click at [231, 33] on uib-tab-heading "Transfers" at bounding box center [263, 27] width 163 height 16
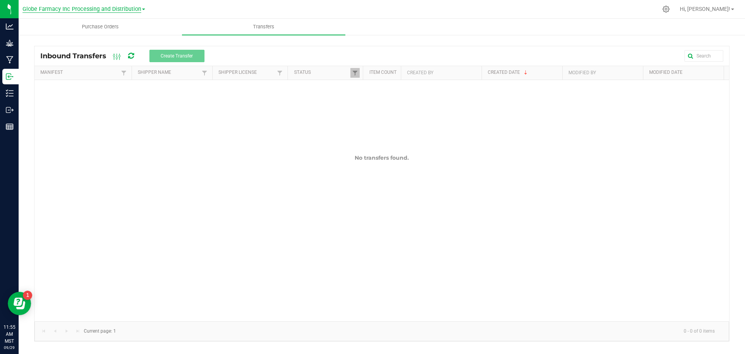
click at [138, 9] on span "Globe Farmacy Inc Processing and Distribution" at bounding box center [82, 9] width 119 height 7
click at [119, 38] on link "Globe Farmacy Inc Retail" at bounding box center [84, 38] width 123 height 10
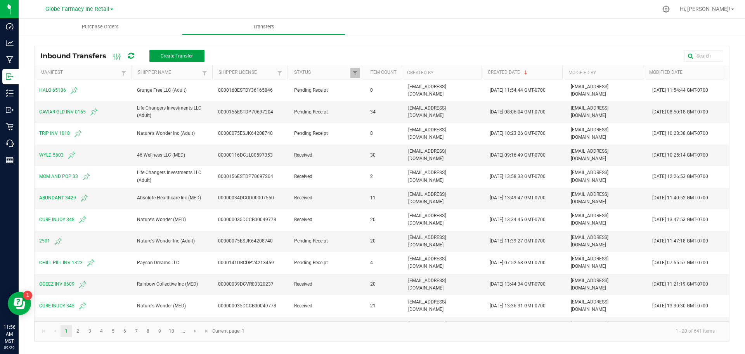
click at [176, 60] on button "Create Transfer" at bounding box center [176, 56] width 55 height 12
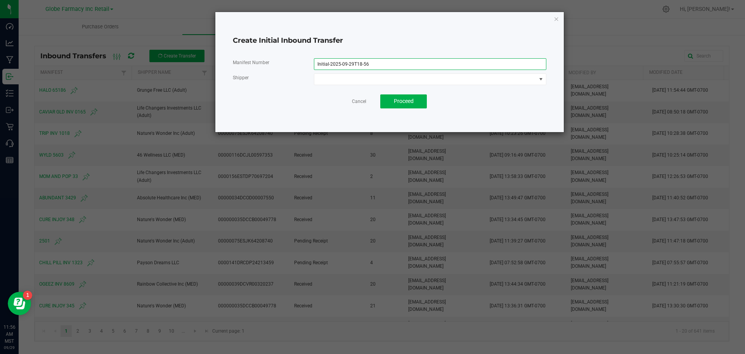
drag, startPoint x: 375, startPoint y: 63, endPoint x: 230, endPoint y: 49, distance: 145.8
click at [230, 49] on div "Create Initial Inbound Transfer Manifest Number Initial-2025-09-29T18-56 Shippe…" at bounding box center [389, 72] width 349 height 120
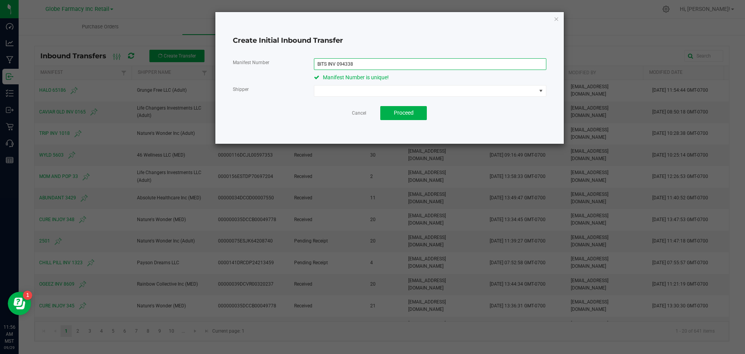
click at [341, 67] on input "BITS INV 094338" at bounding box center [430, 64] width 233 height 12
type input "BITS INV 1094338"
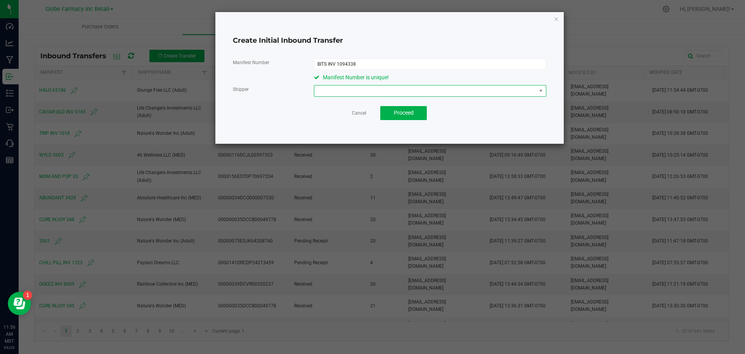
click at [333, 90] on span at bounding box center [425, 90] width 222 height 11
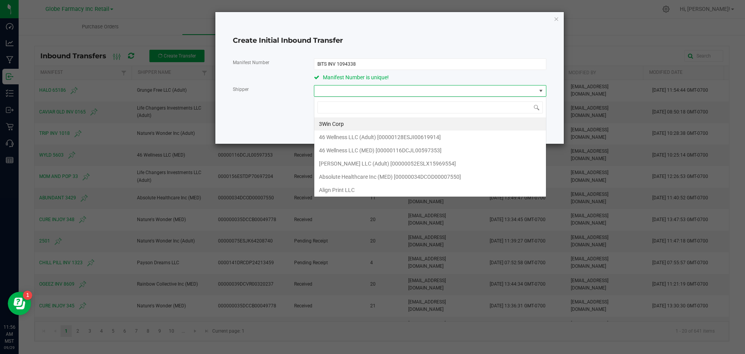
scroll to position [12, 232]
type input "FORT"
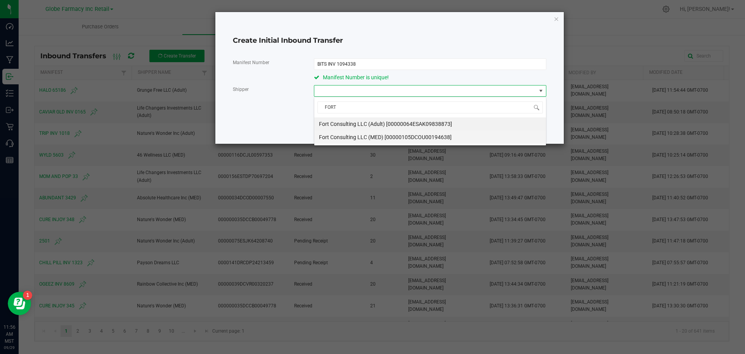
click at [356, 136] on span "Fort Consulting LLC (MED) [00000105DCOU00194638]" at bounding box center [385, 137] width 133 height 12
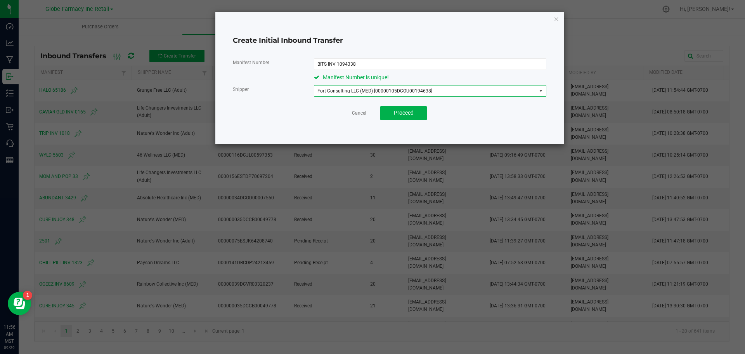
click at [285, 133] on div "Create Initial Inbound Transfer Manifest Number BITS INV 1094338 Manifest Numbe…" at bounding box center [389, 78] width 349 height 132
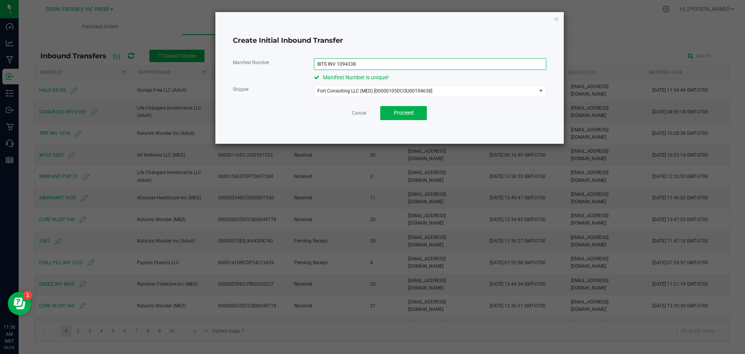
click at [421, 64] on input "BITS INV 1094338" at bounding box center [430, 64] width 233 height 12
click at [397, 112] on span "Proceed" at bounding box center [404, 112] width 20 height 6
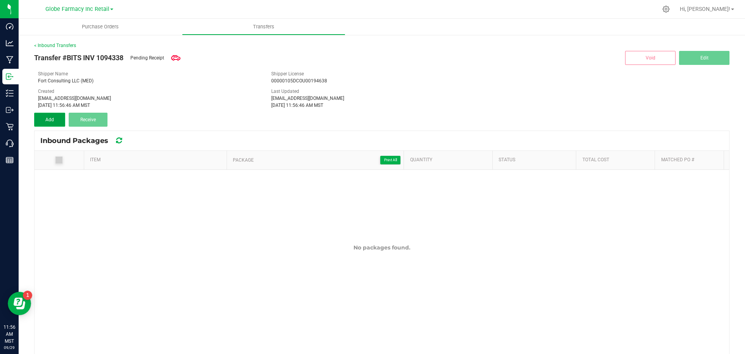
click at [44, 122] on button "Add" at bounding box center [49, 120] width 31 height 14
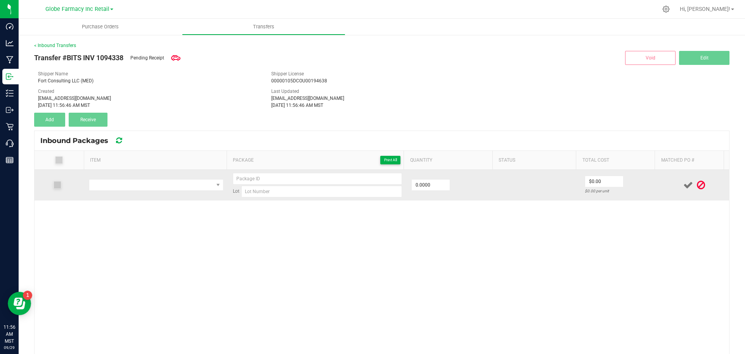
click at [131, 192] on td at bounding box center [156, 185] width 144 height 31
click at [127, 186] on span "NO DATA FOUND" at bounding box center [151, 184] width 124 height 11
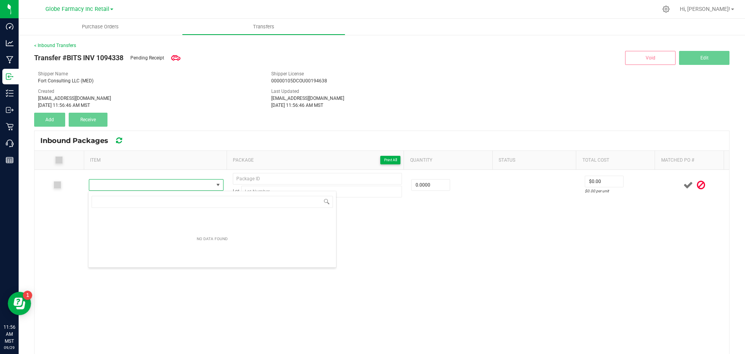
scroll to position [12, 132]
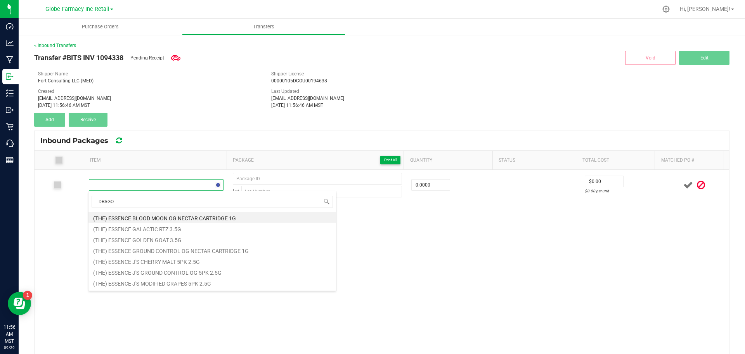
type input "DRAGON"
click at [187, 213] on li "BITS 1:1 DRAGON FRUIT (100MG THC/100MG CBC)" at bounding box center [213, 217] width 248 height 11
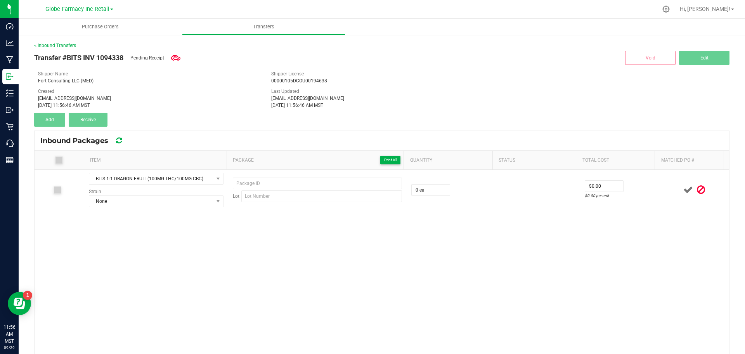
click at [271, 238] on div "BITS 1:1 DRAGON FRUIT (100MG THC/100MG CBC) Strain None Lot 0 ea $0.00 $0.00 pe…" at bounding box center [382, 302] width 695 height 264
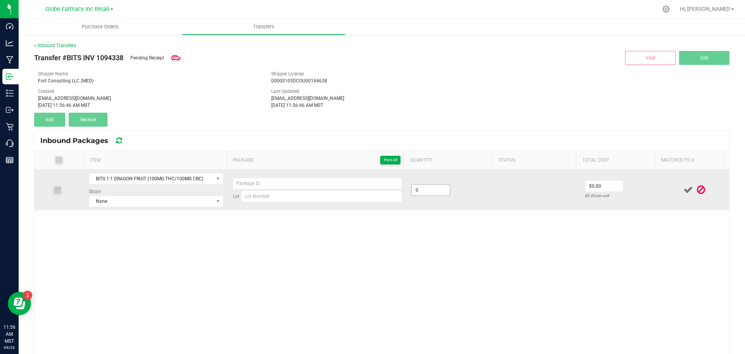
click at [416, 193] on input "0" at bounding box center [431, 189] width 38 height 11
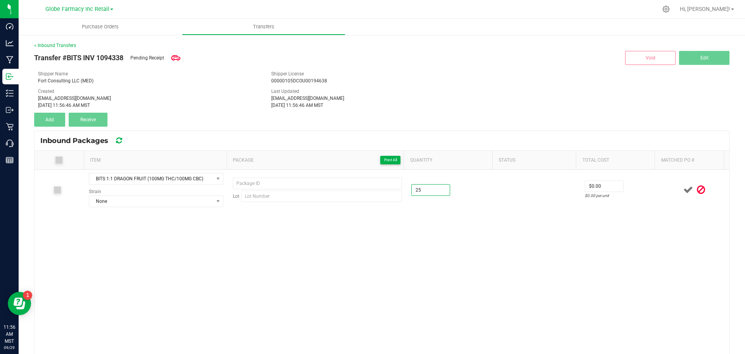
type input "25 ea"
click at [399, 251] on div "BITS 1:1 DRAGON FRUIT (100MG THC/100MG CBC) Strain None Lot 25 ea $0.00 $0.00 p…" at bounding box center [382, 302] width 695 height 264
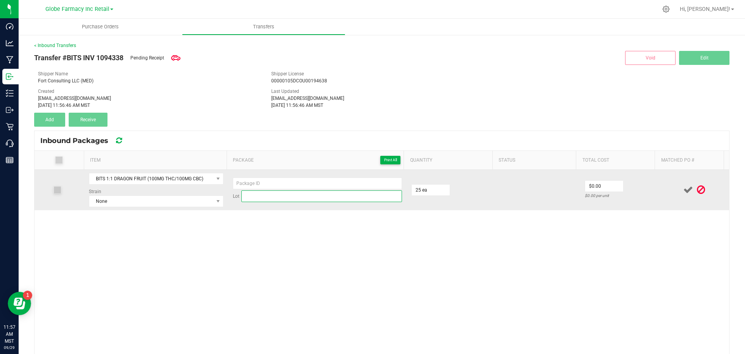
click at [248, 196] on input at bounding box center [321, 196] width 161 height 12
paste input "250709BGDL1to1THCCBC"
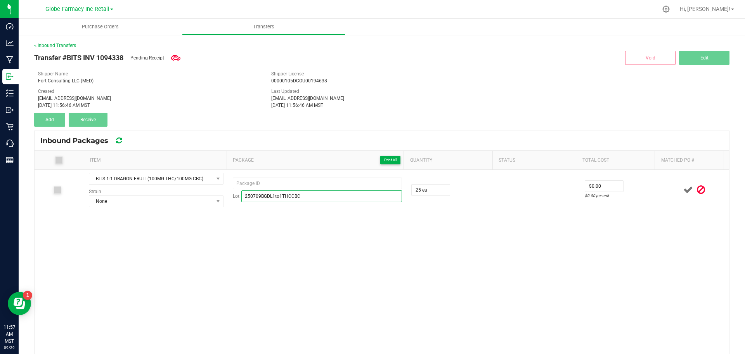
type input "250709BGDL1to1THCCBC"
click at [240, 281] on div "BITS 1:1 DRAGON FRUIT (100MG THC/100MG CBC) Strain None Lot 250709BGDL1to1THCCB…" at bounding box center [382, 302] width 695 height 264
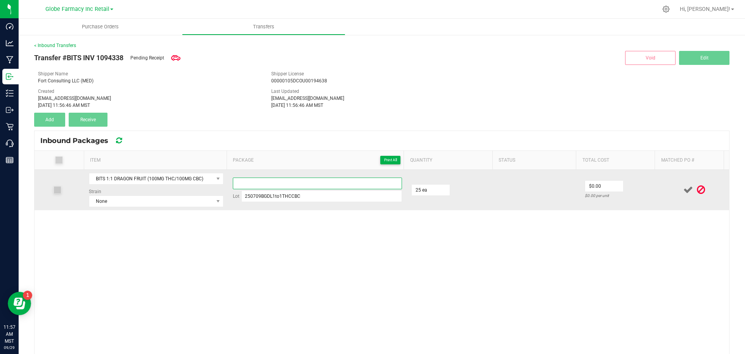
click at [239, 180] on input at bounding box center [317, 183] width 169 height 12
click at [229, 182] on td "Lot 250709BGDL1to1THCCBC" at bounding box center [317, 190] width 179 height 40
click at [243, 181] on input at bounding box center [317, 183] width 169 height 12
paste input "2549 2905 2915 6685"
click at [278, 179] on input "2549290529156685" at bounding box center [317, 183] width 169 height 12
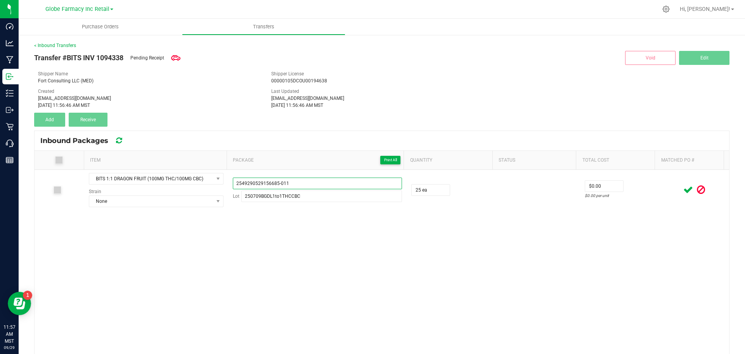
drag, startPoint x: 304, startPoint y: 186, endPoint x: -87, endPoint y: 147, distance: 392.8
click at [0, 147] on html "Dashboard Analytics Manufacturing Inbound Inventory Outbound Retail Call Center…" at bounding box center [372, 177] width 745 height 354
type input "2549290529156685-011"
click at [555, 266] on div "BITS 1:1 DRAGON FRUIT (100MG THC/100MG CBC) Strain None 2549290529156685-011 Lo…" at bounding box center [382, 302] width 695 height 264
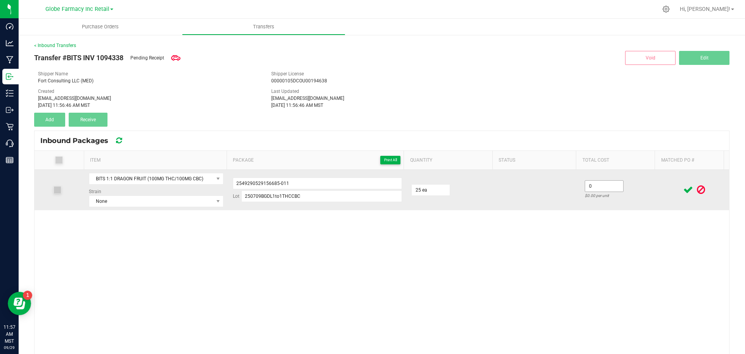
click at [607, 186] on input "0" at bounding box center [604, 185] width 38 height 11
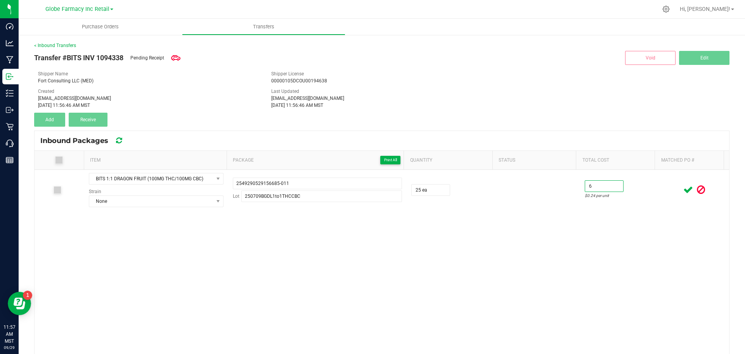
type input "$6.00"
click at [558, 300] on div "BITS 1:1 DRAGON FRUIT (100MG THC/100MG CBC) Strain None 2549290529156685-011 Lo…" at bounding box center [382, 302] width 695 height 264
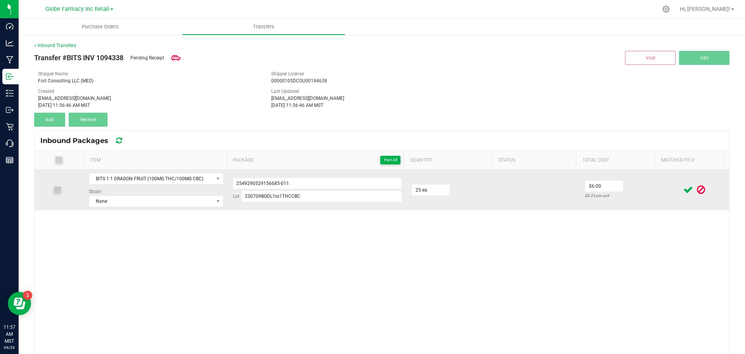
click at [684, 193] on icon at bounding box center [689, 190] width 10 height 10
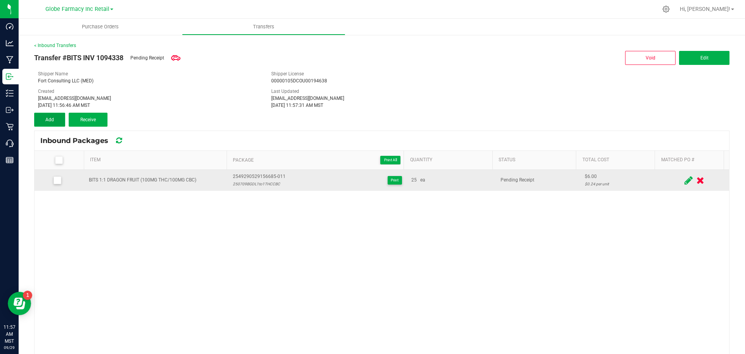
click at [60, 126] on button "Add" at bounding box center [49, 120] width 31 height 14
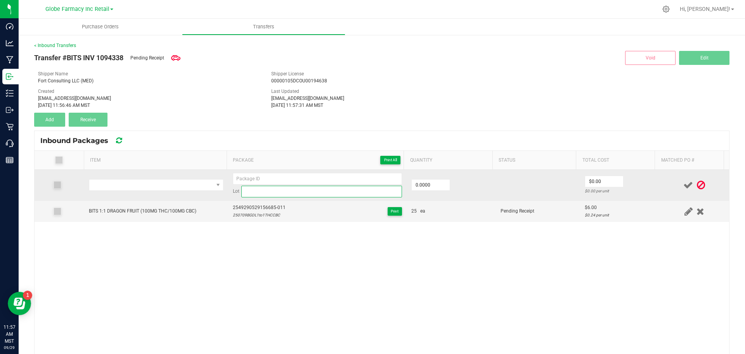
click at [254, 187] on input at bounding box center [321, 192] width 161 height 12
paste input "2549290529156685-011"
type input "2549290529156685-011"
drag, startPoint x: 298, startPoint y: 190, endPoint x: 121, endPoint y: 179, distance: 177.4
click at [121, 178] on tr "Lot 2549290529156685-011 0.0000 $0.00 $0.00 per unit" at bounding box center [382, 185] width 695 height 31
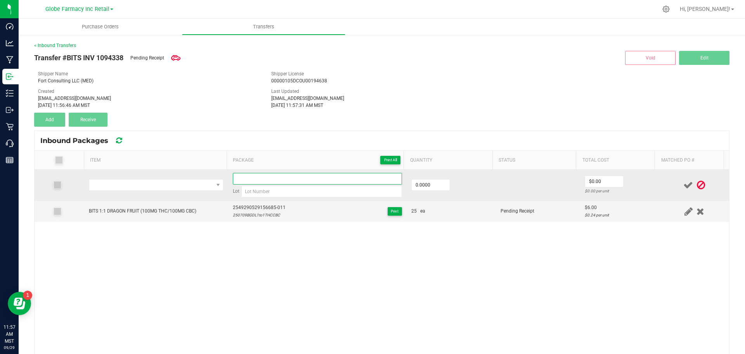
click at [269, 174] on input at bounding box center [317, 179] width 169 height 12
paste input "2549290529156685-011"
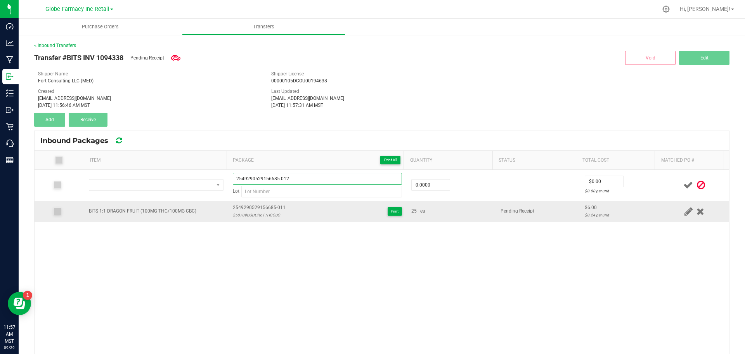
type input "2549290529156685-012"
click at [236, 213] on div "250709BGDL1to1THCCBC" at bounding box center [259, 214] width 53 height 7
copy div "250709BGDL1to1THCCBC"
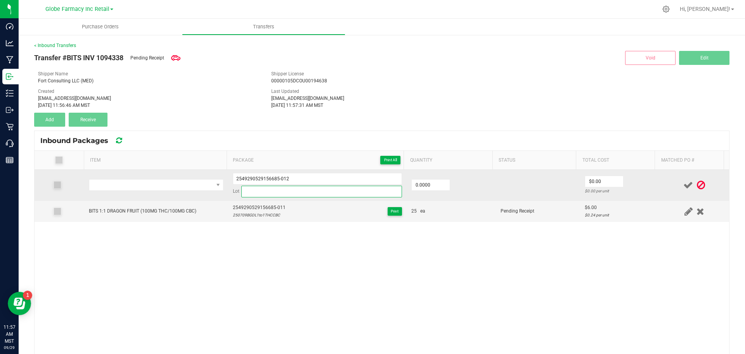
click at [248, 197] on input at bounding box center [321, 192] width 161 height 12
paste input "250709BGDL1to1THCCBC"
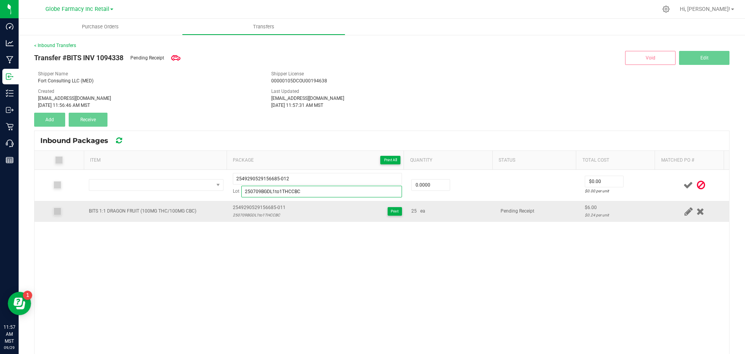
type input "250709BGDL1to1THCCBC"
click at [158, 209] on div "BITS 1:1 DRAGON FRUIT (100MG THC/100MG CBC)" at bounding box center [143, 210] width 108 height 7
copy span "BITS 1:1 DRAGON FRUIT (100MG THC/100MG CBC)"
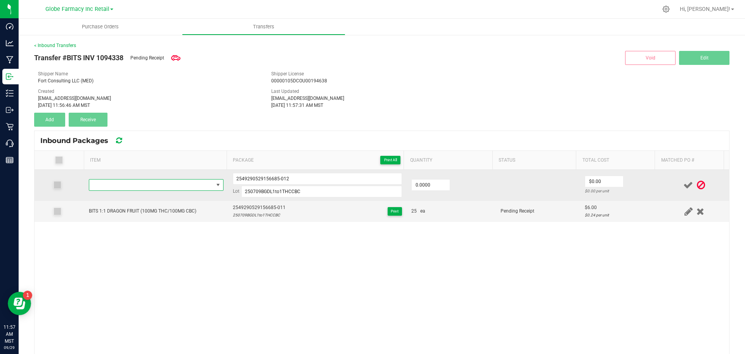
click at [139, 187] on span "NO DATA FOUND" at bounding box center [151, 184] width 124 height 11
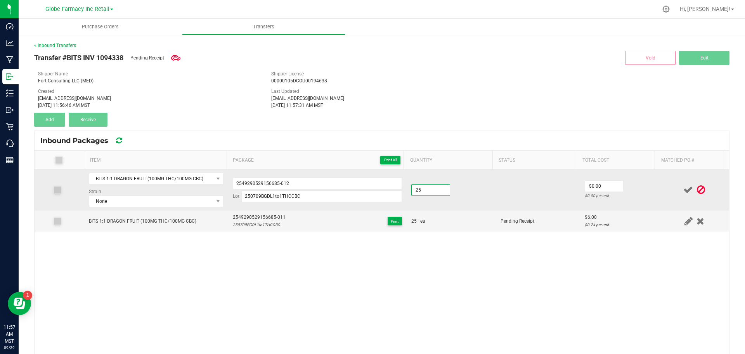
type input "25 ea"
click at [439, 199] on td "25 ea" at bounding box center [451, 190] width 89 height 41
click at [597, 187] on input "0" at bounding box center [604, 185] width 38 height 11
type input "$6.00"
click at [600, 207] on td "$6.00 $0.24 per unit" at bounding box center [620, 190] width 80 height 41
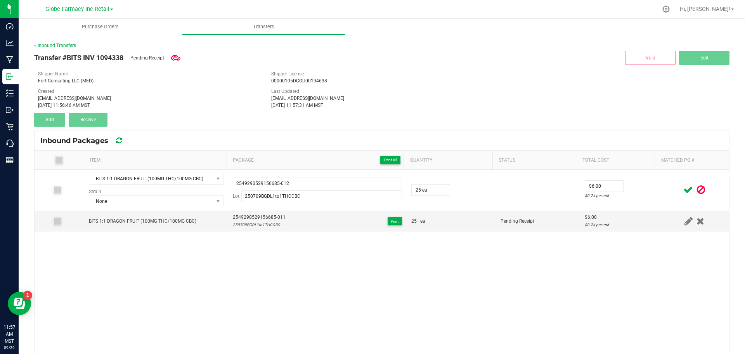
click at [684, 187] on icon at bounding box center [689, 190] width 10 height 10
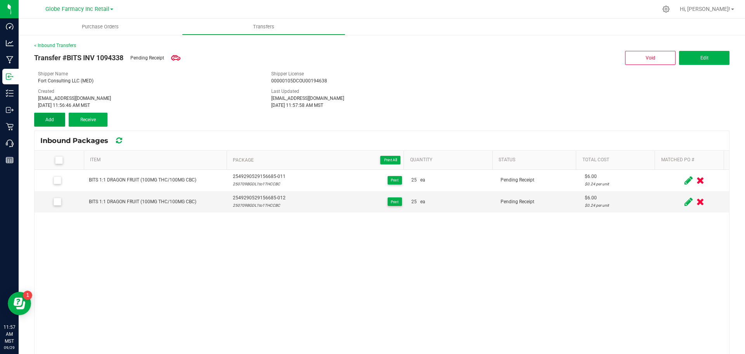
click at [50, 114] on button "Add" at bounding box center [49, 120] width 31 height 14
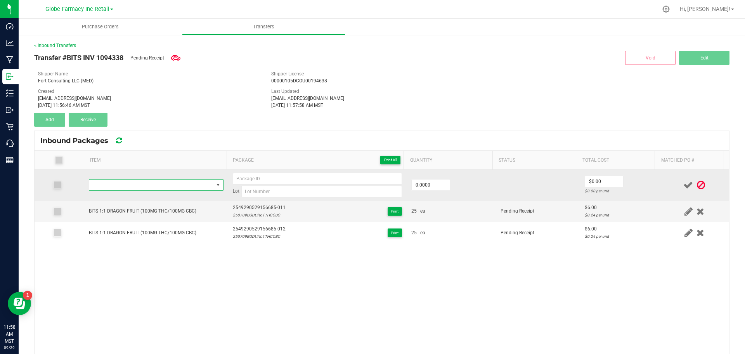
click at [148, 179] on span "NO DATA FOUND" at bounding box center [151, 184] width 124 height 11
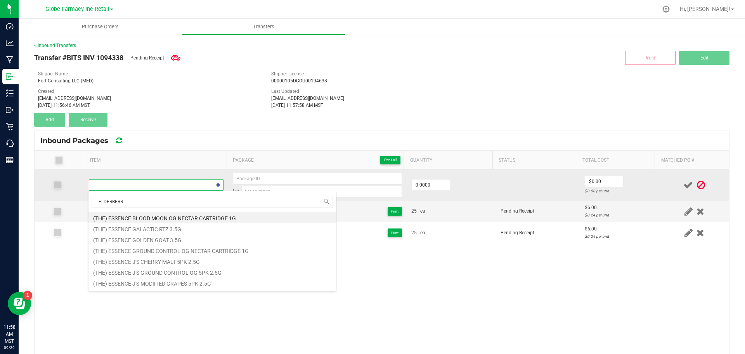
type input "ELDERBERRY"
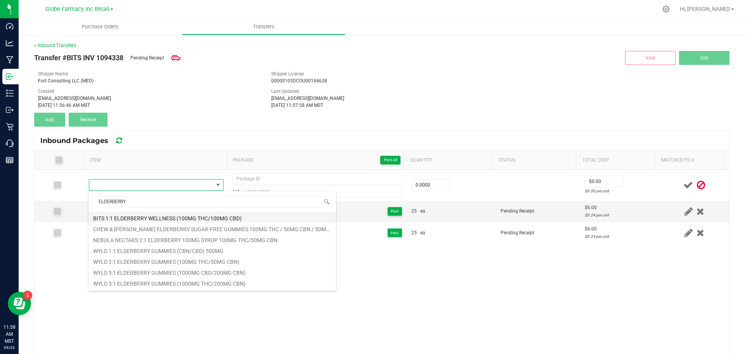
click at [128, 216] on li "BITS 1:1 ELDERBERRY WELLNESS (100MG THC/100MG CBD)" at bounding box center [213, 217] width 248 height 11
type input "0 ea"
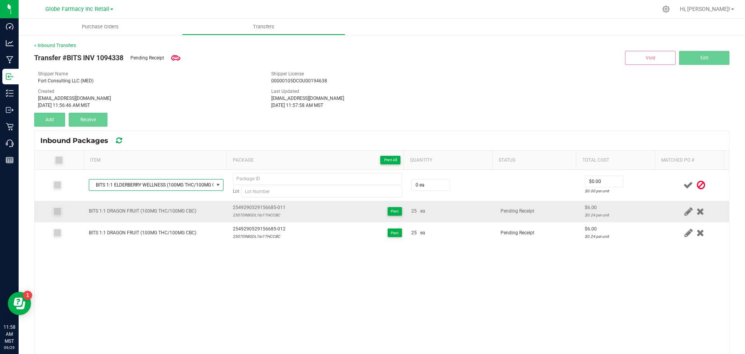
click at [198, 219] on td "BITS 1:1 DRAGON FRUIT (100MG THC/100MG CBC)" at bounding box center [156, 211] width 144 height 21
click at [335, 263] on div "BITS 1:1 ELDERBERRY WELLNESS (100MG THC/100MG CBD) Lot 0 ea $0.00 $0.00 per uni…" at bounding box center [382, 302] width 695 height 264
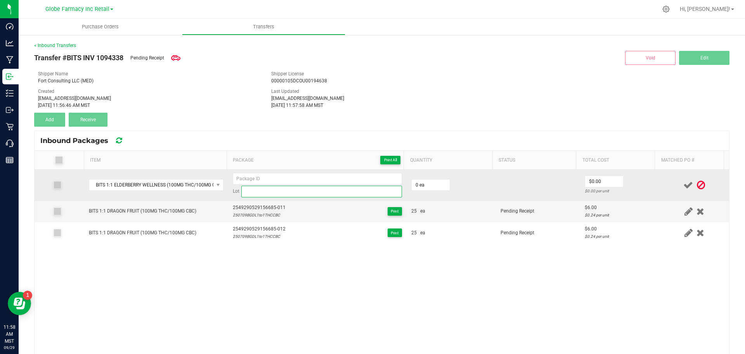
click at [271, 191] on input at bounding box center [321, 192] width 161 height 12
paste input "250703BGEW1to1THCCBD"
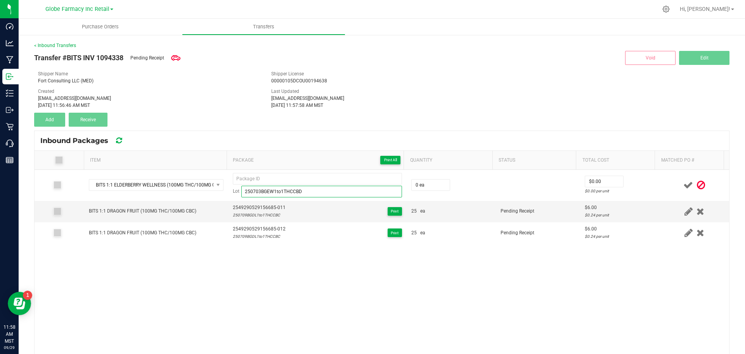
type input "250703BGEW1to1THCCBD"
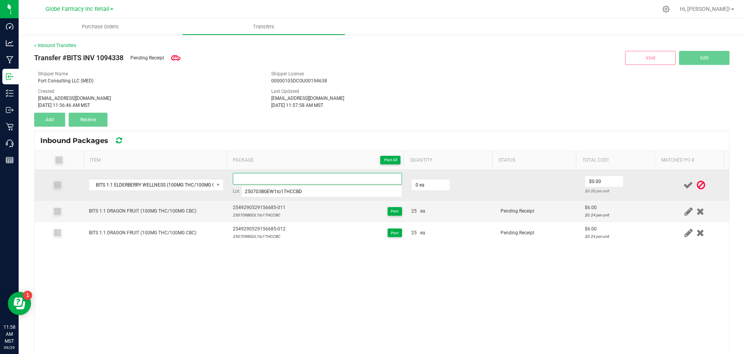
click at [265, 180] on input at bounding box center [317, 179] width 169 height 12
paste input "4520 7854 0320 5488"
type input "4520785403205488-011"
click at [424, 187] on input "0" at bounding box center [431, 184] width 38 height 11
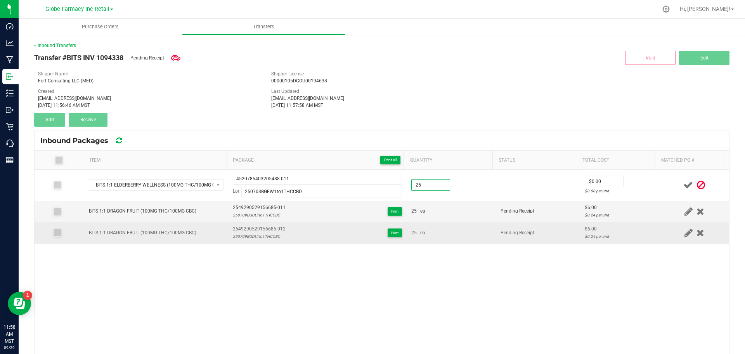
type input "25 ea"
click at [485, 224] on td "25 ea" at bounding box center [451, 232] width 89 height 21
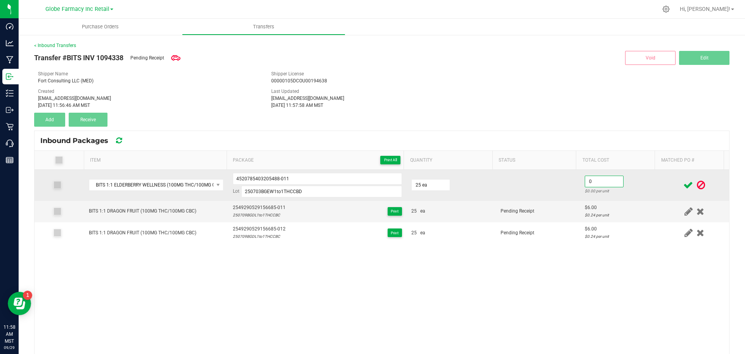
drag, startPoint x: 588, startPoint y: 182, endPoint x: 578, endPoint y: 182, distance: 9.7
click at [587, 182] on input "0" at bounding box center [604, 181] width 38 height 11
type input "$6.00"
click at [540, 187] on td at bounding box center [538, 185] width 84 height 31
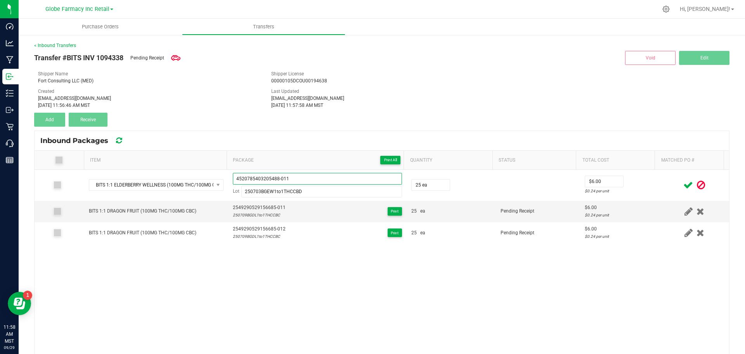
drag, startPoint x: 338, startPoint y: 175, endPoint x: 68, endPoint y: 153, distance: 270.7
click at [91, 161] on div "Item Package Print All Quantity Status Total Cost Matched PO # BITS 1:1 ELDERBE…" at bounding box center [382, 292] width 695 height 283
click at [566, 210] on td "Pending Receipt" at bounding box center [538, 211] width 84 height 21
click at [684, 186] on icon at bounding box center [689, 185] width 10 height 10
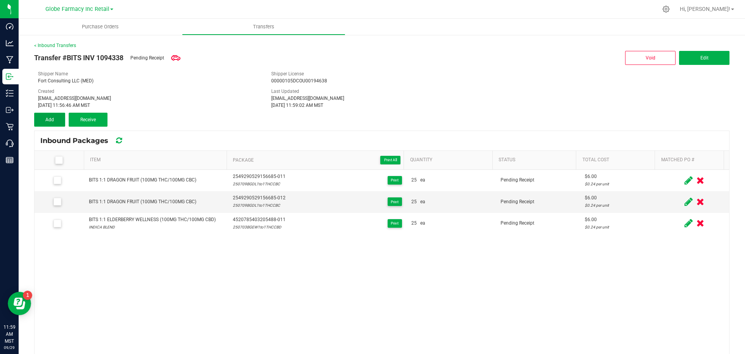
click at [49, 124] on button "Add" at bounding box center [49, 120] width 31 height 14
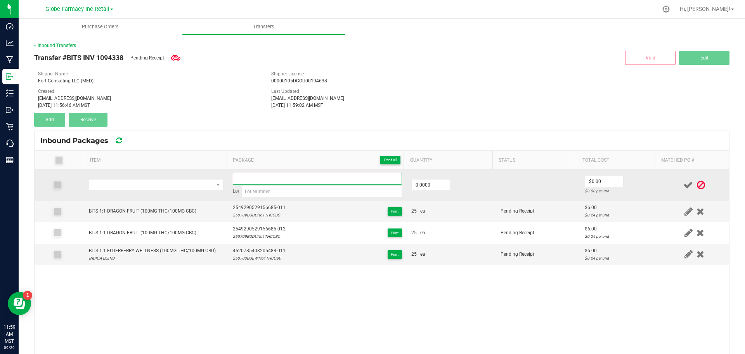
click at [252, 180] on input at bounding box center [317, 179] width 169 height 12
paste input "4520785403205488-011"
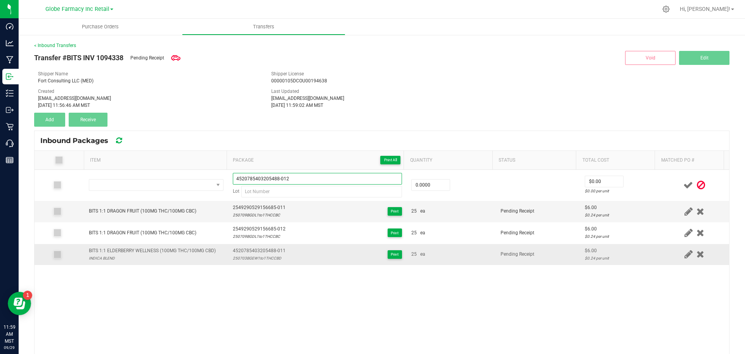
type input "4520785403205488-012"
click at [250, 259] on div "250703BGEW1to1THCCBD" at bounding box center [259, 257] width 53 height 7
copy div "250703BGEW1to1THCCBD"
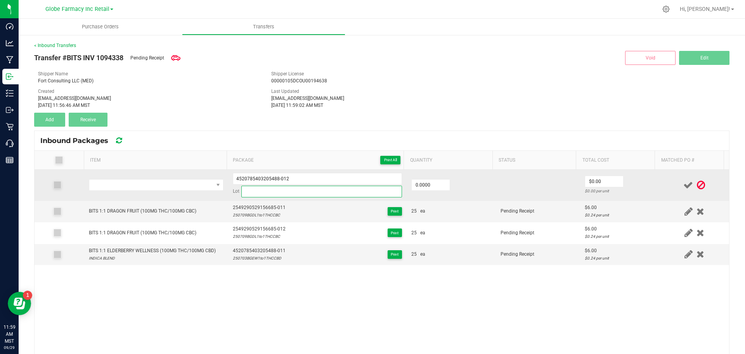
click at [270, 187] on input at bounding box center [321, 192] width 161 height 12
paste input "250703BGEW1to1THCCBD"
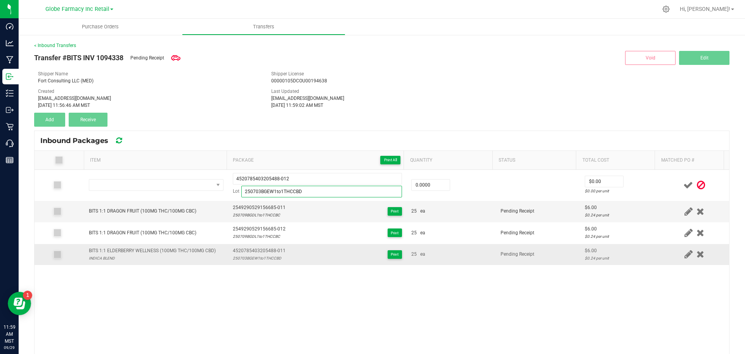
type input "250703BGEW1to1THCCBD"
click at [139, 250] on div "BITS 1:1 ELDERBERRY WELLNESS (100MG THC/100MG CBD)" at bounding box center [152, 250] width 127 height 7
copy div "BITS 1:1 ELDERBERRY WELLNESS (100MG THC/100MG CBD)"
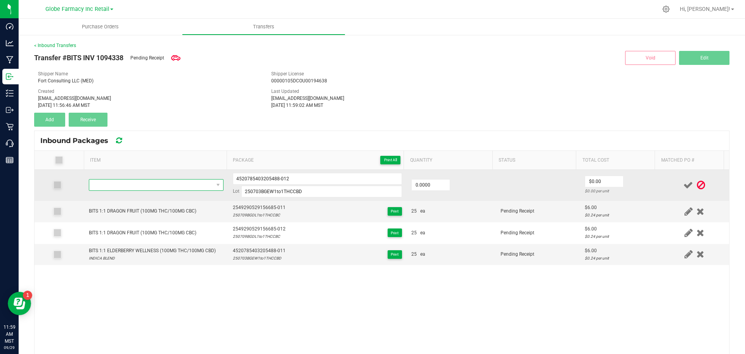
click at [127, 185] on span "NO DATA FOUND" at bounding box center [151, 184] width 124 height 11
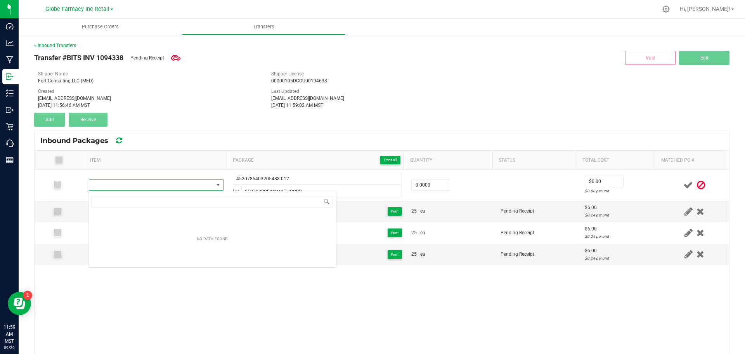
type input "BITS 1:1 ELDERBERRY WELLNESS (100MG THC/100MG CBD)"
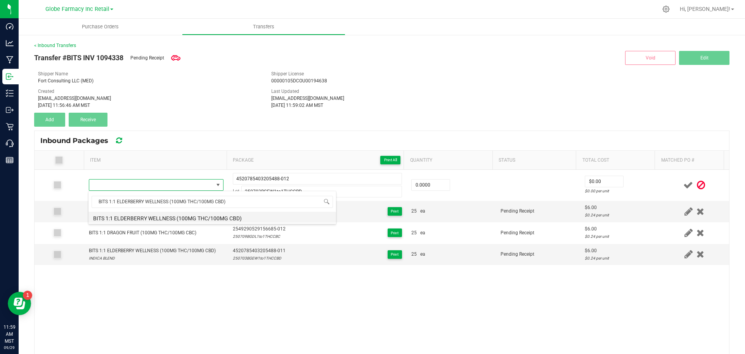
click at [160, 213] on li "BITS 1:1 ELDERBERRY WELLNESS (100MG THC/100MG CBD)" at bounding box center [213, 217] width 248 height 11
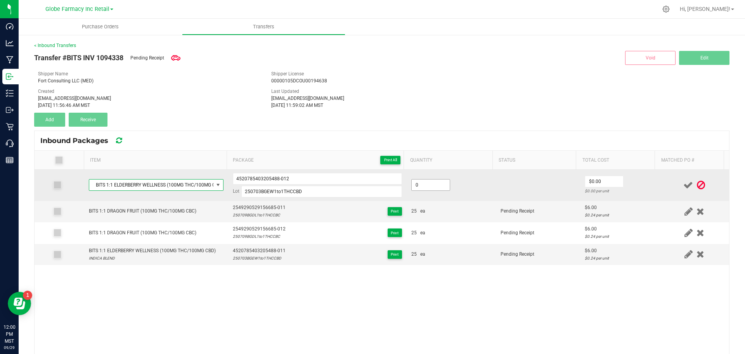
click at [436, 186] on input "0" at bounding box center [431, 184] width 38 height 11
type input "25 ea"
click at [467, 194] on td "25 ea" at bounding box center [451, 185] width 89 height 31
click at [604, 179] on input "0" at bounding box center [604, 181] width 38 height 11
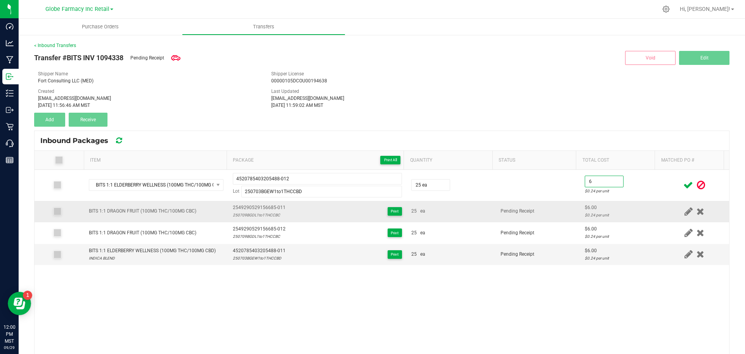
type input "$6.00"
click at [608, 202] on td "$6.00 $0.24 per unit" at bounding box center [620, 211] width 80 height 21
click at [684, 184] on icon at bounding box center [689, 185] width 10 height 10
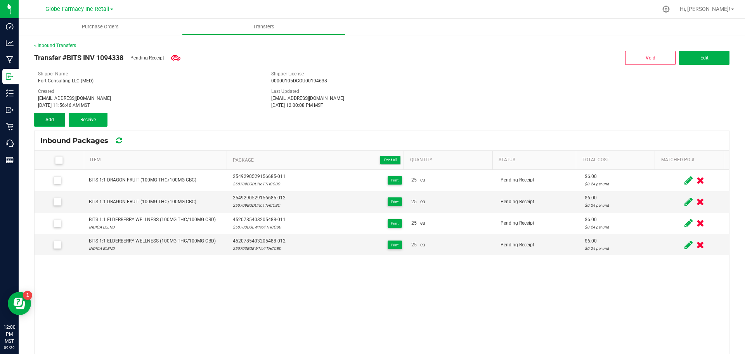
click at [54, 119] on button "Add" at bounding box center [49, 120] width 31 height 14
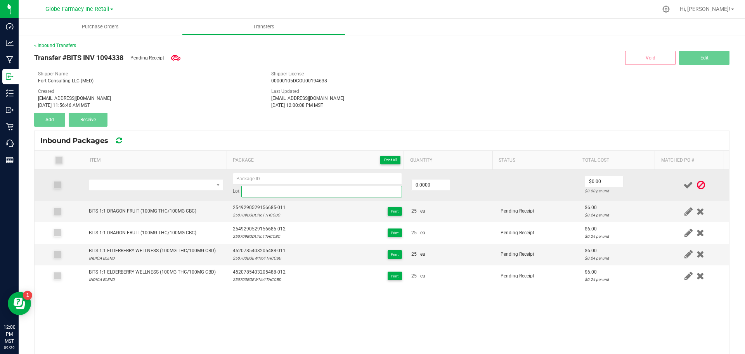
click at [259, 195] on input at bounding box center [321, 192] width 161 height 12
paste input "250806BGPRR1to1THCCBN"
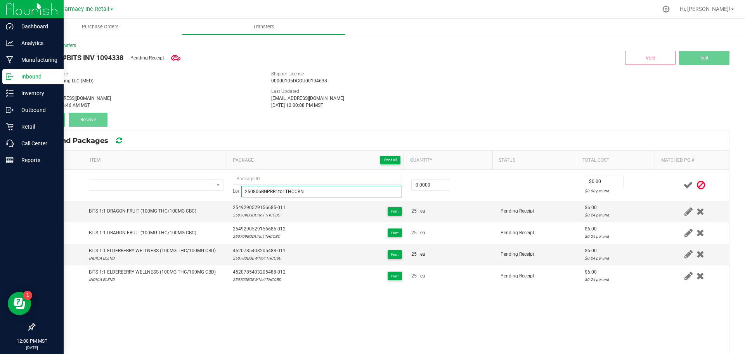
type input "250806BGPRR1to1THCCBN"
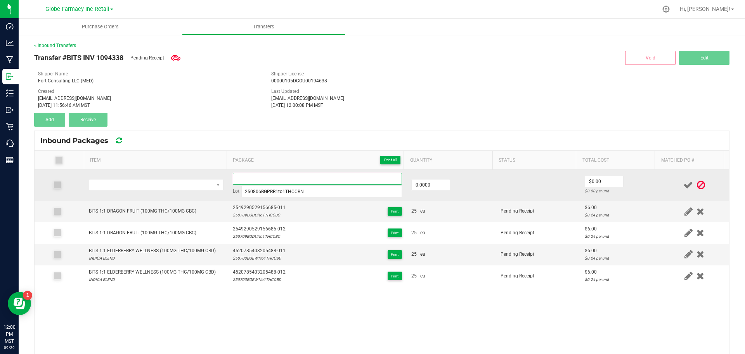
click at [234, 180] on input at bounding box center [317, 179] width 169 height 12
paste input "2018 3243 3363 3619"
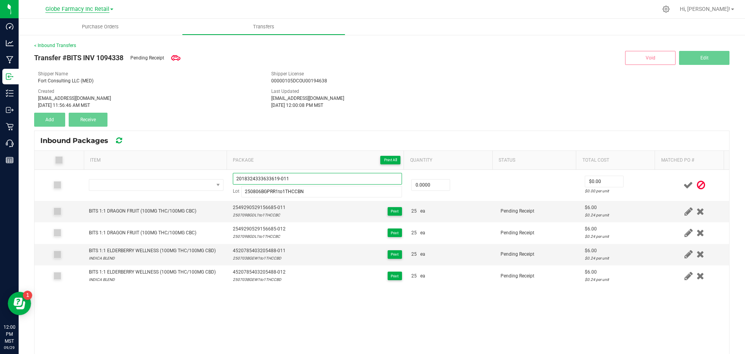
type input "2018324333633619-011"
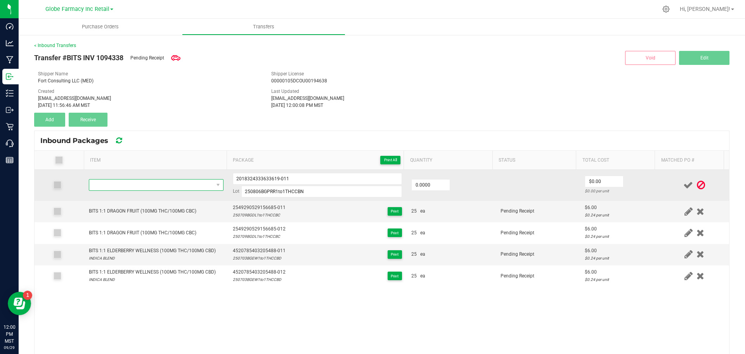
click at [154, 181] on span "NO DATA FOUND" at bounding box center [151, 184] width 124 height 11
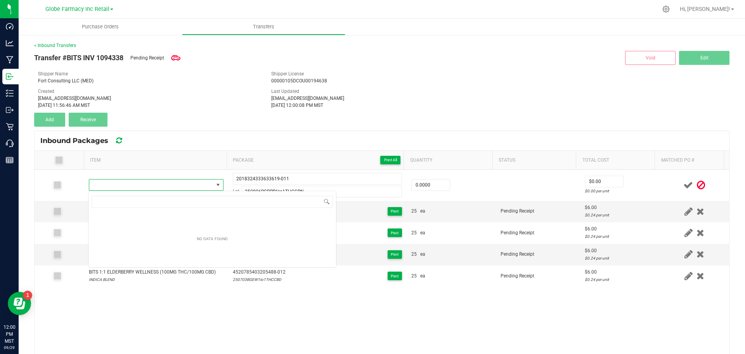
type input "BITS 1:1 POMEGRANATE R&R (100MG THC/100MG CBN)"
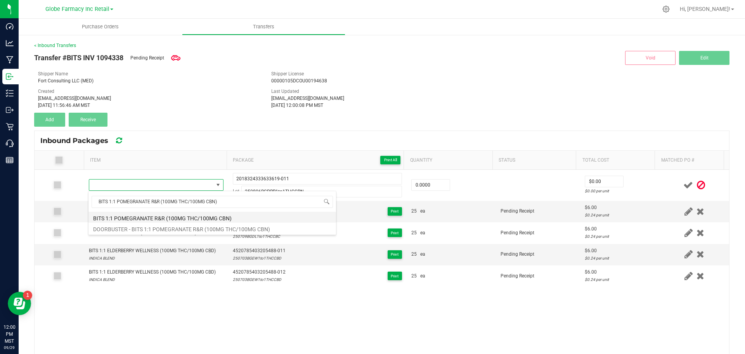
click at [220, 219] on li "BITS 1:1 POMEGRANATE R&R (100MG THC/100MG CBN)" at bounding box center [213, 217] width 248 height 11
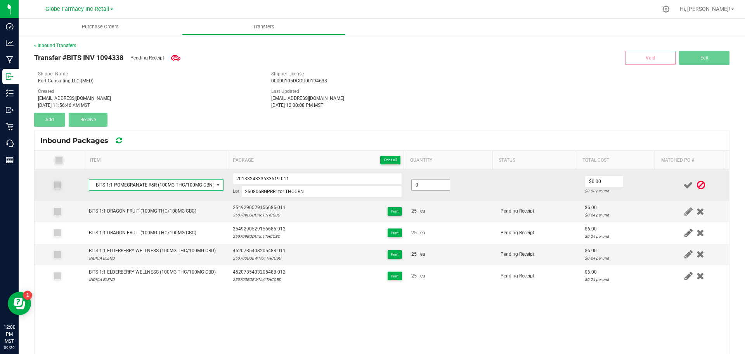
click at [424, 182] on input "0" at bounding box center [431, 184] width 38 height 11
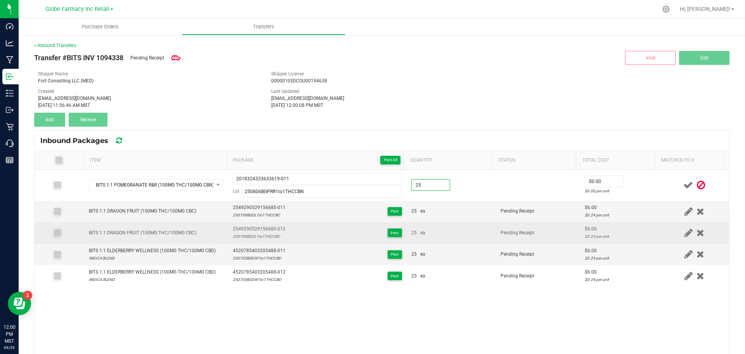
type input "25 ea"
click at [497, 239] on td "Pending Receipt" at bounding box center [538, 232] width 84 height 21
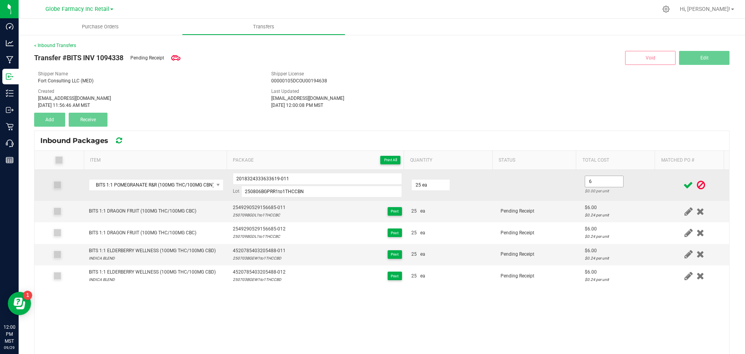
click at [594, 178] on input "6" at bounding box center [604, 181] width 38 height 11
type input "$6.00"
click at [528, 192] on td at bounding box center [538, 185] width 84 height 31
click at [241, 178] on input "2018324333633619-011" at bounding box center [317, 179] width 169 height 12
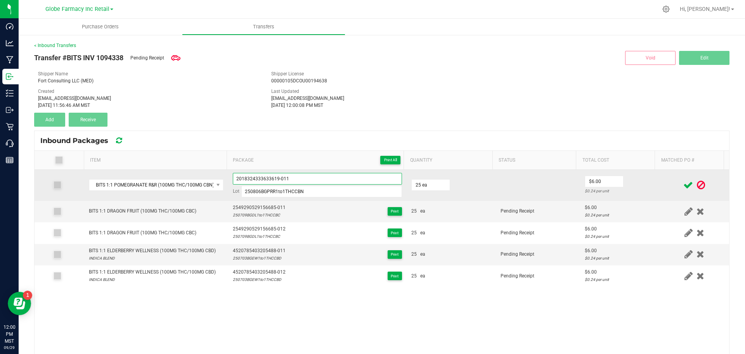
click at [241, 178] on input "2018324333633619-011" at bounding box center [317, 179] width 169 height 12
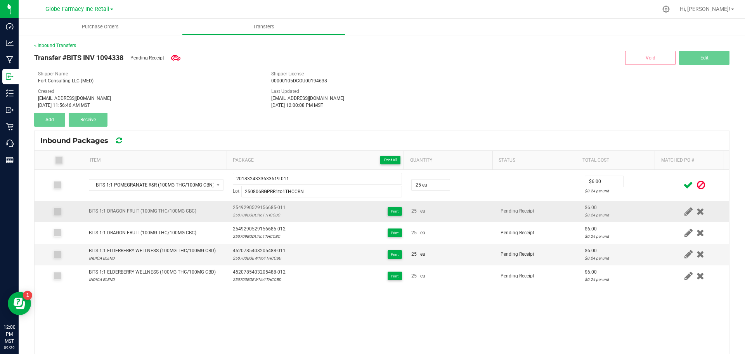
click at [555, 220] on td "Pending Receipt" at bounding box center [538, 211] width 84 height 21
click at [684, 184] on icon at bounding box center [689, 185] width 10 height 10
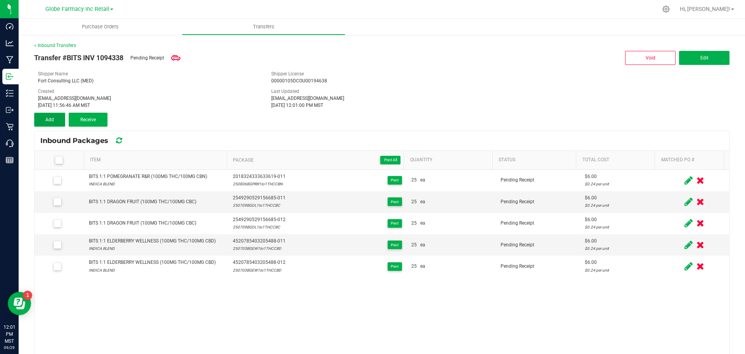
click at [51, 120] on span "Add" at bounding box center [49, 119] width 9 height 5
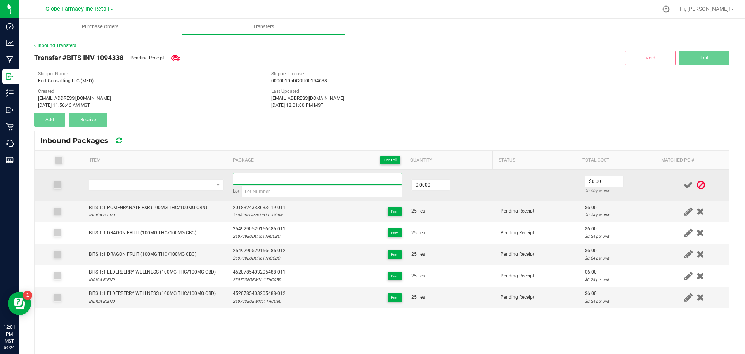
click at [283, 182] on input at bounding box center [317, 179] width 169 height 12
paste input "2018324333633619-011"
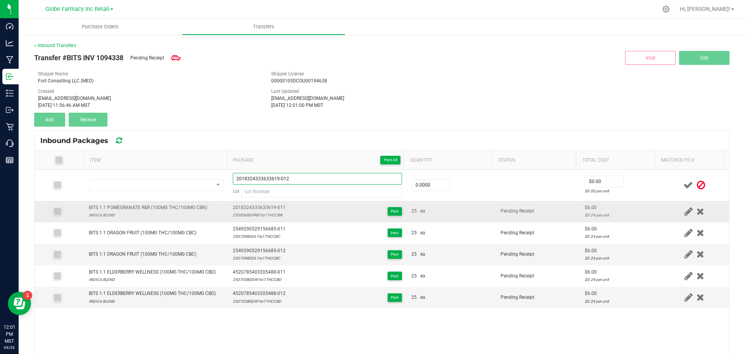
type input "2018324333633619-012"
click at [252, 214] on div "250806BGPRR1to1THCCBN" at bounding box center [259, 214] width 53 height 7
copy div "250806BGPRR1to1THCCBN"
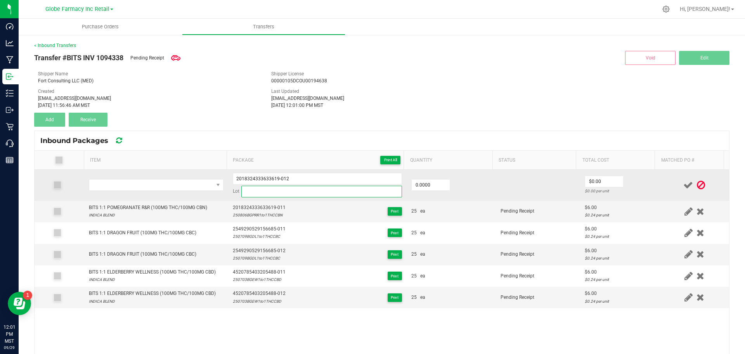
click at [269, 190] on input at bounding box center [321, 192] width 161 height 12
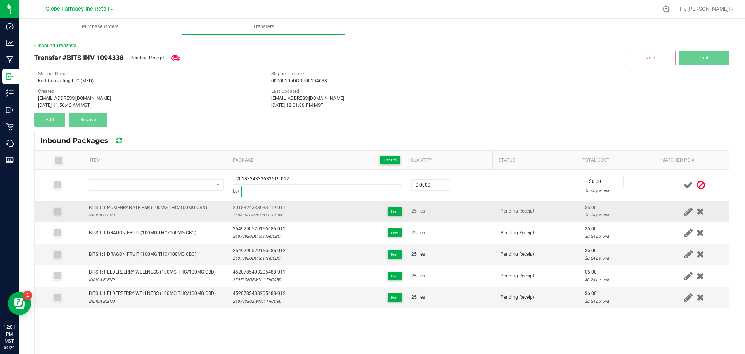
paste input "250806BGPRR1to1THCCBN"
type input "250806BGPRR1to1THCCBN"
click at [158, 204] on div "BITS 1:1 POMEGRANATE R&R (100MG THC/100MG CBN)" at bounding box center [148, 207] width 118 height 7
click at [160, 204] on div "BITS 1:1 POMEGRANATE R&R (100MG THC/100MG CBN)" at bounding box center [148, 207] width 118 height 7
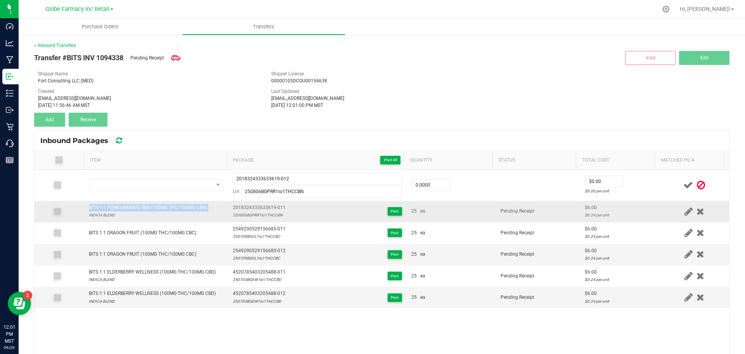
click at [160, 204] on div "BITS 1:1 POMEGRANATE R&R (100MG THC/100MG CBN)" at bounding box center [148, 207] width 118 height 7
copy div "BITS 1:1 POMEGRANATE R&R (100MG THC/100MG CBN)"
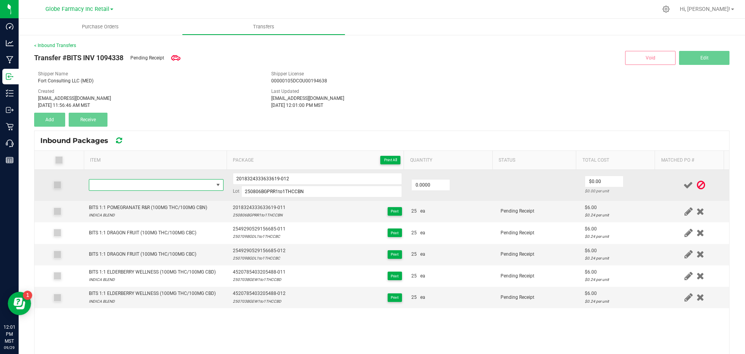
click at [148, 183] on span "NO DATA FOUND" at bounding box center [151, 184] width 124 height 11
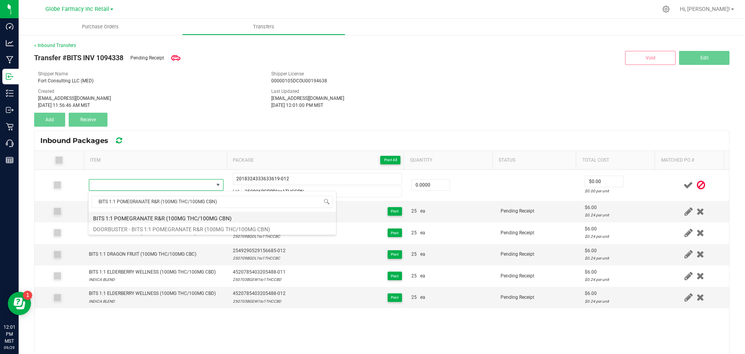
click at [167, 218] on li "BITS 1:1 POMEGRANATE R&R (100MG THC/100MG CBN)" at bounding box center [213, 217] width 248 height 11
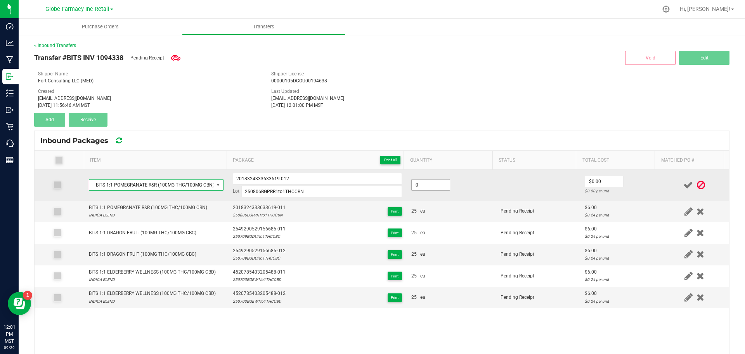
click at [418, 185] on input "0" at bounding box center [431, 184] width 38 height 11
type input "25 ea"
click at [430, 191] on span "25 ea" at bounding box center [430, 185] width 39 height 12
click at [594, 181] on input "0" at bounding box center [604, 181] width 38 height 11
type input "$6.00"
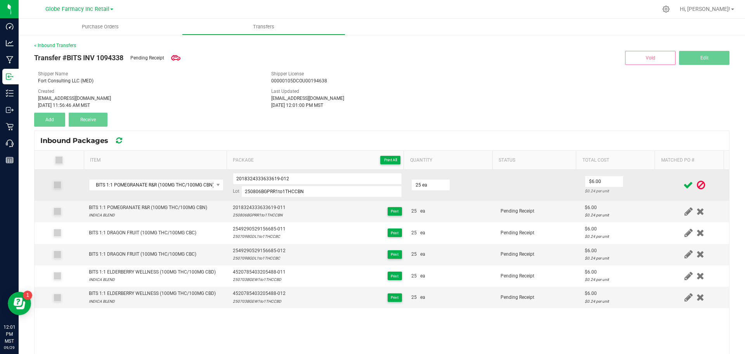
click at [543, 198] on td at bounding box center [538, 185] width 84 height 31
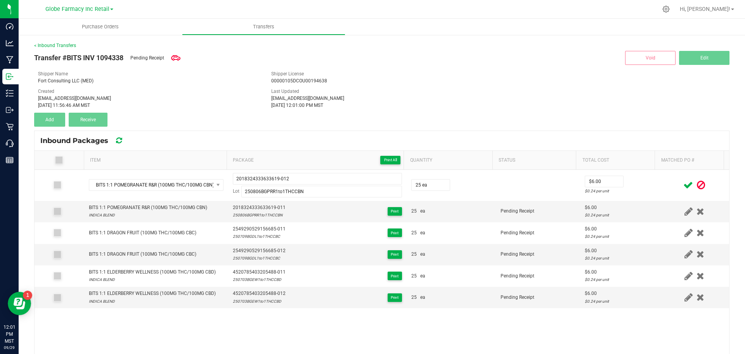
click at [684, 185] on icon at bounding box center [689, 185] width 10 height 10
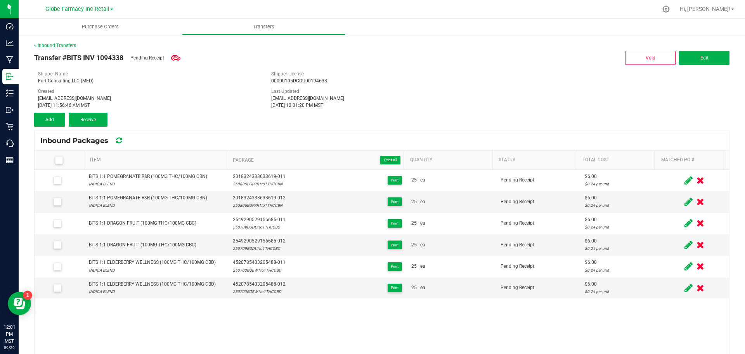
click at [505, 113] on div "Transfer #BITS INV 1094338 Pending Receipt Void Edit Shipper Name Fort Consulti…" at bounding box center [382, 88] width 696 height 78
click at [59, 160] on icon at bounding box center [58, 160] width 5 height 0
click at [0, 0] on input "checkbox" at bounding box center [0, 0] width 0 height 0
click at [80, 120] on span "Receive (6)" at bounding box center [88, 119] width 23 height 5
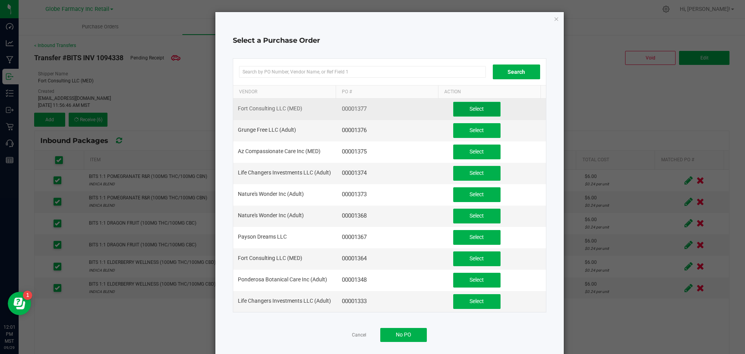
click at [486, 109] on button "Select" at bounding box center [476, 109] width 47 height 15
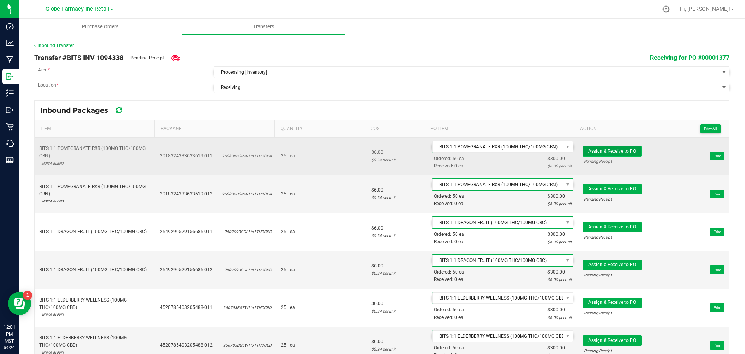
click at [613, 154] on button "Assign & Receive to PO" at bounding box center [612, 151] width 59 height 10
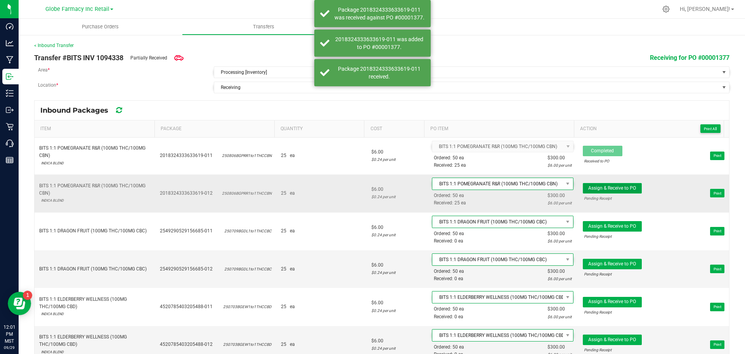
click at [590, 188] on span "Assign & Receive to PO" at bounding box center [612, 187] width 48 height 5
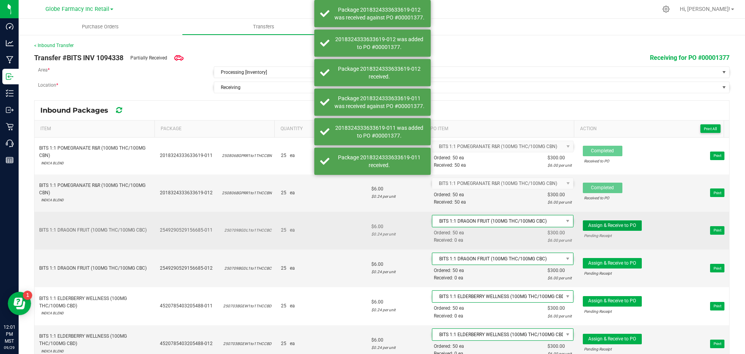
click at [602, 223] on span "Assign & Receive to PO" at bounding box center [612, 224] width 48 height 5
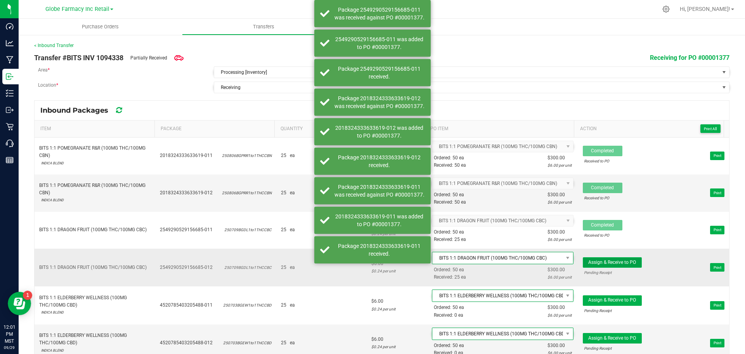
click at [604, 264] on span "Assign & Receive to PO" at bounding box center [612, 261] width 48 height 5
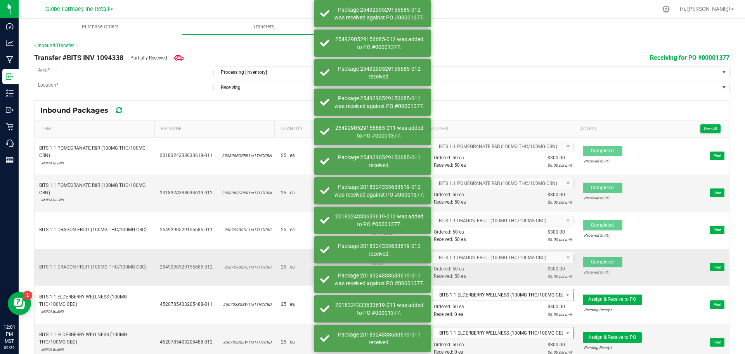
scroll to position [4, 0]
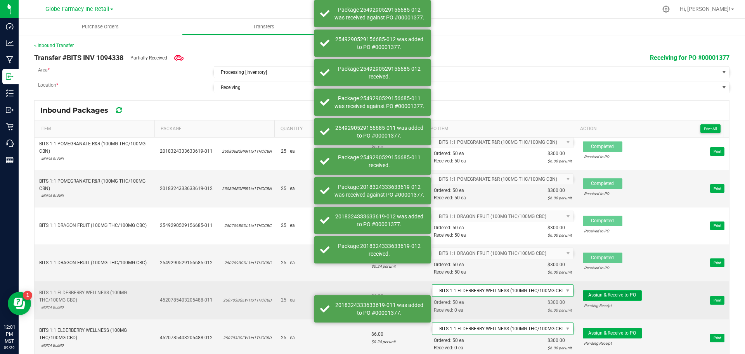
click at [600, 299] on button "Assign & Receive to PO" at bounding box center [612, 295] width 59 height 10
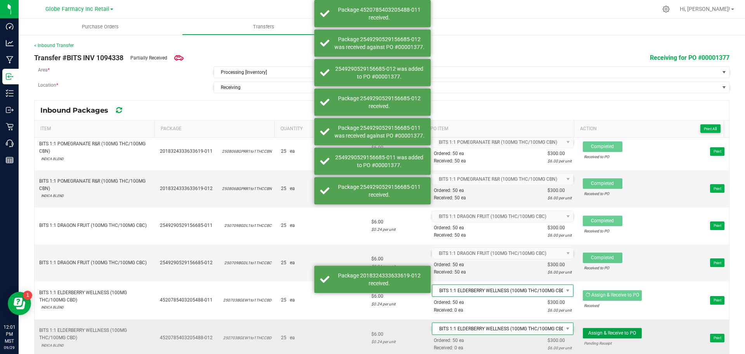
click at [590, 333] on span "Assign & Receive to PO" at bounding box center [612, 332] width 48 height 5
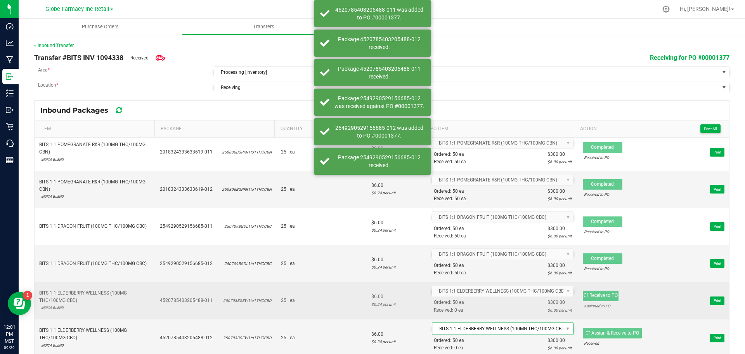
scroll to position [3, 0]
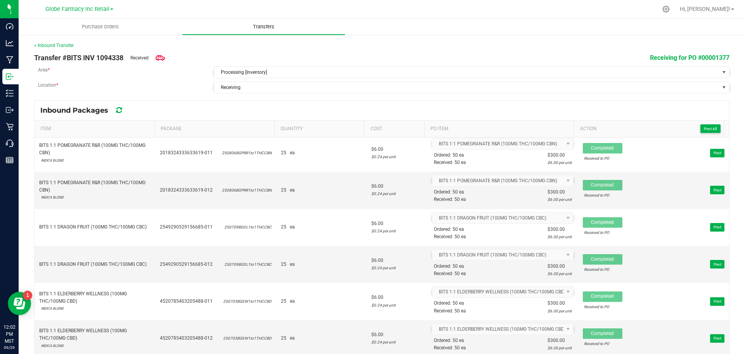
click at [259, 25] on span "Transfers" at bounding box center [264, 26] width 42 height 7
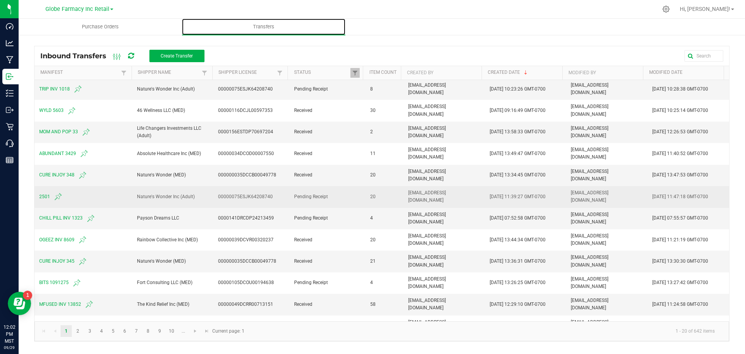
scroll to position [78, 0]
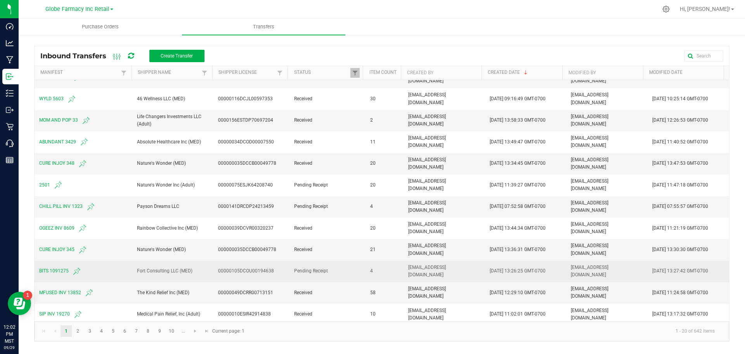
click at [51, 269] on span "BITS 1091275" at bounding box center [83, 270] width 89 height 9
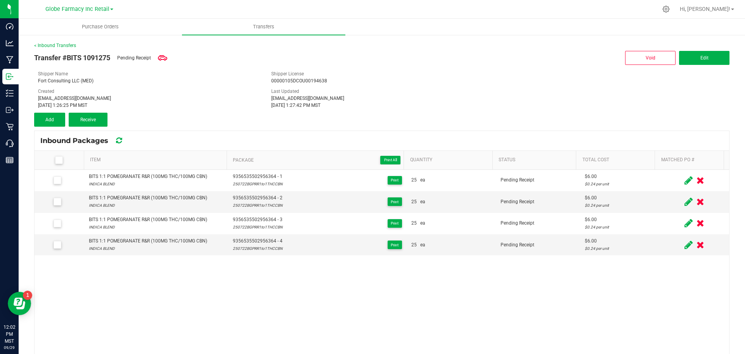
click at [56, 160] on icon at bounding box center [58, 160] width 5 height 0
click at [0, 0] on input "checkbox" at bounding box center [0, 0] width 0 height 0
click at [86, 121] on span "Receive (4)" at bounding box center [88, 119] width 23 height 5
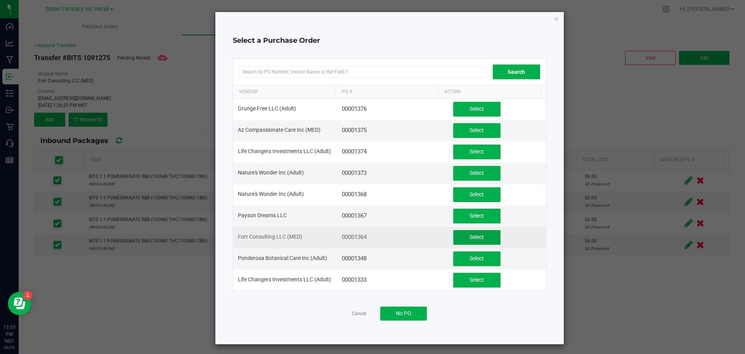
click at [460, 233] on button "Select" at bounding box center [476, 237] width 47 height 15
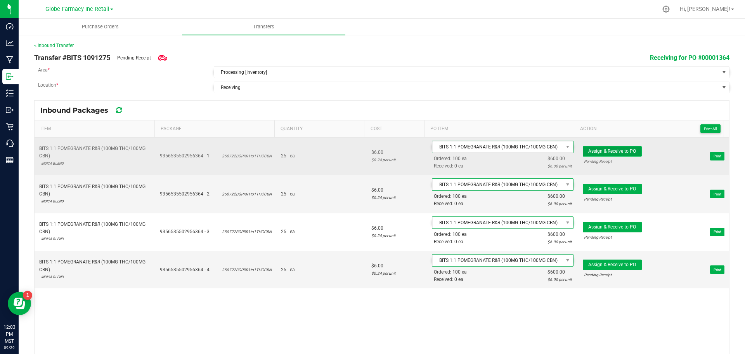
click at [588, 149] on span "Assign & Receive to PO" at bounding box center [612, 150] width 48 height 5
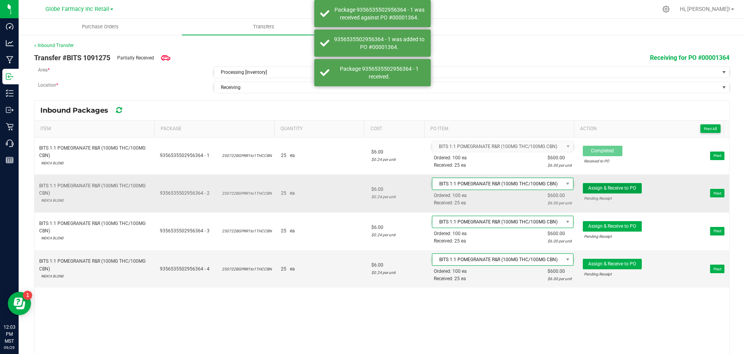
click at [594, 192] on button "Assign & Receive to PO" at bounding box center [612, 188] width 59 height 10
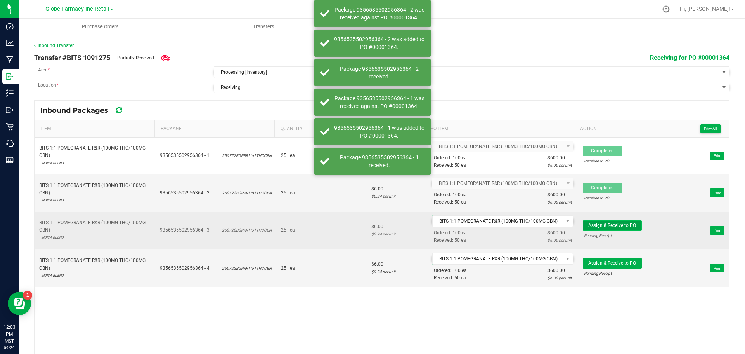
click at [592, 220] on button "Assign & Receive to PO" at bounding box center [612, 225] width 59 height 10
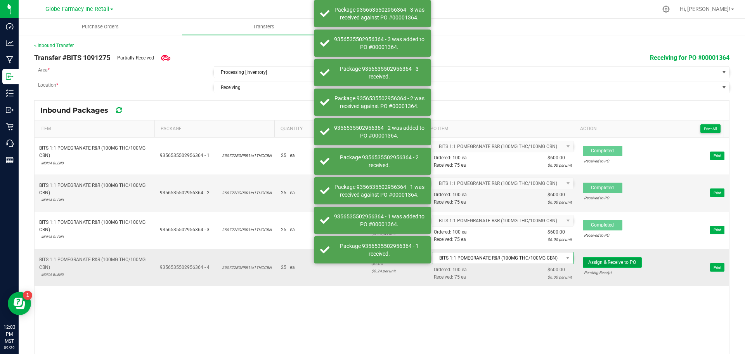
click at [594, 259] on span "Assign & Receive to PO" at bounding box center [612, 261] width 48 height 5
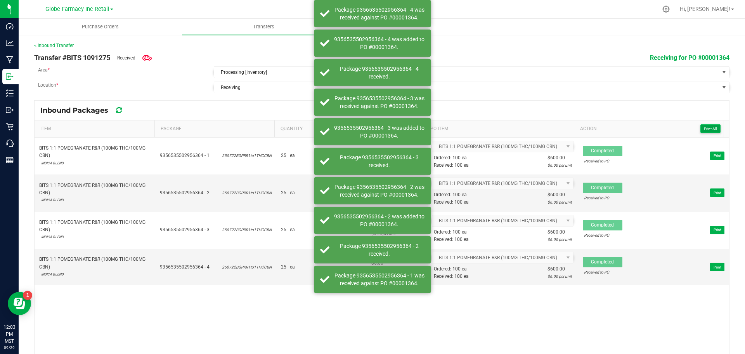
click at [705, 129] on span "Print All" at bounding box center [710, 129] width 13 height 4
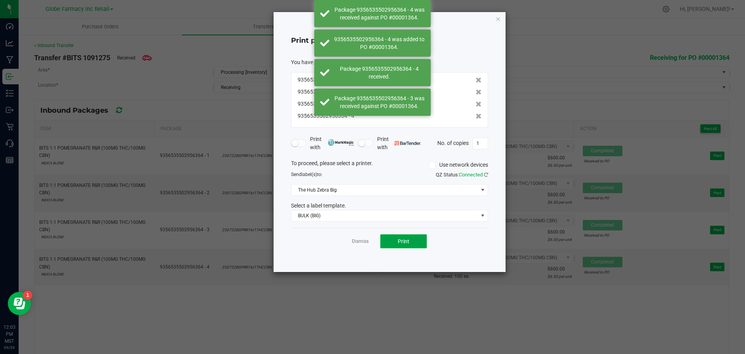
click at [397, 241] on button "Print" at bounding box center [403, 241] width 47 height 14
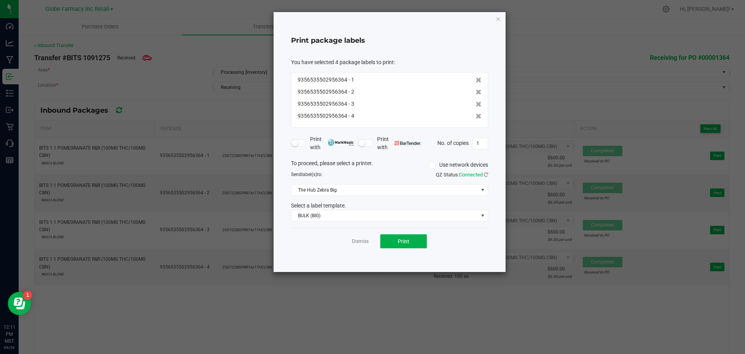
click at [494, 19] on div "Print package labels You have selected 4 package labels to print : 935653550295…" at bounding box center [390, 142] width 232 height 260
click at [498, 19] on icon "button" at bounding box center [498, 18] width 5 height 9
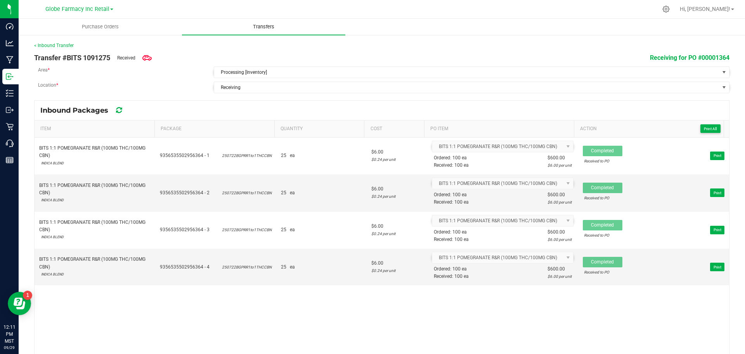
click at [284, 28] on span "Transfers" at bounding box center [264, 26] width 42 height 7
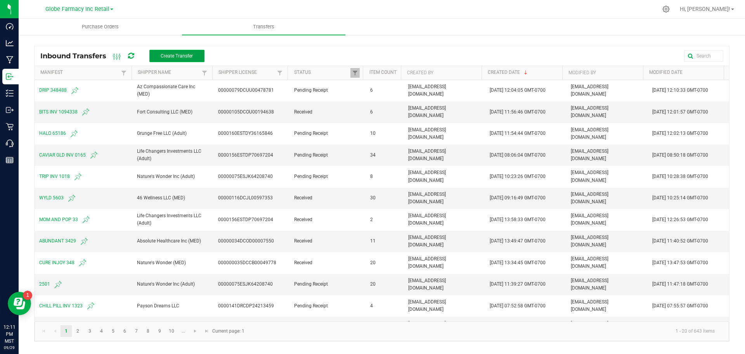
click at [196, 54] on button "Create Transfer" at bounding box center [176, 56] width 55 height 12
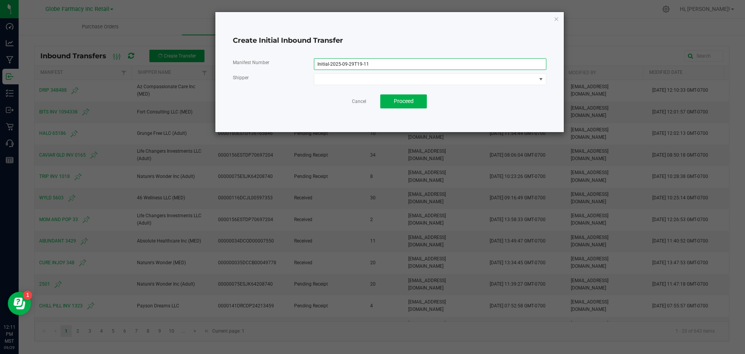
drag, startPoint x: 389, startPoint y: 63, endPoint x: -27, endPoint y: 69, distance: 415.8
click at [0, 69] on html "Dashboard Analytics Manufacturing Inbound Inventory Outbound Retail Call Center…" at bounding box center [372, 177] width 745 height 354
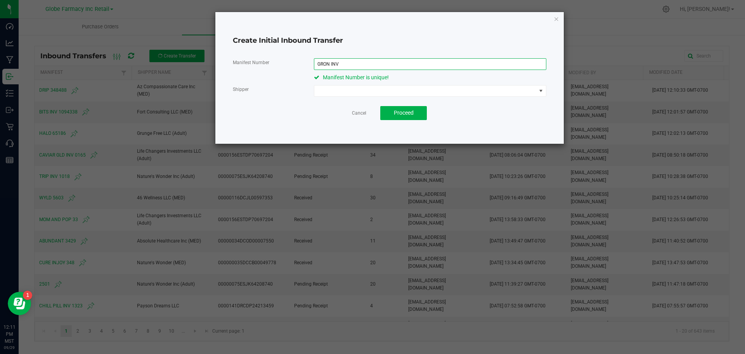
paste input "AZ04647"
type input "GRON INV AZ04647"
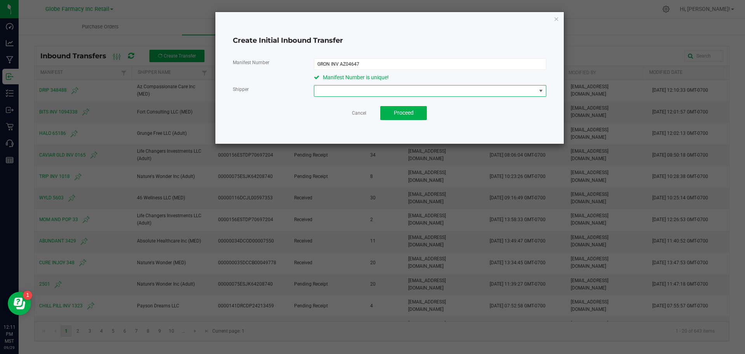
click at [387, 92] on span at bounding box center [425, 90] width 222 height 11
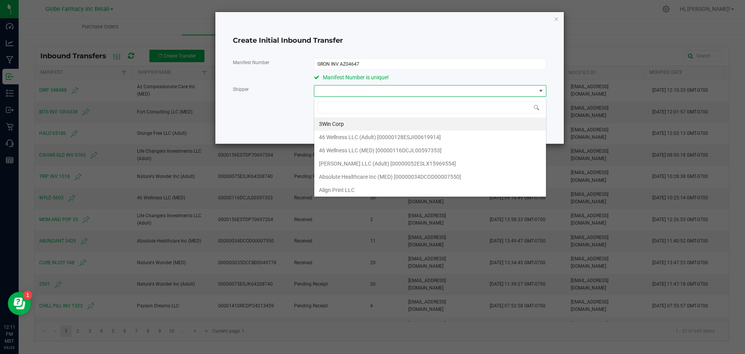
scroll to position [12, 232]
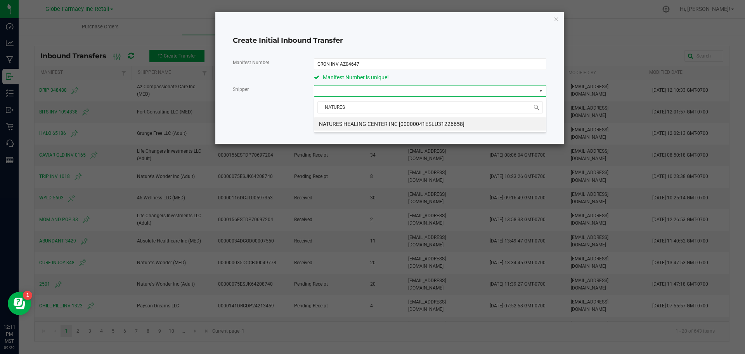
type input "NATURE"
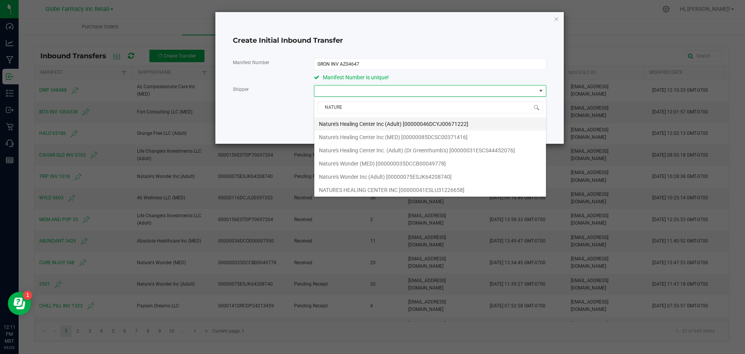
click at [421, 124] on span "Nature's Healing Center Inc (Adult) [00000046DCYJ00671222]" at bounding box center [393, 124] width 149 height 12
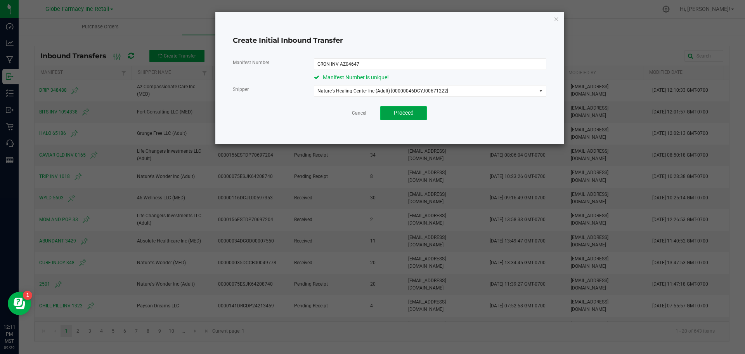
click at [410, 110] on span "Proceed" at bounding box center [404, 112] width 20 height 6
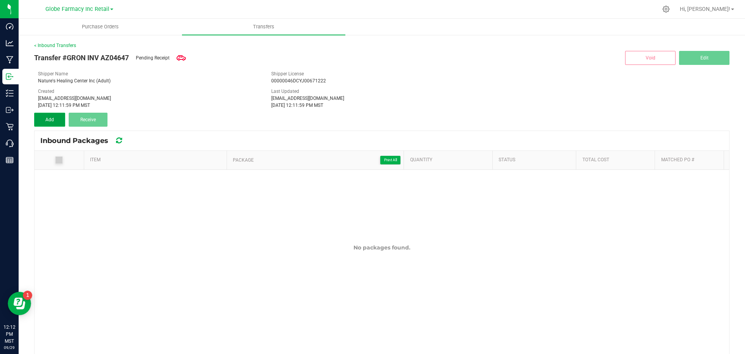
click at [38, 118] on button "Add" at bounding box center [49, 120] width 31 height 14
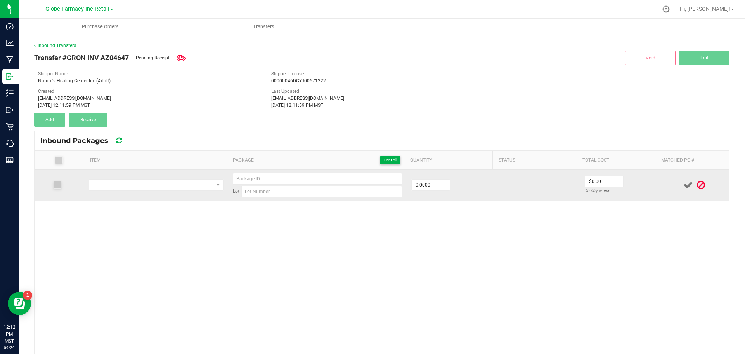
click at [146, 175] on td at bounding box center [156, 185] width 144 height 31
click at [151, 180] on span "NO DATA FOUND" at bounding box center [151, 184] width 124 height 11
click at [174, 187] on span "NO DATA FOUND" at bounding box center [151, 184] width 124 height 11
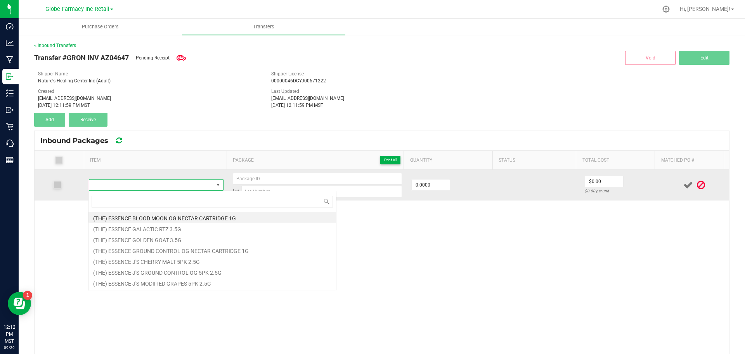
type input "GRON 1:1:1 PEARLS BLACKBERRY LEMONADE (100MG THC/100MG CBD/100MG CBN)"
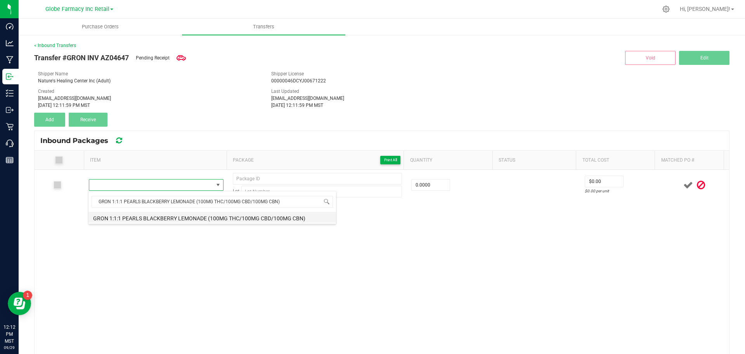
click at [191, 218] on li "GRON 1:1:1 PEARLS BLACKBERRY LEMONADE (100MG THC/100MG CBD/100MG CBN)" at bounding box center [213, 217] width 248 height 11
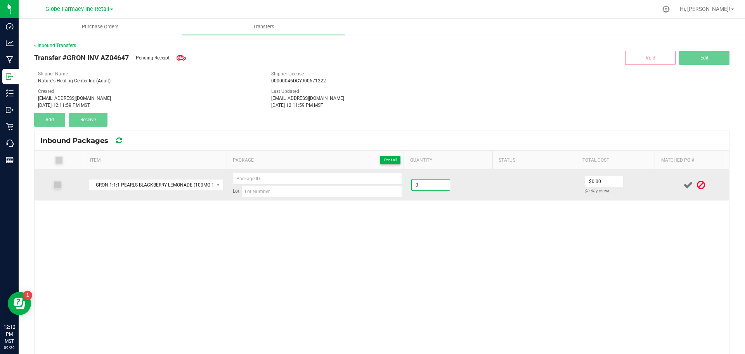
click at [424, 190] on input "0" at bounding box center [431, 184] width 38 height 11
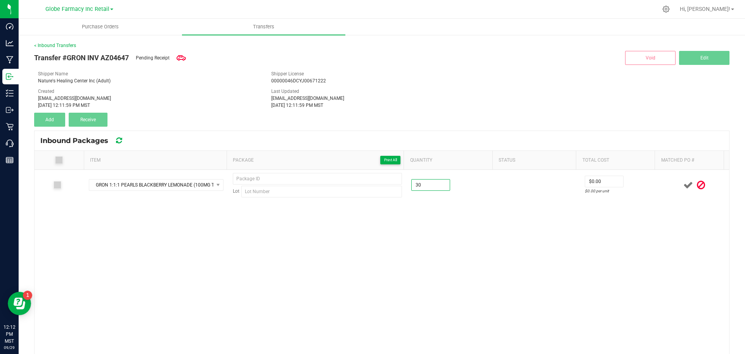
type input "30 ea"
click at [425, 249] on div "GRON 1:1:1 PEARLS BLACKBERRY LEMONADE (100MG THC/100MG CBD/100MG CBN) Lot 30 ea…" at bounding box center [382, 278] width 695 height 217
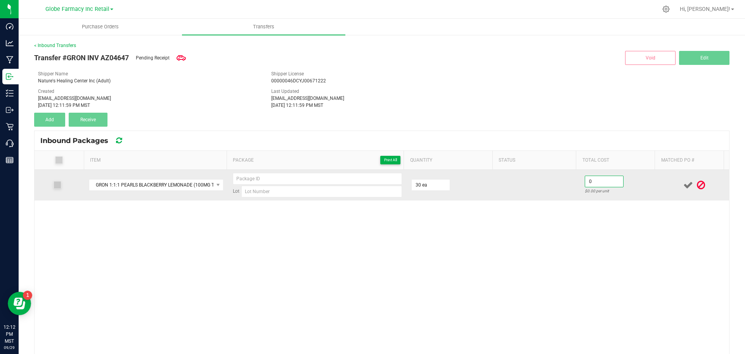
click at [604, 183] on input "0" at bounding box center [604, 181] width 38 height 11
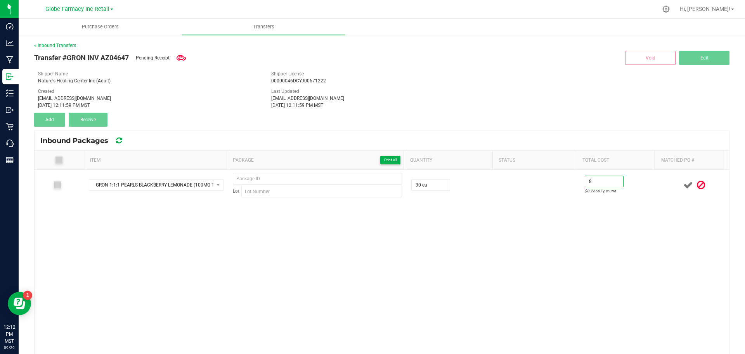
type input "$8.00"
click at [562, 233] on div "GRON 1:1:1 PEARLS BLACKBERRY LEMONADE (100MG THC/100MG CBD/100MG CBN) Lot 30 ea…" at bounding box center [382, 278] width 695 height 217
click at [286, 302] on div "GRON 1:1:1 PEARLS BLACKBERRY LEMONADE (100MG THC/100MG CBD/100MG CBN) Lot 30 ea…" at bounding box center [382, 278] width 695 height 217
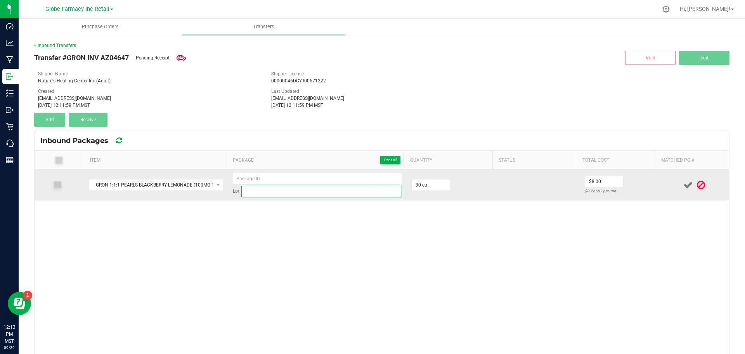
click at [259, 187] on input at bounding box center [321, 192] width 161 height 12
type input "AZBLGC2625"
click at [249, 179] on input at bounding box center [317, 179] width 169 height 12
type input "AZBLG2C2625-01"
click at [684, 184] on icon at bounding box center [689, 185] width 10 height 10
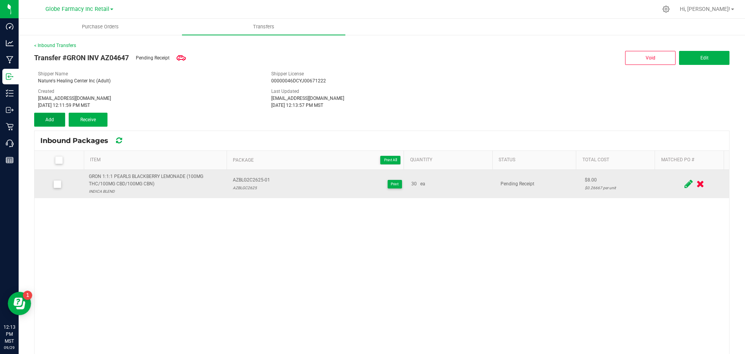
click at [45, 119] on button "Add" at bounding box center [49, 120] width 31 height 14
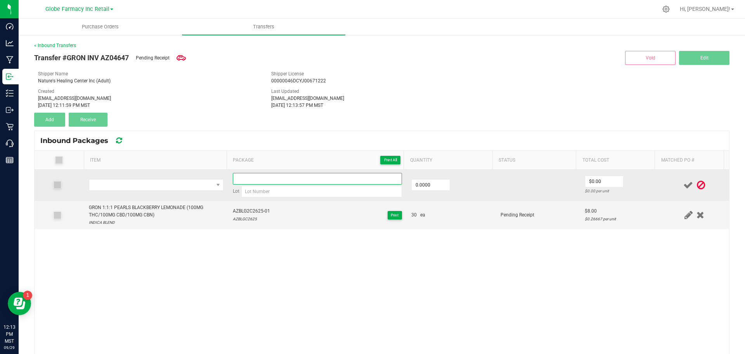
click at [254, 176] on input at bounding box center [317, 179] width 169 height 12
click at [254, 176] on input "AZPMG3A3025-01" at bounding box center [317, 179] width 169 height 12
type input "AZPMG3A3025-01"
click at [261, 193] on input at bounding box center [321, 192] width 161 height 12
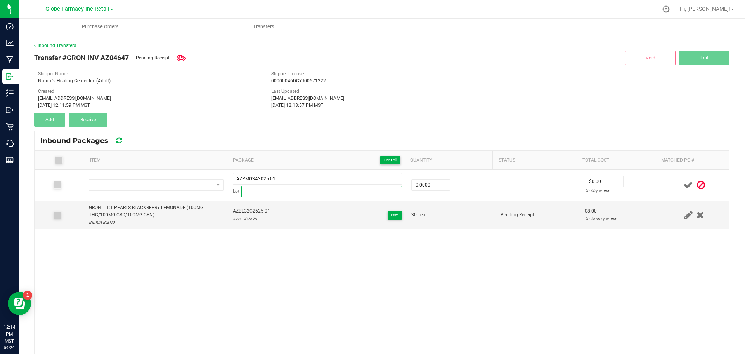
paste input "AZPMG3A3025"
type input "AZPMG3A3025"
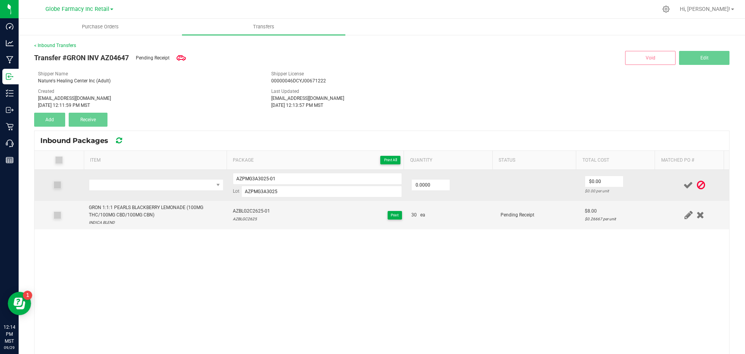
drag, startPoint x: 164, startPoint y: 192, endPoint x: 159, endPoint y: 178, distance: 14.7
click at [164, 192] on td at bounding box center [156, 185] width 144 height 31
click at [159, 178] on td at bounding box center [156, 185] width 144 height 31
click at [160, 180] on span "NO DATA FOUND" at bounding box center [151, 184] width 124 height 11
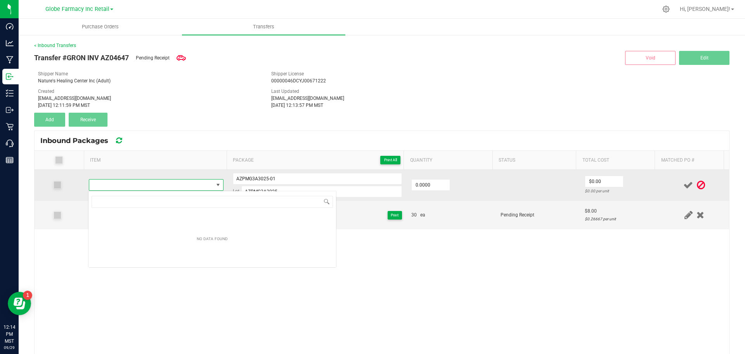
type input "GRON 4:1 PEARLS POMEGRANATE (100MG THC/400MG CBD)"
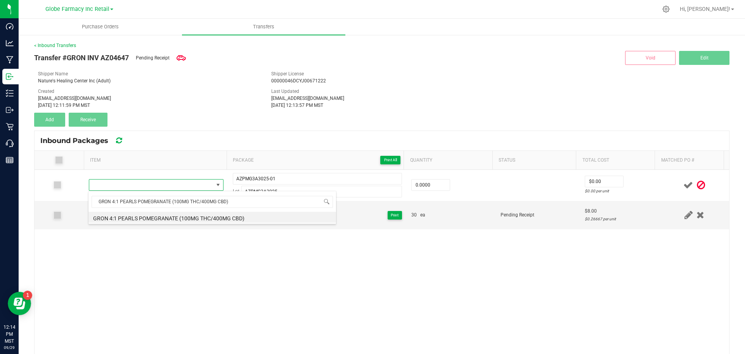
click at [137, 218] on li "GRON 4:1 PEARLS POMEGRANATE (100MG THC/400MG CBD)" at bounding box center [213, 217] width 248 height 11
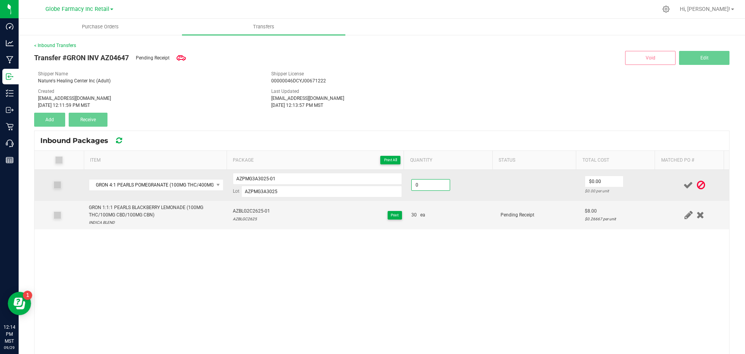
click at [420, 186] on input "0" at bounding box center [431, 184] width 38 height 11
type input "30 ea"
drag, startPoint x: 429, startPoint y: 196, endPoint x: 434, endPoint y: 198, distance: 5.6
click at [431, 198] on td "30 ea" at bounding box center [451, 185] width 89 height 31
click at [600, 184] on input "0" at bounding box center [604, 181] width 38 height 11
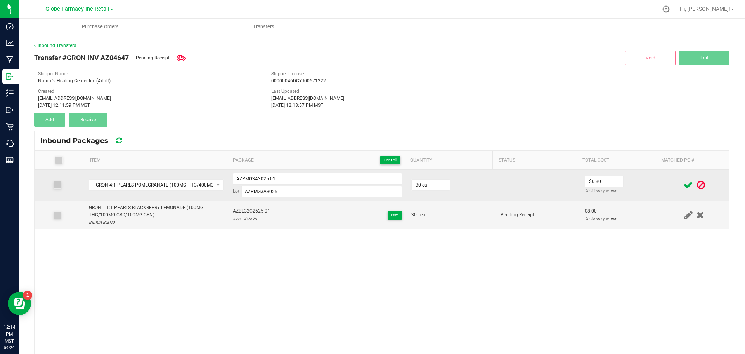
click at [562, 198] on td at bounding box center [538, 185] width 84 height 31
click at [589, 184] on input "6.8" at bounding box center [604, 181] width 38 height 11
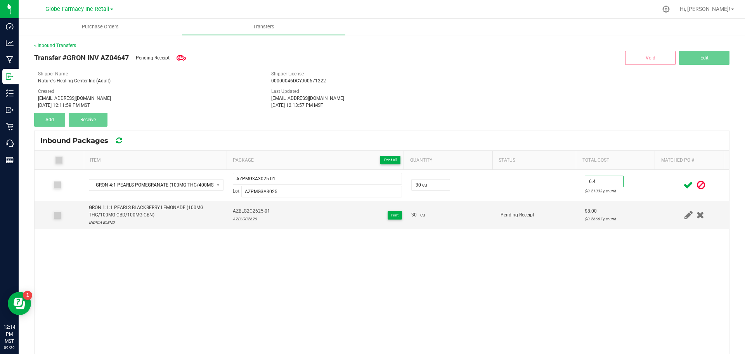
type input "$6.40"
click at [574, 236] on div "GRON 4:1 PEARLS POMEGRANATE (100MG THC/400MG CBD) AZPMG3A3025-01 Lot AZPMG3A302…" at bounding box center [382, 278] width 695 height 217
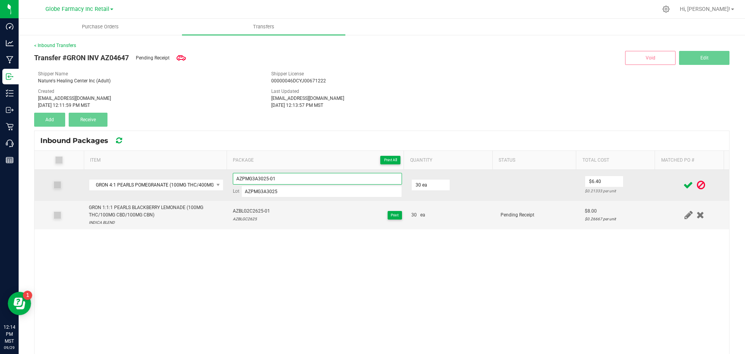
click at [244, 178] on input "AZPMG3A3025-01" at bounding box center [317, 179] width 169 height 12
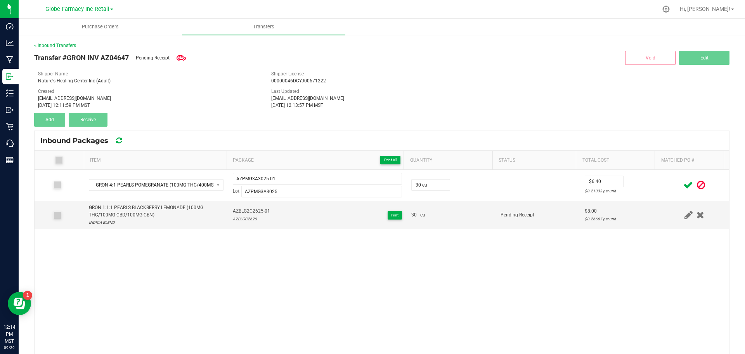
click at [309, 267] on div "GRON 4:1 PEARLS POMEGRANATE (100MG THC/400MG CBD) AZPMG3A3025-01 Lot AZPMG3A302…" at bounding box center [382, 278] width 695 height 217
click at [244, 208] on span "AZBLG2C2625-01" at bounding box center [251, 210] width 37 height 7
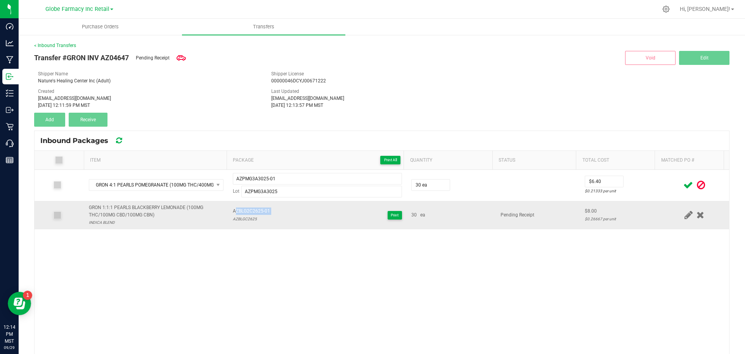
copy span "AZBLG2C2625-01"
click at [684, 181] on icon at bounding box center [689, 185] width 10 height 10
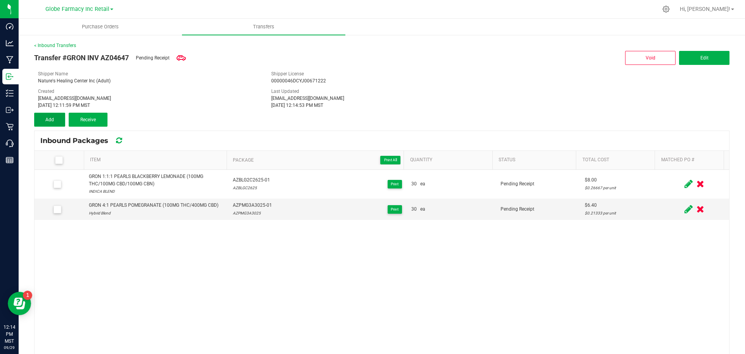
click at [47, 121] on span "Add" at bounding box center [49, 119] width 9 height 5
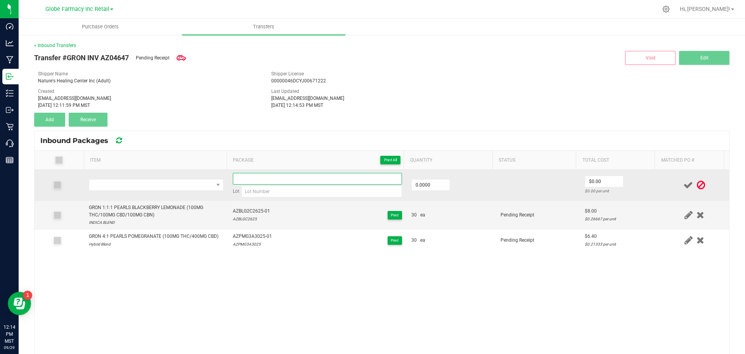
click at [260, 175] on input at bounding box center [317, 179] width 169 height 12
paste input "AZBLG2C2625-01"
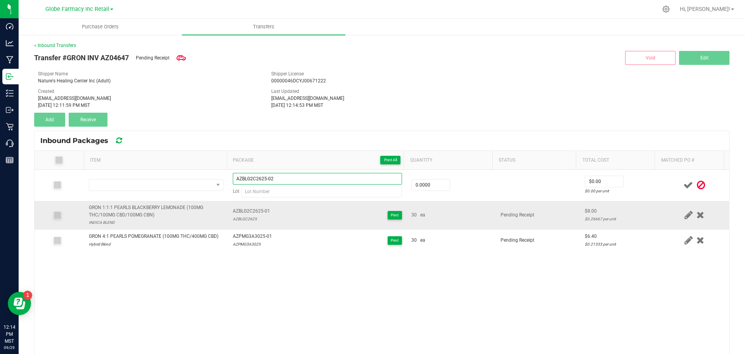
type input "AZBLG2C2625-02"
click at [241, 218] on div "AZBLGC2625" at bounding box center [251, 218] width 37 height 7
copy div "AZBLGC2625"
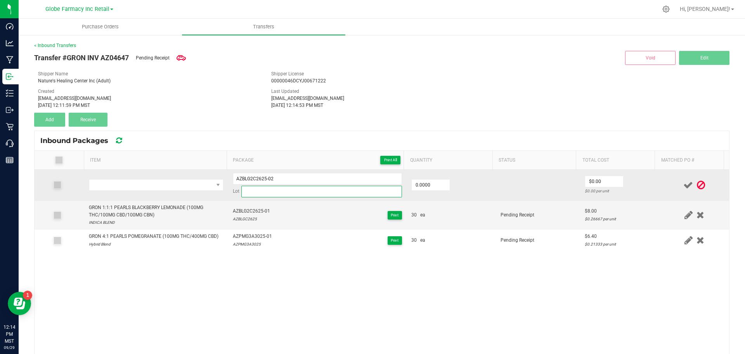
click at [274, 191] on input at bounding box center [321, 192] width 161 height 12
paste input "AZBLGC2625"
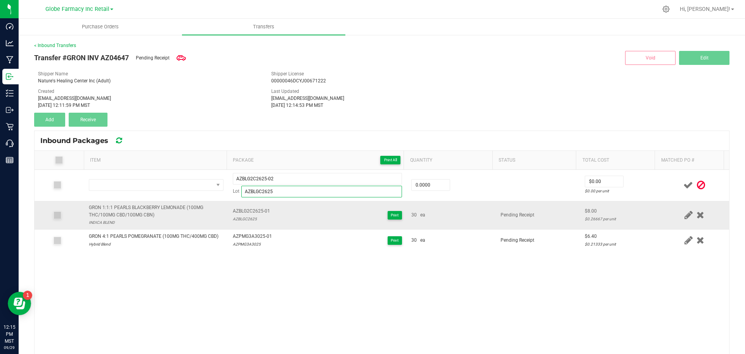
type input "AZBLGC2625"
click at [163, 209] on div "GRON 1:1:1 PEARLS BLACKBERRY LEMONADE (100MG THC/100MG CBD/100MG CBN)" at bounding box center [156, 211] width 135 height 15
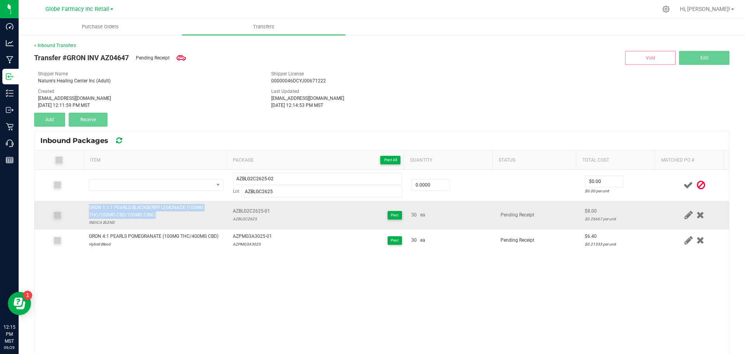
click at [163, 209] on div "GRON 1:1:1 PEARLS BLACKBERRY LEMONADE (100MG THC/100MG CBD/100MG CBN)" at bounding box center [156, 211] width 135 height 15
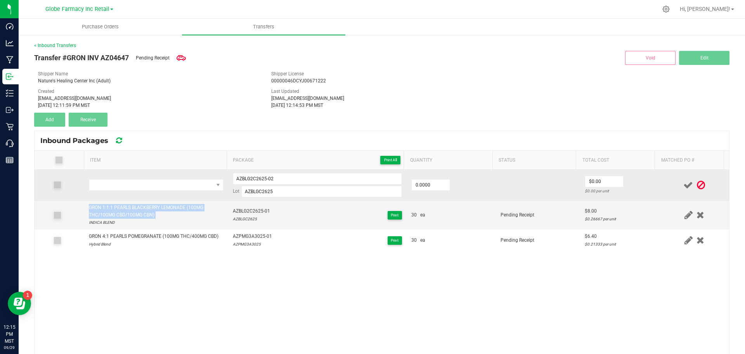
copy div "GRON 1:1:1 PEARLS BLACKBERRY LEMONADE (100MG THC/100MG CBD/100MG CBN)"
click at [153, 186] on span "NO DATA FOUND" at bounding box center [151, 184] width 124 height 11
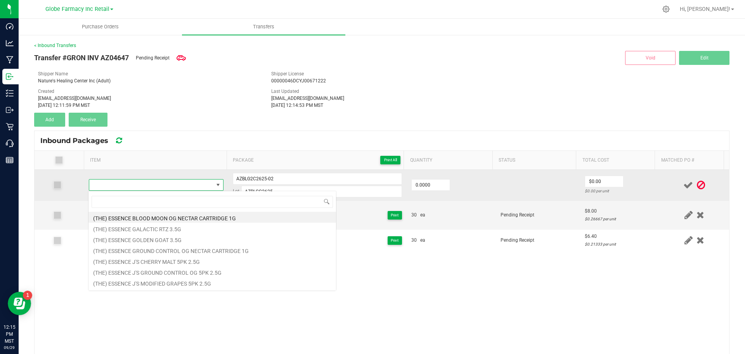
type input "GRON 1:1:1 PEARLS BLACKBERRY LEMONADE (100MG THC/100MG CBD/100MG CBN)"
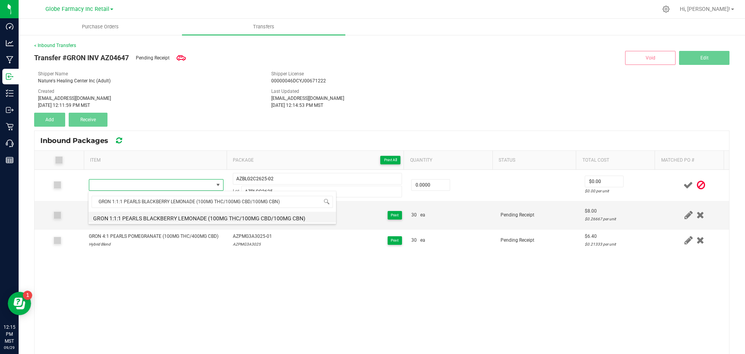
click at [210, 215] on li "GRON 1:1:1 PEARLS BLACKBERRY LEMONADE (100MG THC/100MG CBD/100MG CBN)" at bounding box center [213, 217] width 248 height 11
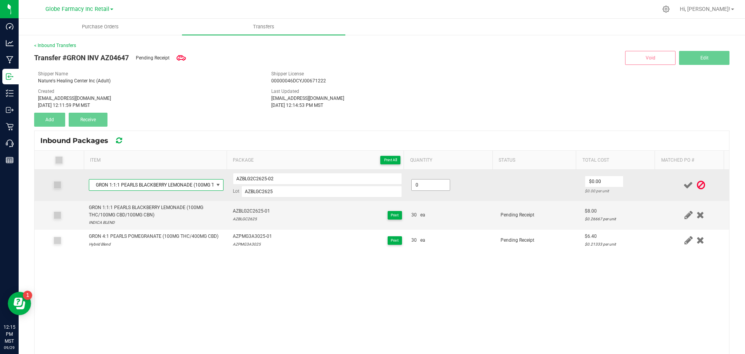
click at [439, 184] on input "0" at bounding box center [431, 184] width 38 height 11
type input "30 ea"
click at [456, 194] on td "30 ea" at bounding box center [451, 185] width 89 height 31
click at [600, 186] on input "0" at bounding box center [604, 181] width 38 height 11
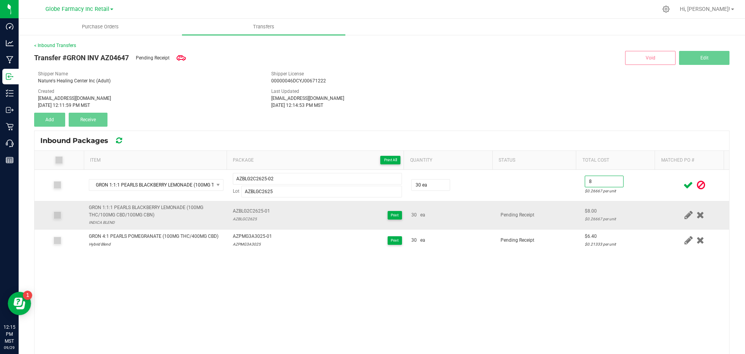
type input "$8.00"
click at [597, 206] on td "$8.00 $0.26667 per unit" at bounding box center [620, 215] width 80 height 29
click at [684, 181] on icon at bounding box center [689, 185] width 10 height 10
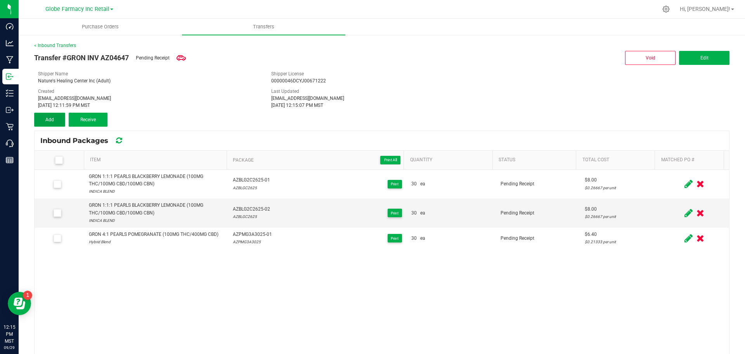
click at [54, 123] on button "Add" at bounding box center [49, 120] width 31 height 14
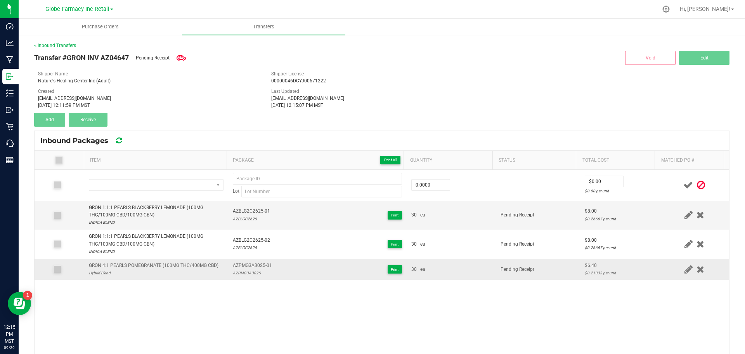
click at [114, 266] on div "GRON 4:1 PEARLS POMEGRANATE (100MG THC/400MG CBD)" at bounding box center [154, 265] width 130 height 7
copy div "GRON 4:1 PEARLS POMEGRANATE (100MG THC/400MG CBD)"
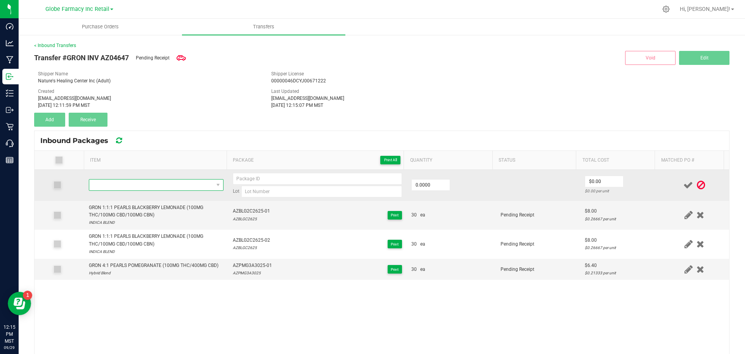
click at [115, 180] on span "NO DATA FOUND" at bounding box center [151, 184] width 124 height 11
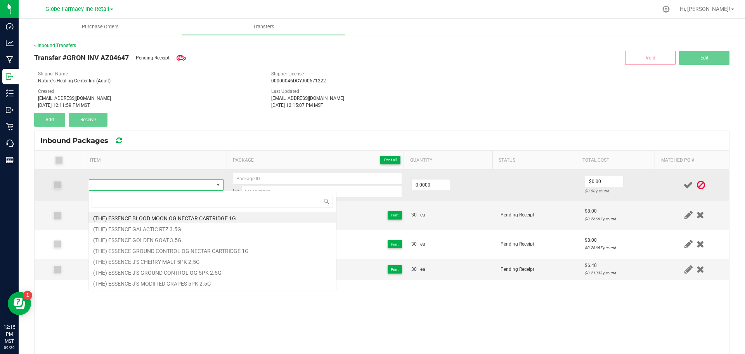
type input "GRON 4:1 PEARLS POMEGRANATE (100MG THC/400MG CBD)"
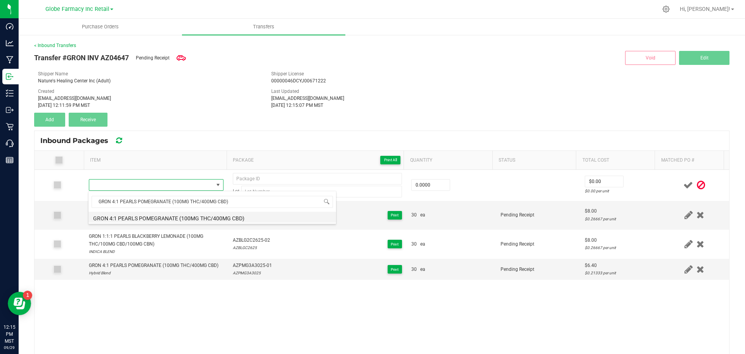
click at [179, 213] on li "GRON 4:1 PEARLS POMEGRANATE (100MG THC/400MG CBD)" at bounding box center [213, 217] width 248 height 11
type input "0 ea"
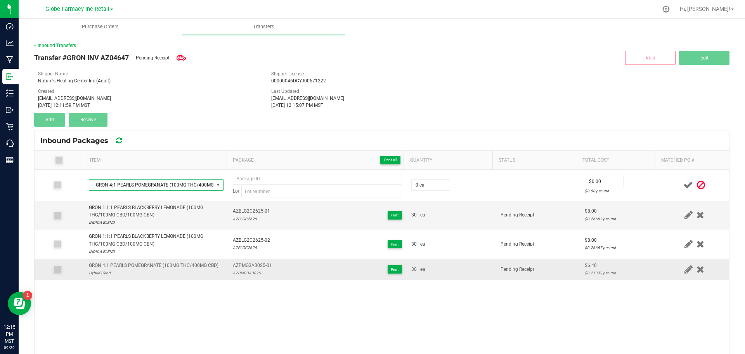
click at [238, 263] on span "AZPMG3A3025-01" at bounding box center [252, 265] width 39 height 7
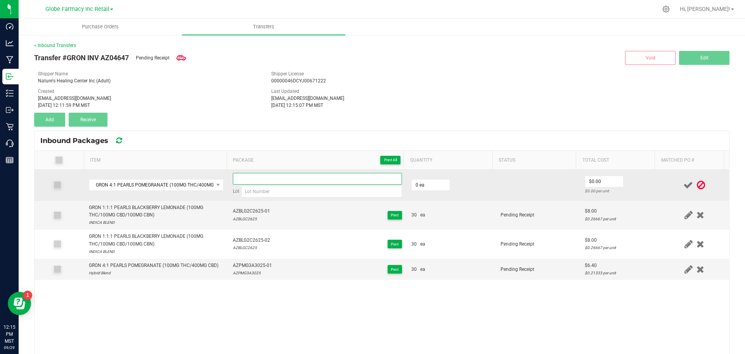
click at [242, 181] on input at bounding box center [317, 179] width 169 height 12
paste input "AZPMG3A3025-01"
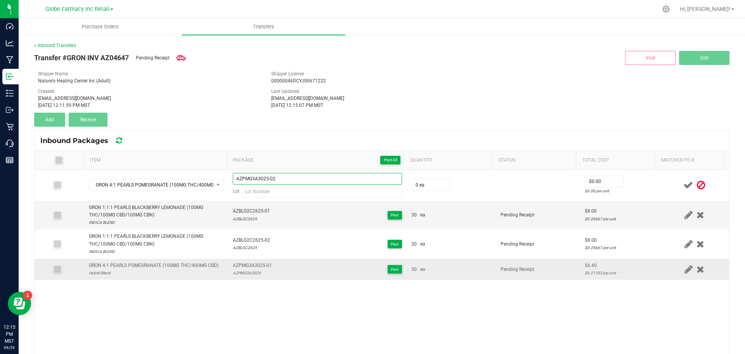
type input "AZPMG3A3025-02"
click at [247, 274] on div "AZPMG3A3025" at bounding box center [252, 272] width 39 height 7
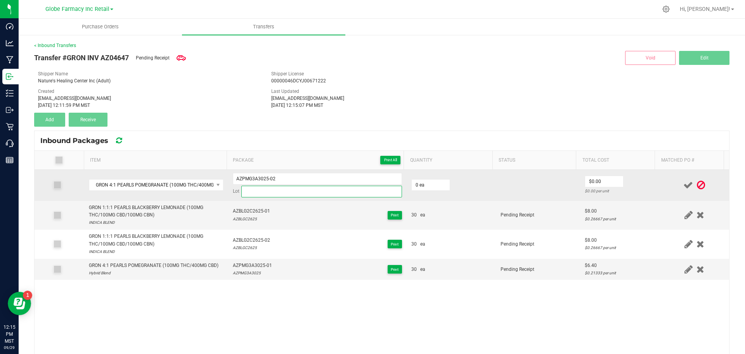
click at [259, 194] on input at bounding box center [321, 192] width 161 height 12
paste input "AZPMG3A3025"
type input "AZPMG3A3025"
drag, startPoint x: 428, startPoint y: 191, endPoint x: 423, endPoint y: 178, distance: 13.3
click at [427, 191] on span "0 ea" at bounding box center [430, 185] width 39 height 12
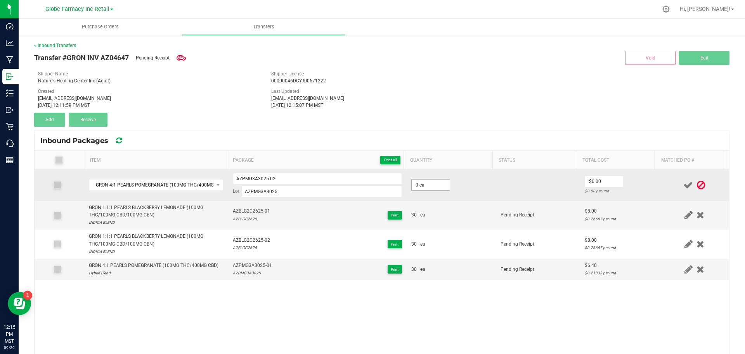
drag, startPoint x: 423, startPoint y: 178, endPoint x: 425, endPoint y: 183, distance: 5.3
click at [423, 181] on td "0 ea" at bounding box center [451, 185] width 89 height 31
click at [425, 184] on input "0" at bounding box center [431, 184] width 38 height 11
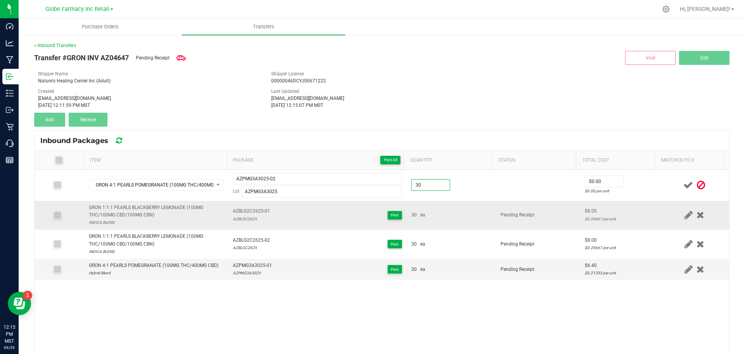
type input "30 ea"
click at [448, 204] on td "30 ea" at bounding box center [451, 215] width 89 height 29
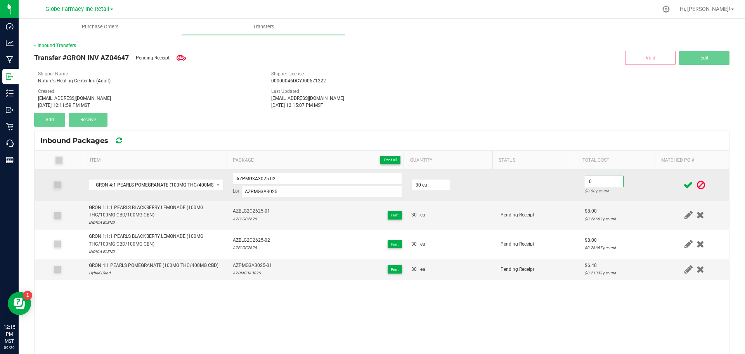
click at [587, 177] on input "0" at bounding box center [604, 181] width 38 height 11
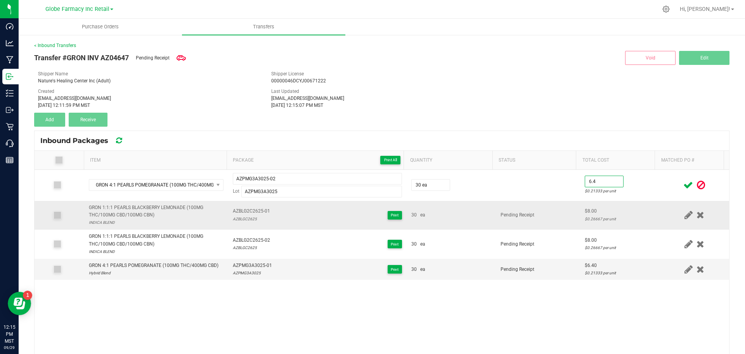
type input "$6.40"
click at [567, 201] on td "Pending Receipt" at bounding box center [538, 215] width 84 height 29
click at [684, 182] on icon at bounding box center [689, 185] width 10 height 10
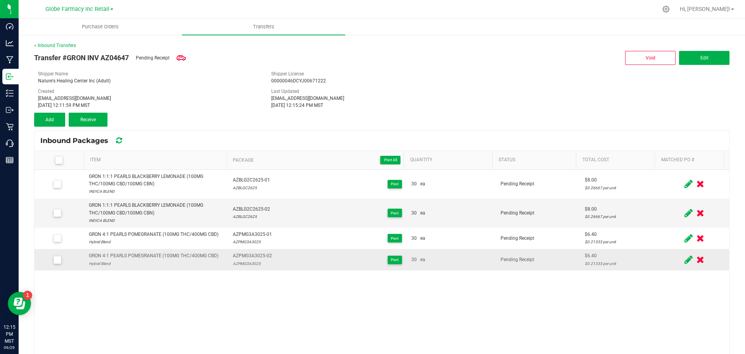
click at [163, 256] on div "GRON 4:1 PEARLS POMEGRANATE (100MG THC/400MG CBD)" at bounding box center [154, 255] width 130 height 7
click at [47, 117] on span "Add" at bounding box center [49, 119] width 9 height 5
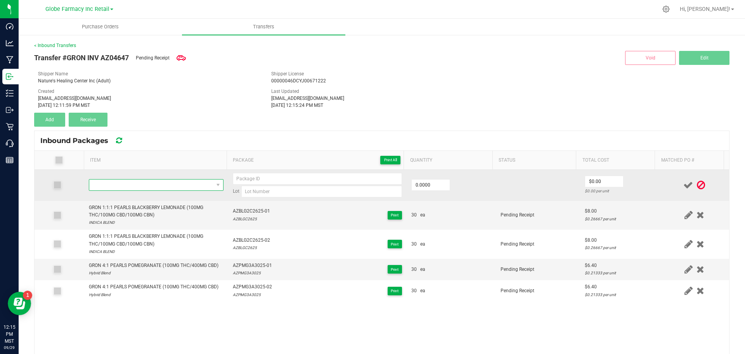
click at [100, 184] on span "NO DATA FOUND" at bounding box center [151, 184] width 124 height 11
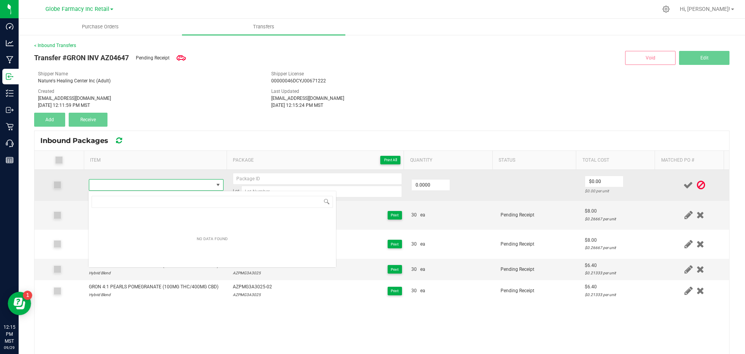
type input "GRON 4:1 PEARLS POMEGRANATE (100MG THC/400MG CBD)"
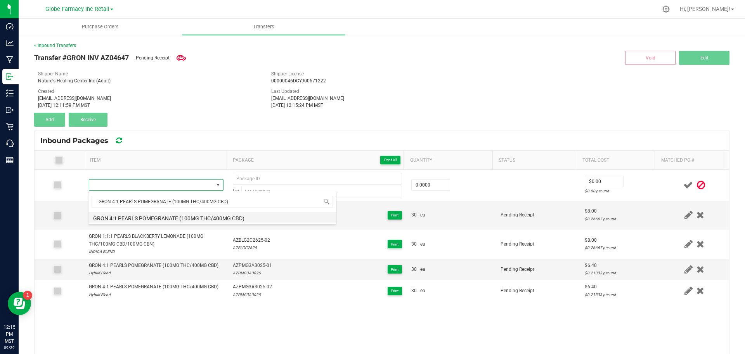
click at [213, 219] on li "GRON 4:1 PEARLS POMEGRANATE (100MG THC/400MG CBD)" at bounding box center [213, 217] width 248 height 11
type input "0 ea"
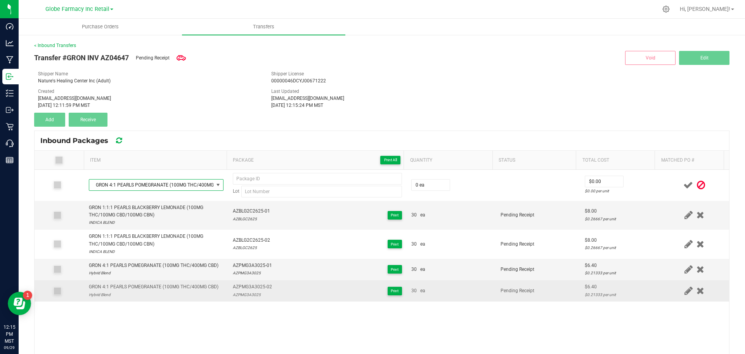
click at [240, 286] on span "AZPMG3A3025-02" at bounding box center [252, 286] width 39 height 7
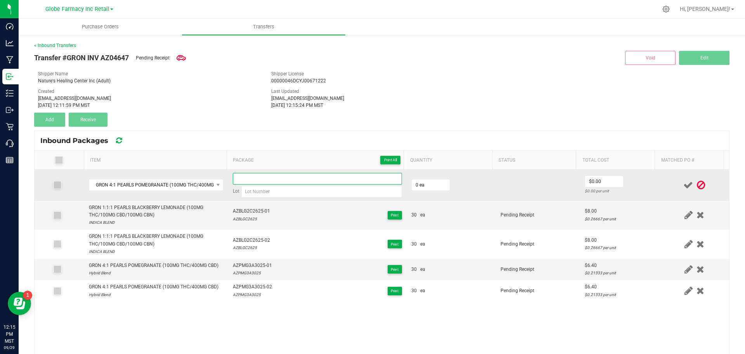
click at [244, 178] on input at bounding box center [317, 179] width 169 height 12
paste input "AZPMG3A3025-02"
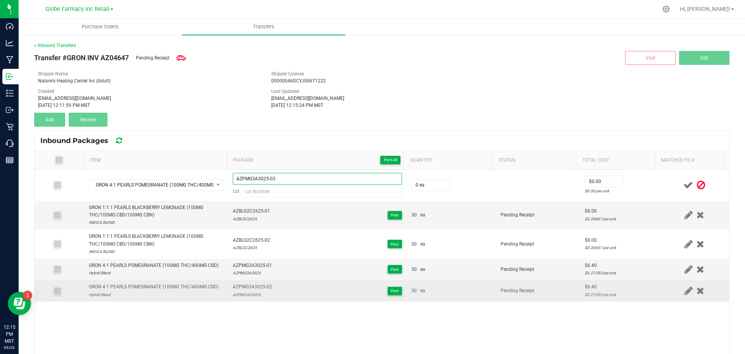
type input "AZPMG3A3025-03"
click at [241, 293] on div "AZPMG3A3025" at bounding box center [252, 294] width 39 height 7
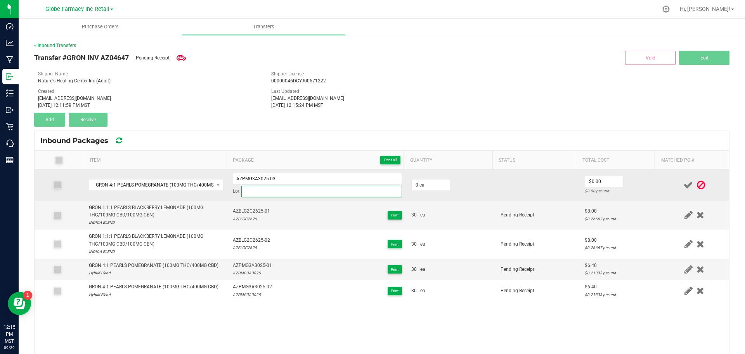
click at [260, 195] on input at bounding box center [321, 192] width 161 height 12
paste input "AZPMG3A3025"
type input "AZPMG3A3025"
click at [415, 184] on input "0" at bounding box center [431, 184] width 38 height 11
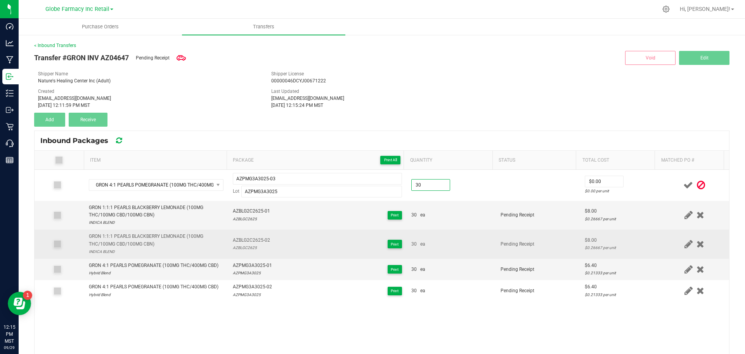
type input "30 ea"
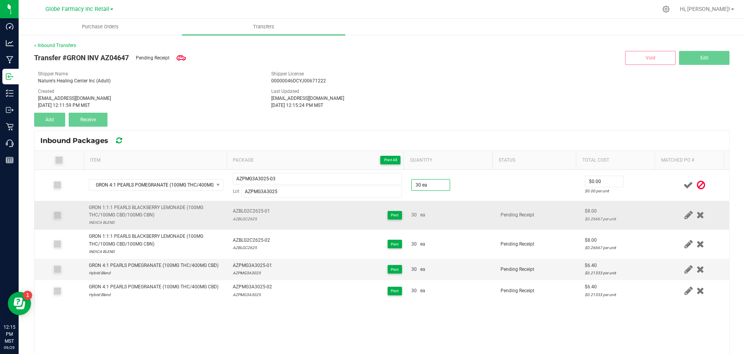
drag, startPoint x: 468, startPoint y: 246, endPoint x: 547, endPoint y: 225, distance: 81.2
click at [472, 242] on div "30 ea" at bounding box center [451, 243] width 80 height 7
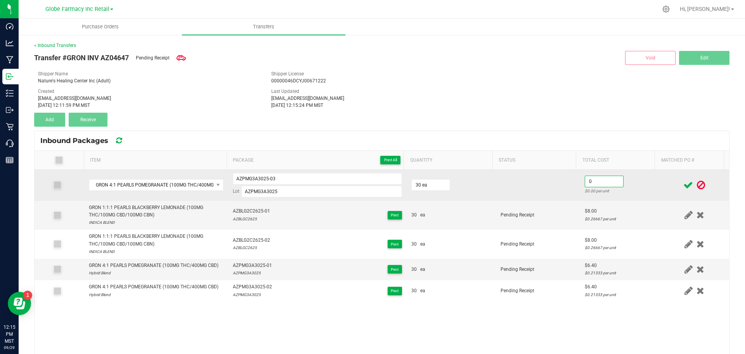
click at [609, 183] on input "0" at bounding box center [604, 181] width 38 height 11
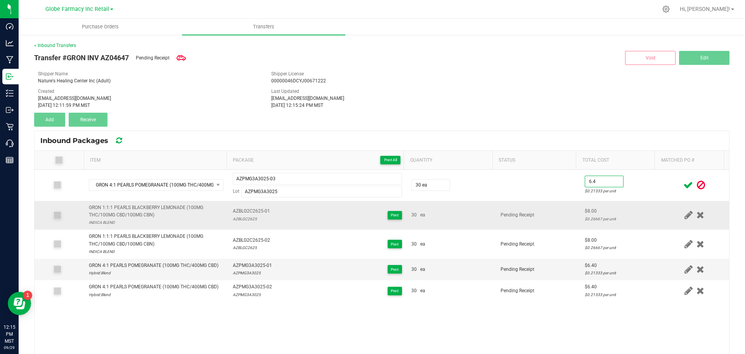
type input "$6.40"
click at [580, 205] on td "$8.00 $0.26667 per unit" at bounding box center [620, 215] width 80 height 29
click at [684, 186] on icon at bounding box center [689, 185] width 10 height 10
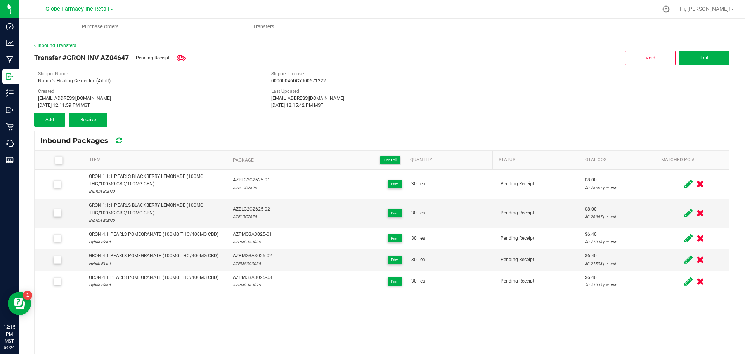
click at [59, 160] on icon at bounding box center [58, 160] width 5 height 0
click at [0, 0] on input "checkbox" at bounding box center [0, 0] width 0 height 0
click at [78, 121] on span "Receive (5)" at bounding box center [88, 119] width 23 height 5
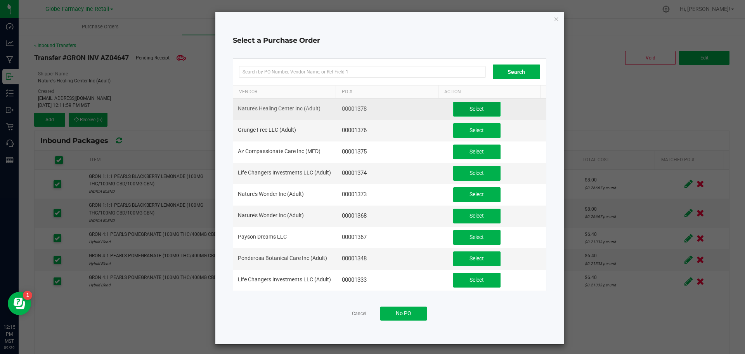
click at [470, 108] on span "Select" at bounding box center [477, 109] width 14 height 6
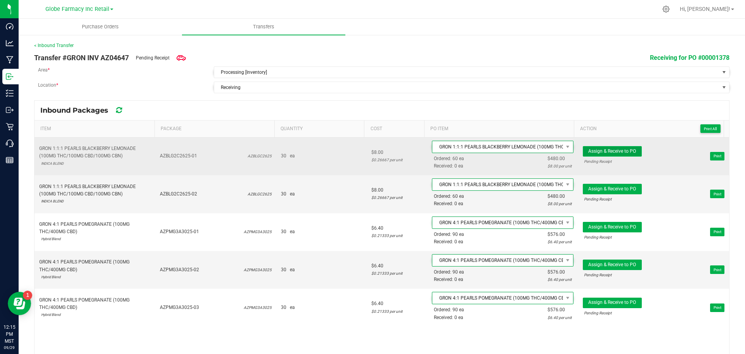
click at [618, 152] on span "Assign & Receive to PO" at bounding box center [612, 150] width 48 height 5
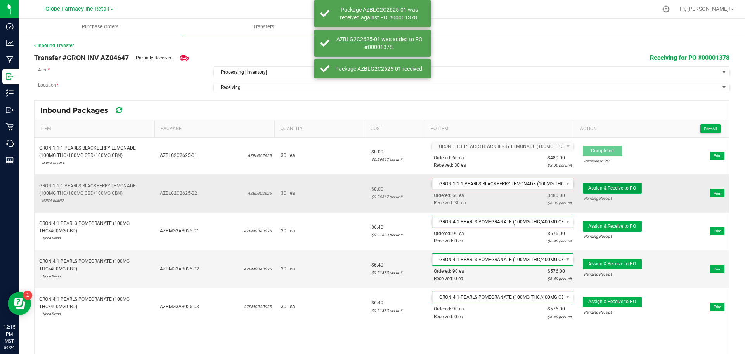
click at [619, 184] on button "Assign & Receive to PO" at bounding box center [612, 188] width 59 height 10
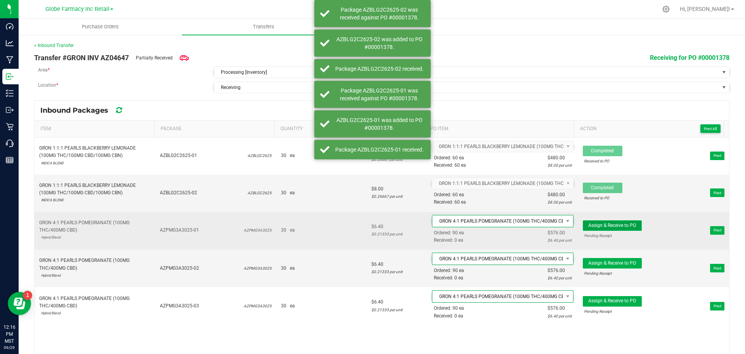
click at [601, 226] on span "Assign & Receive to PO" at bounding box center [612, 224] width 48 height 5
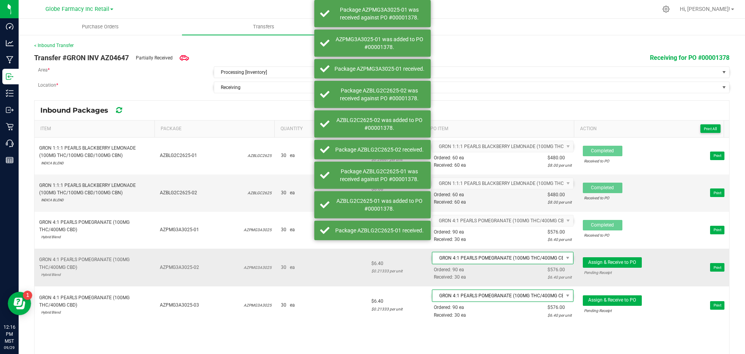
click at [606, 254] on td "Assign & Receive to PO Pending Receipt Print" at bounding box center [653, 267] width 151 height 38
click at [608, 264] on span "Assign & Receive to PO" at bounding box center [612, 261] width 48 height 5
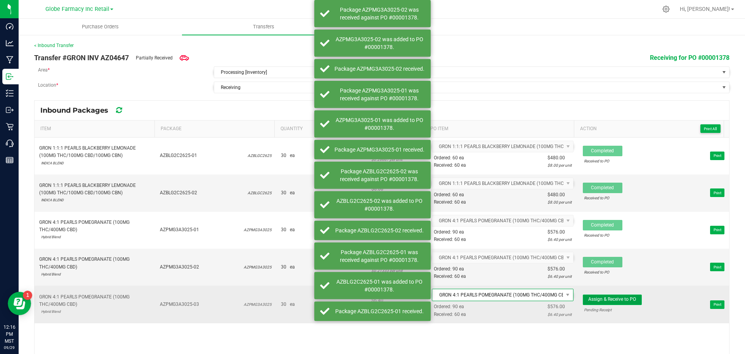
click at [612, 296] on span "Assign & Receive to PO" at bounding box center [612, 298] width 48 height 5
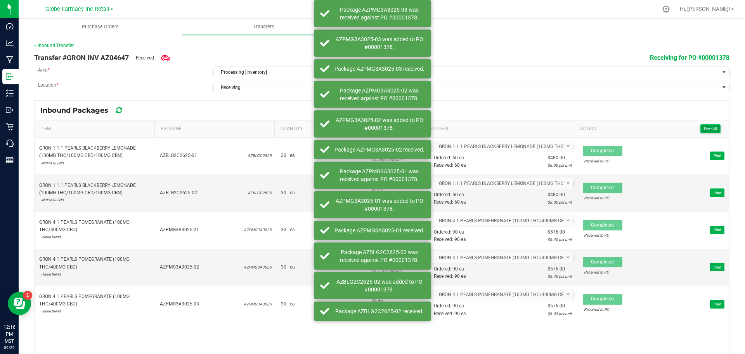
click at [711, 131] on button "Print All" at bounding box center [711, 128] width 20 height 9
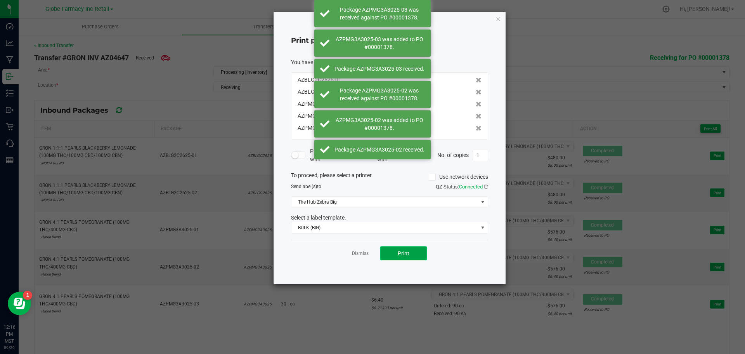
click at [400, 255] on span "Print" at bounding box center [404, 253] width 12 height 6
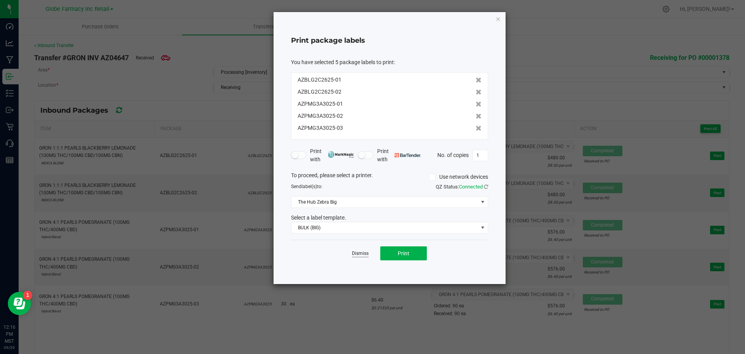
click at [361, 253] on link "Dismiss" at bounding box center [360, 253] width 17 height 7
